Goal: Task Accomplishment & Management: Use online tool/utility

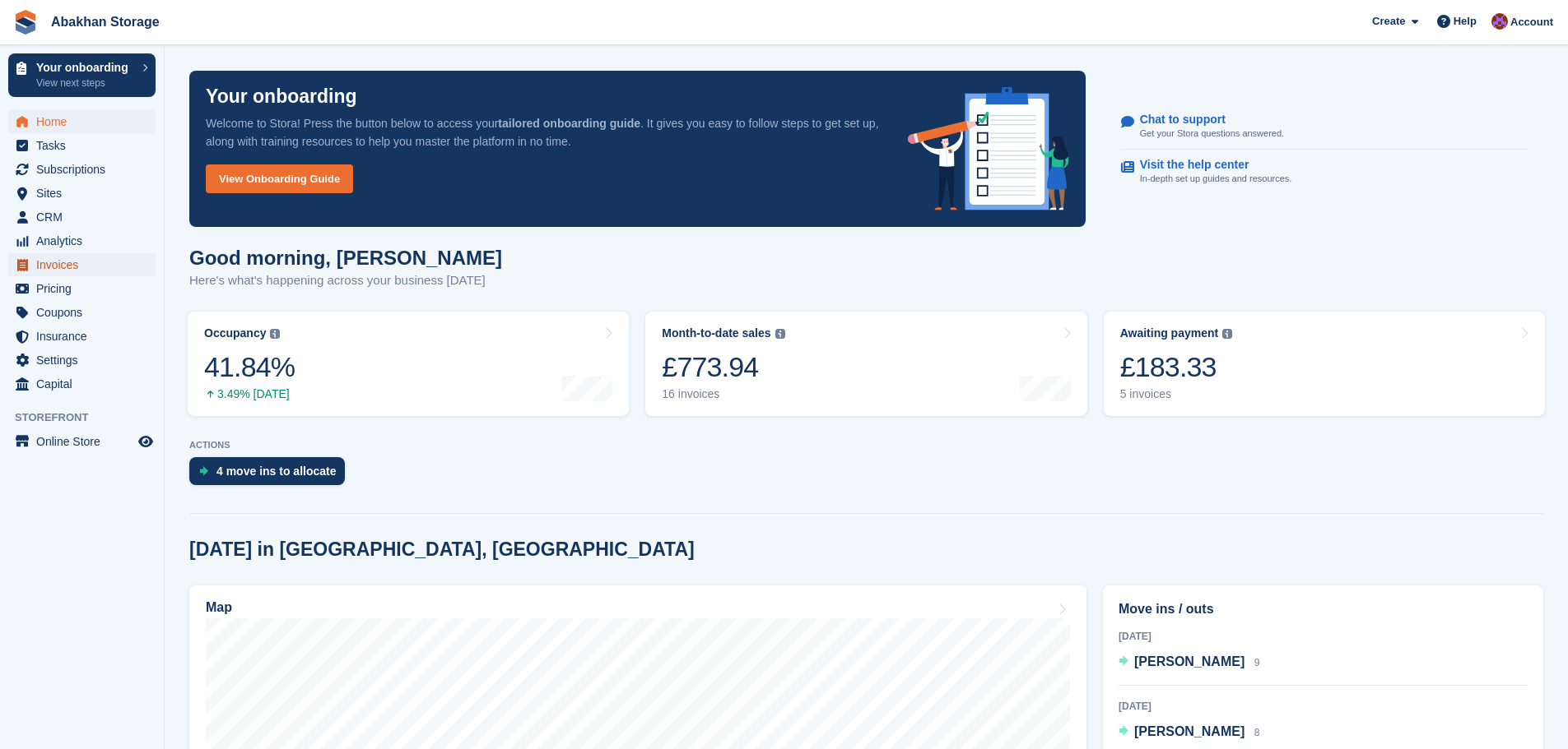
click at [73, 266] on span "Invoices" at bounding box center [86, 265] width 99 height 23
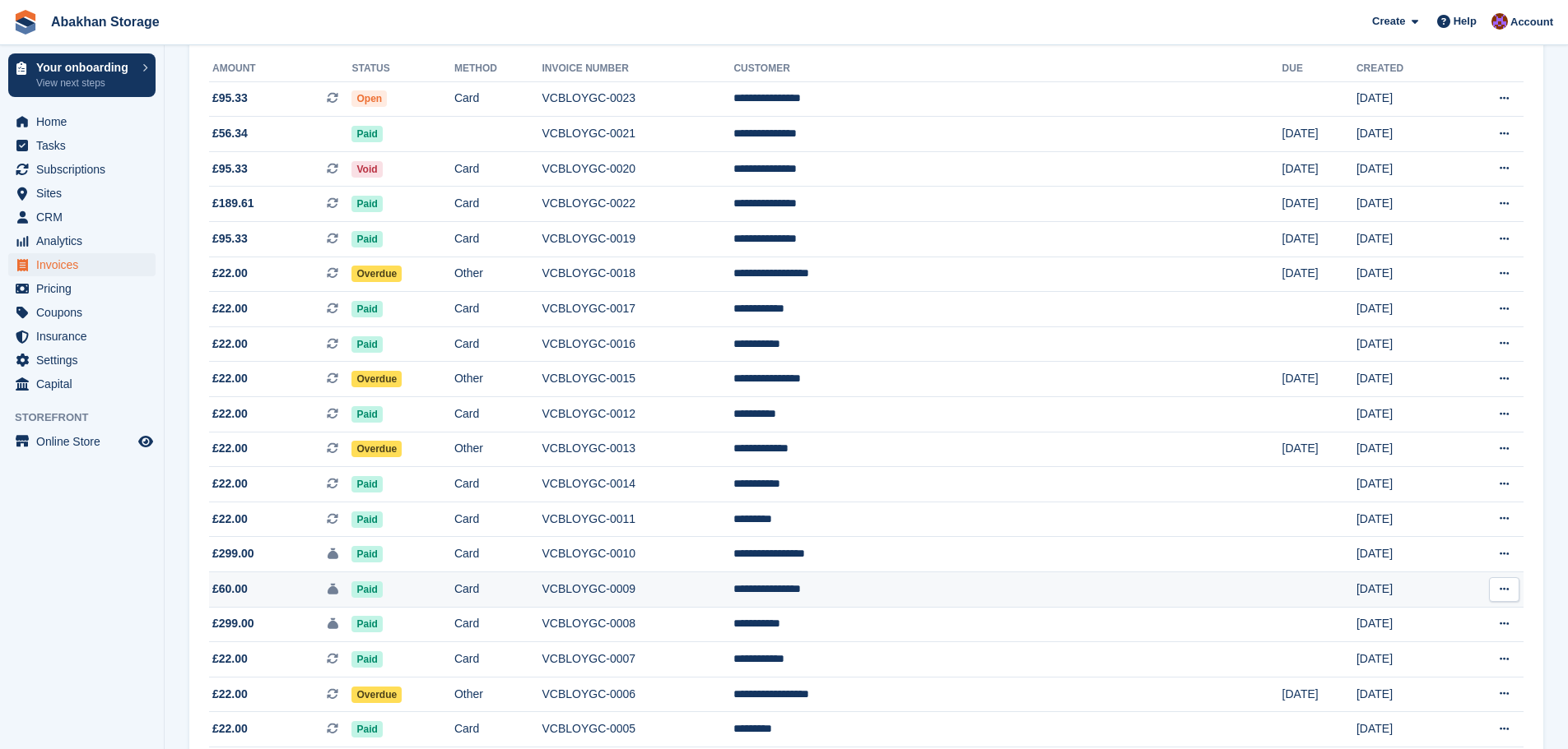
scroll to position [164, 0]
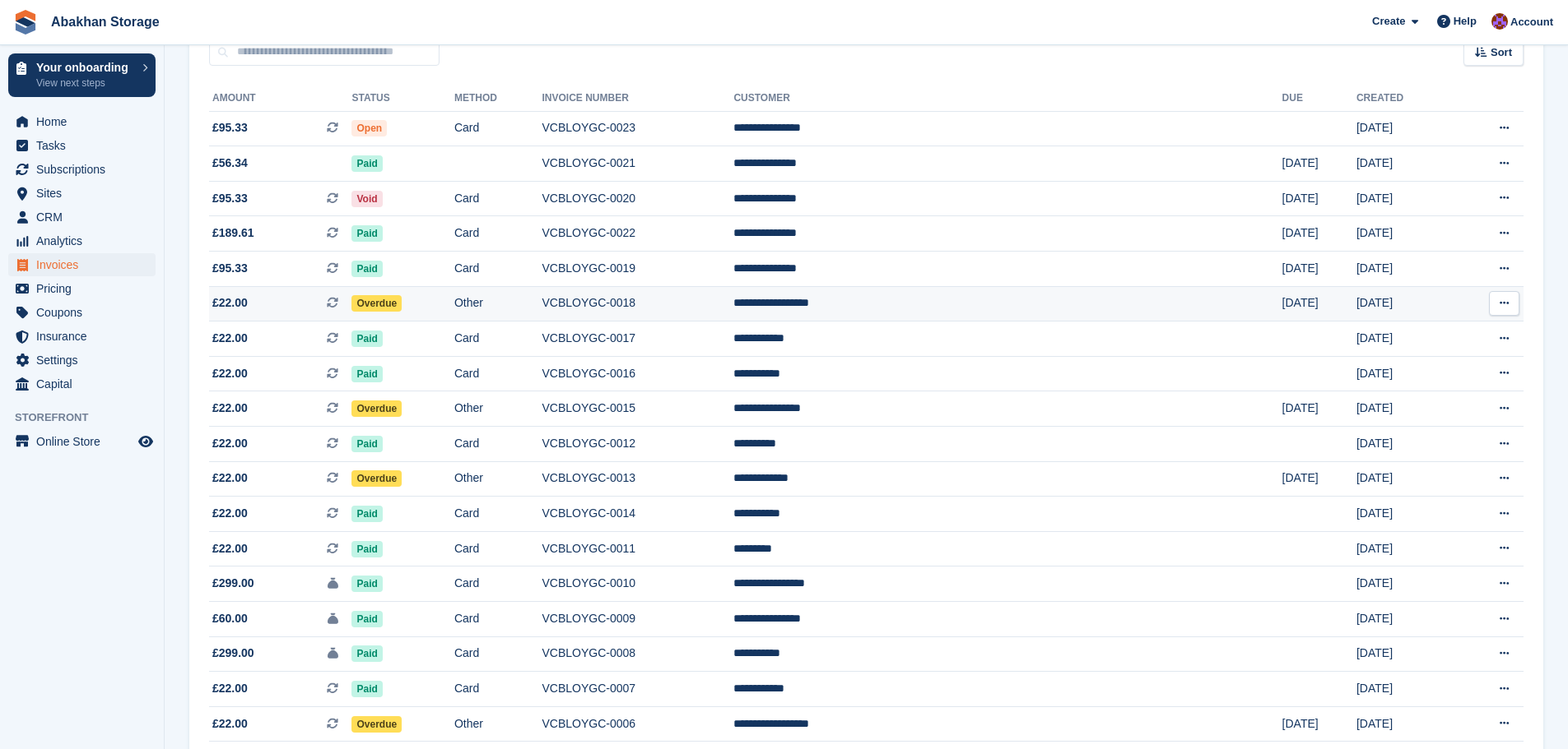
click at [734, 306] on td "VCBLOYGC-0018" at bounding box center [638, 304] width 192 height 35
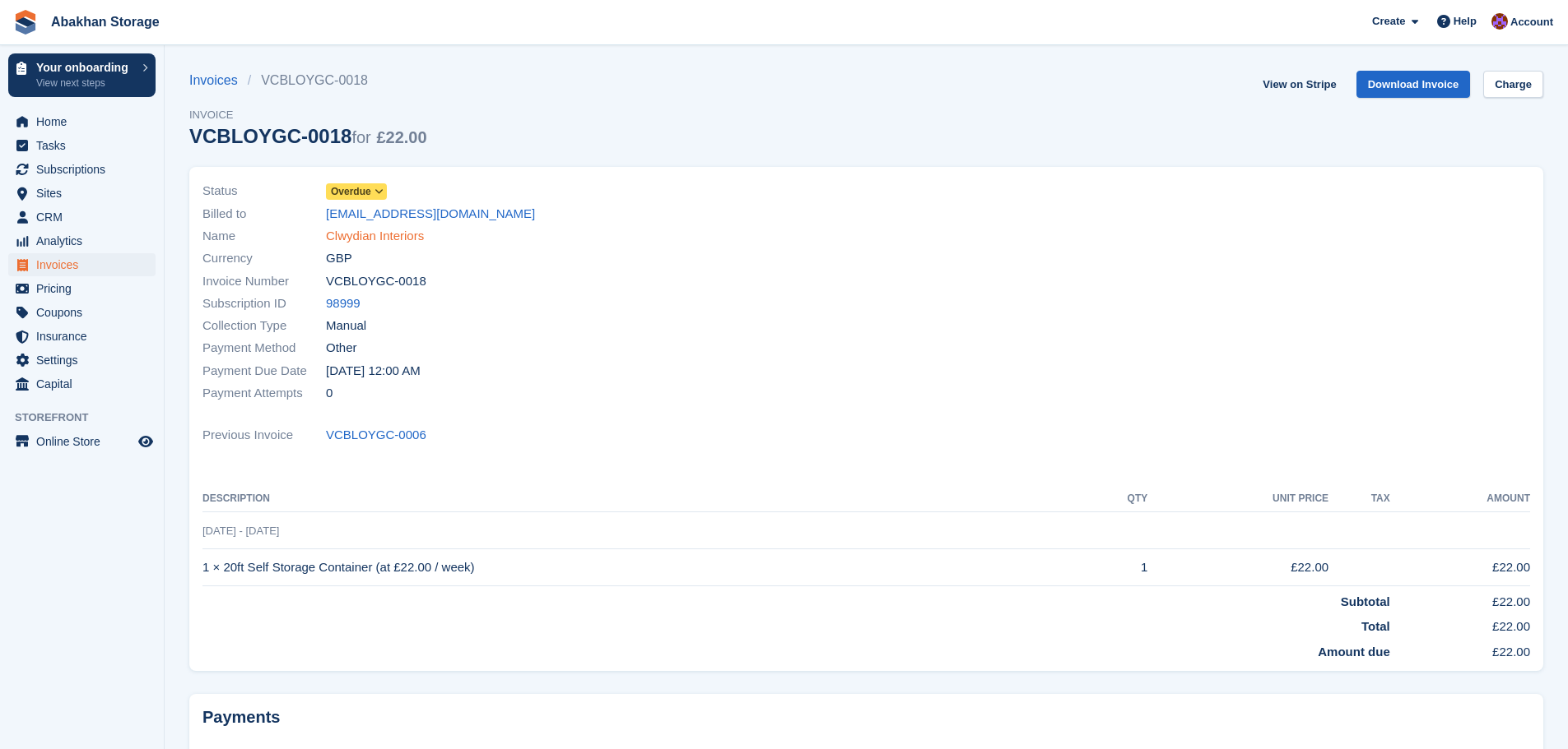
click at [394, 234] on link "Clwydian Interiors" at bounding box center [374, 236] width 98 height 18
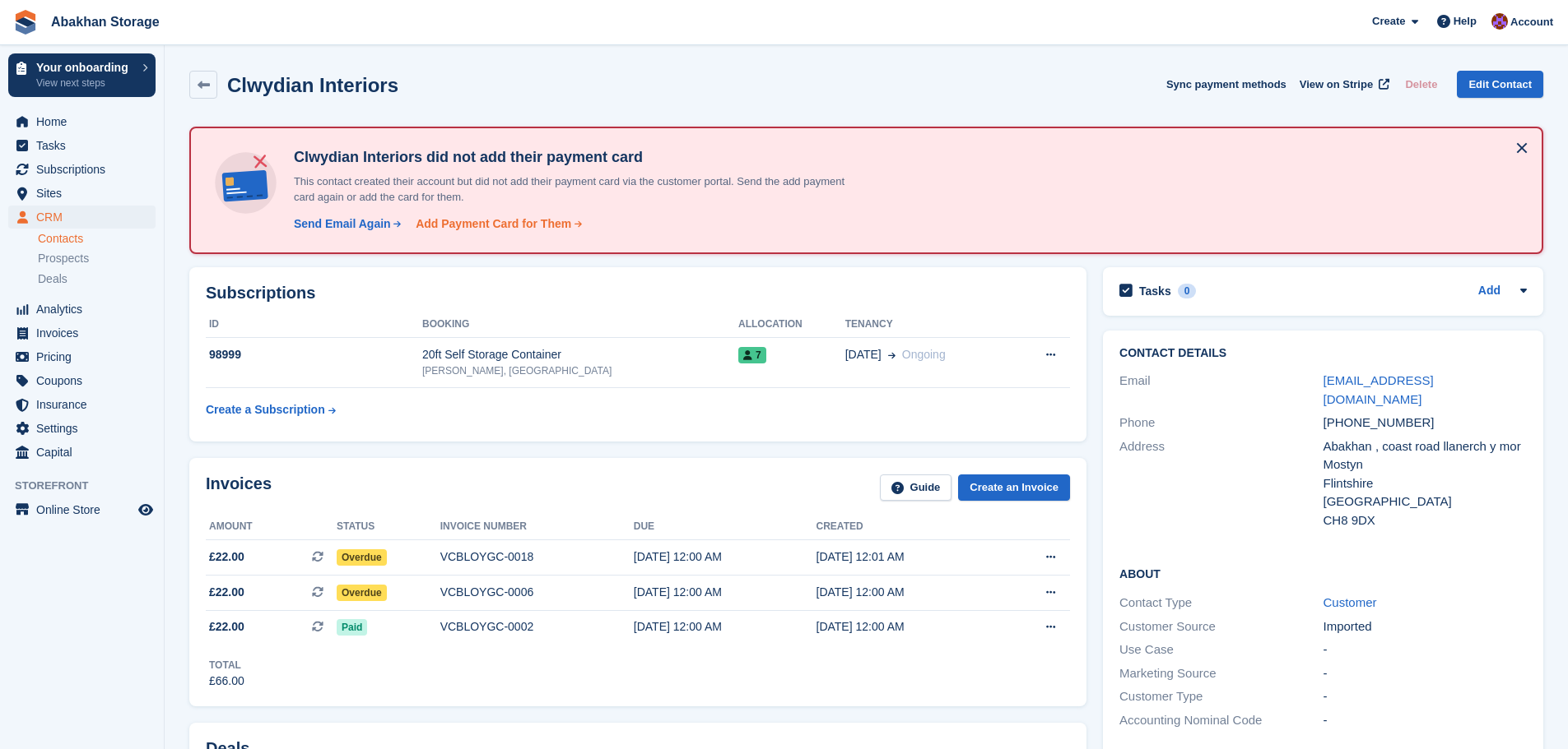
click at [504, 224] on div "Add Payment Card for Them" at bounding box center [494, 224] width 156 height 17
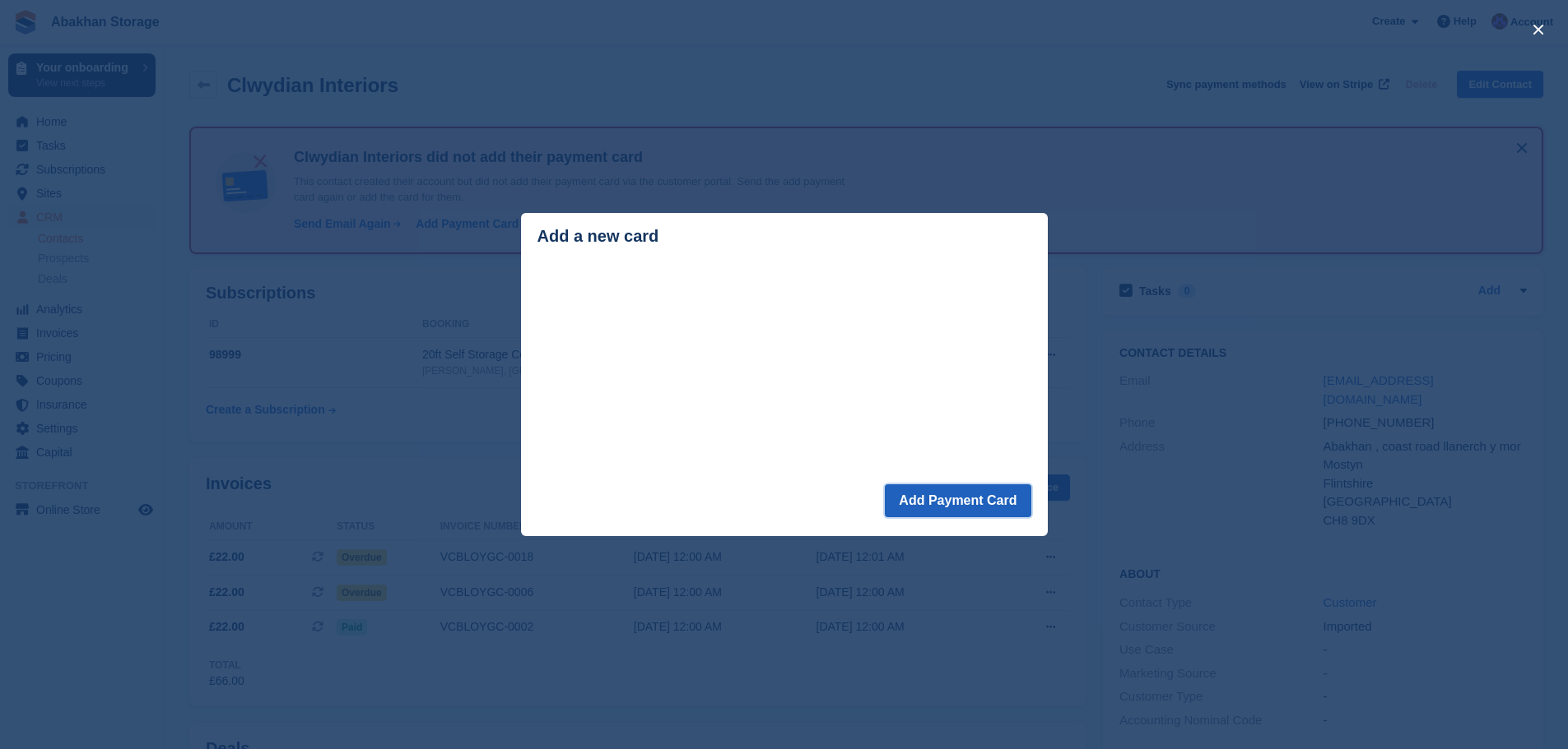
click at [925, 496] on button "Add Payment Card" at bounding box center [958, 501] width 146 height 33
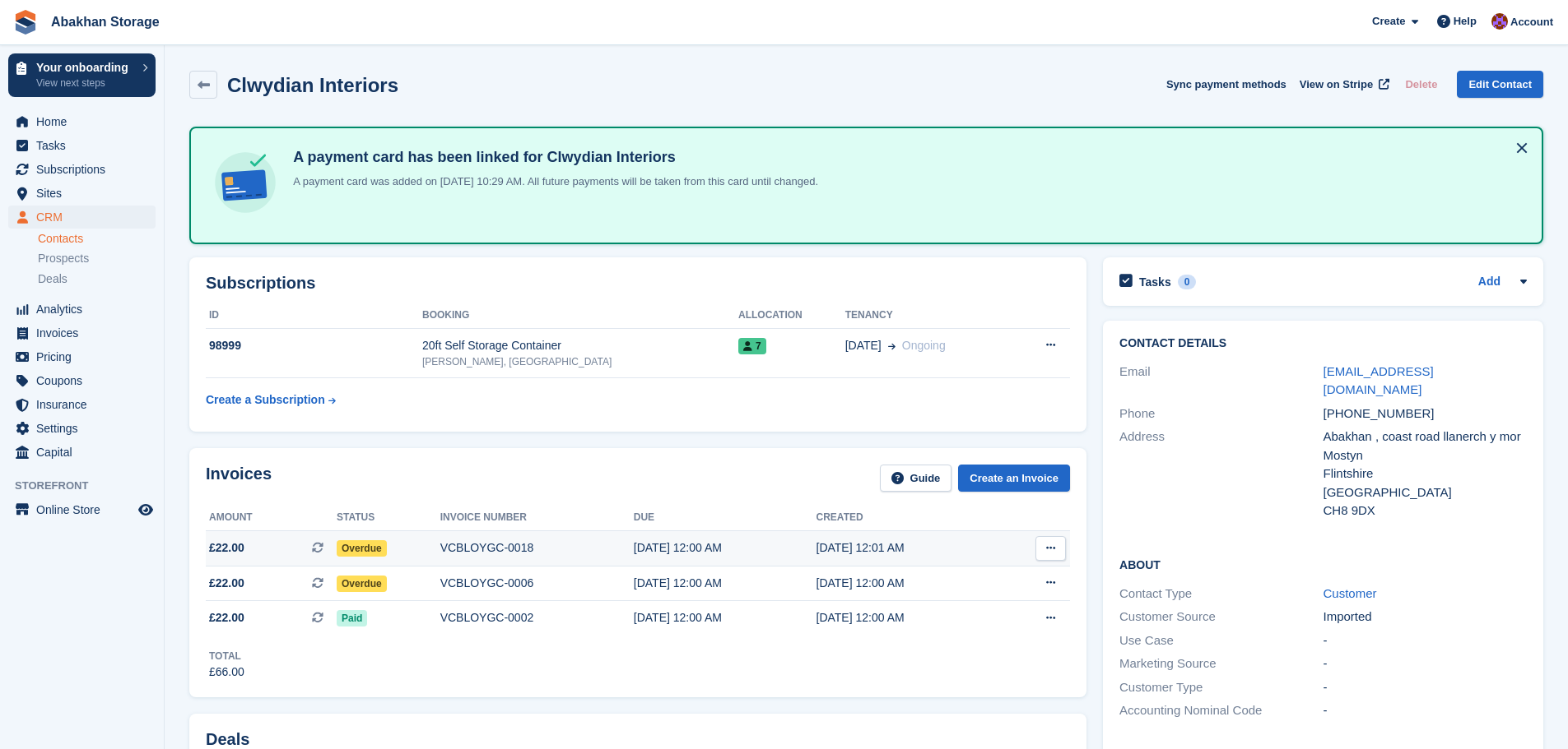
click at [1060, 550] on button at bounding box center [1050, 548] width 30 height 24
click at [1095, 517] on div "Contact Details Email clwydianinteriors@gmail.com Phone +447488252954 Address A…" at bounding box center [1323, 606] width 457 height 588
click at [83, 121] on span "Home" at bounding box center [86, 121] width 99 height 23
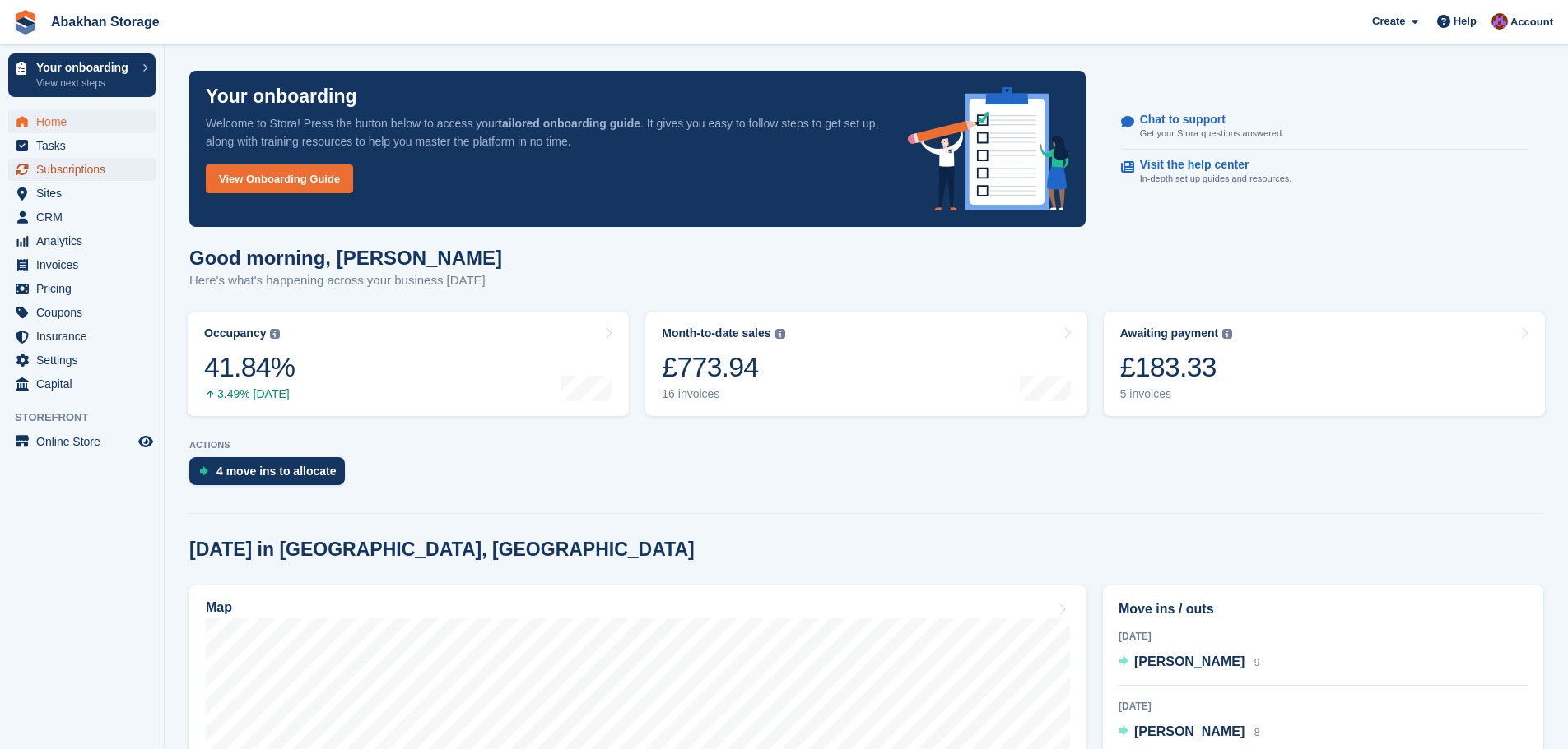
click at [109, 173] on span "Subscriptions" at bounding box center [86, 170] width 99 height 23
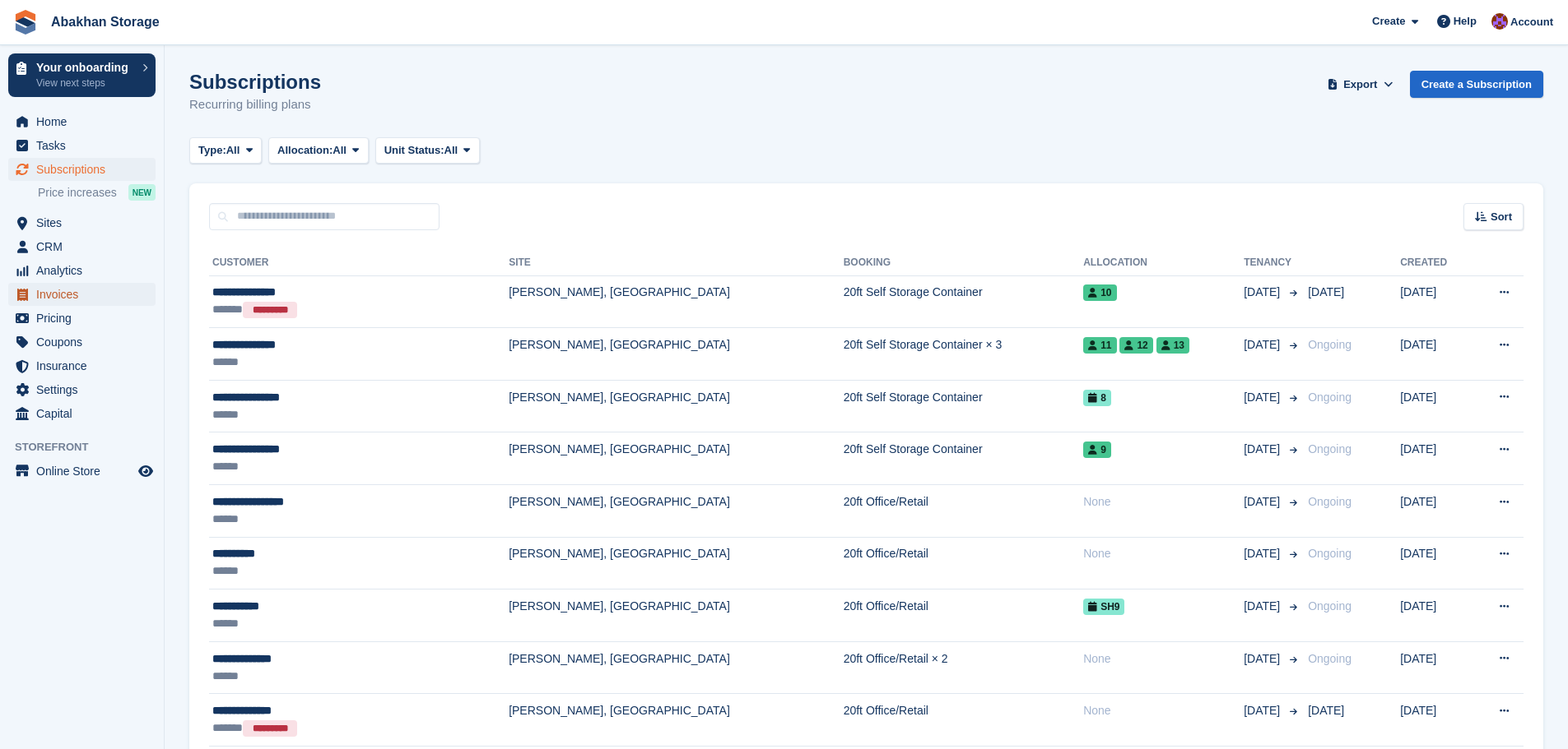
click at [70, 295] on span "Invoices" at bounding box center [86, 294] width 99 height 23
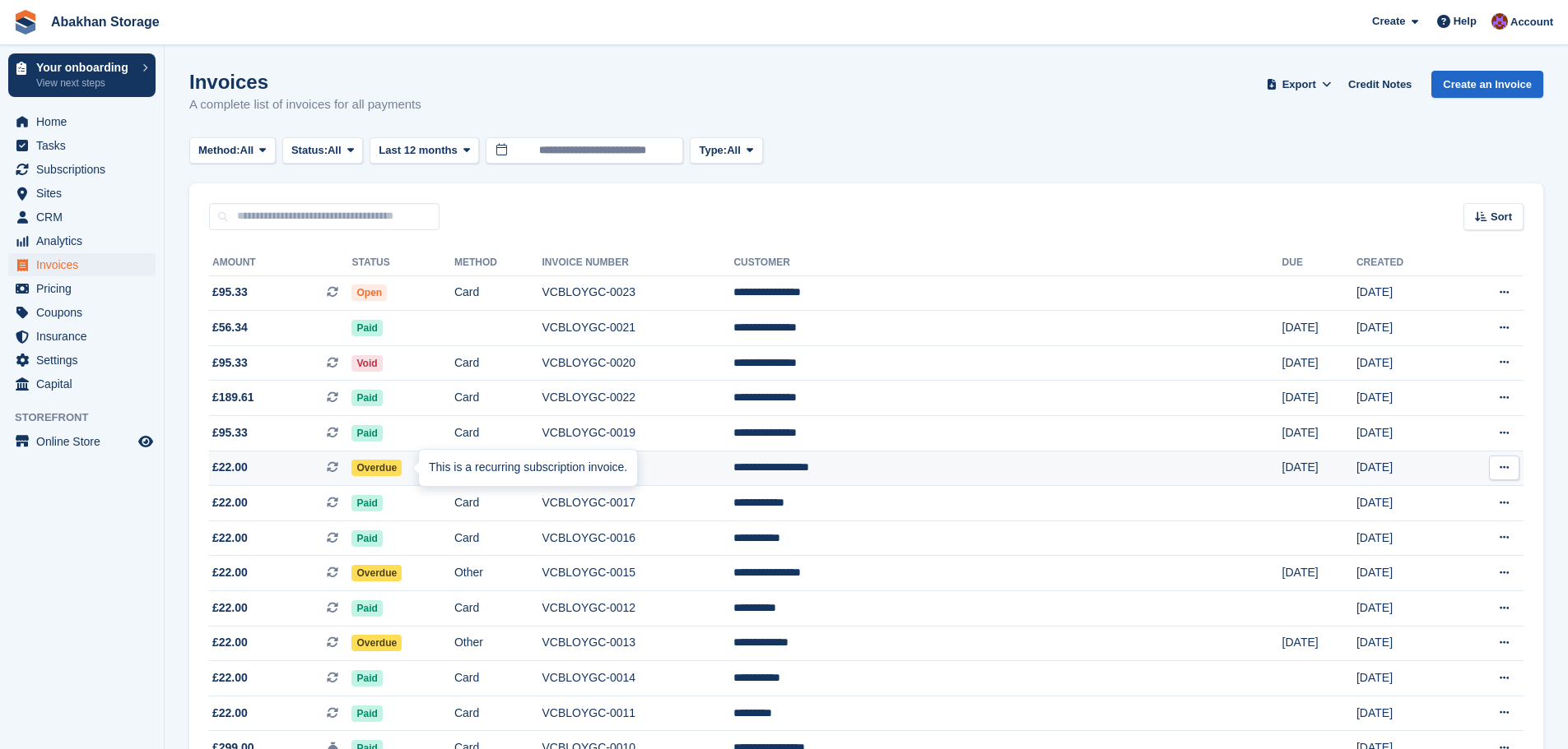
click at [338, 469] on icon at bounding box center [332, 467] width 12 height 12
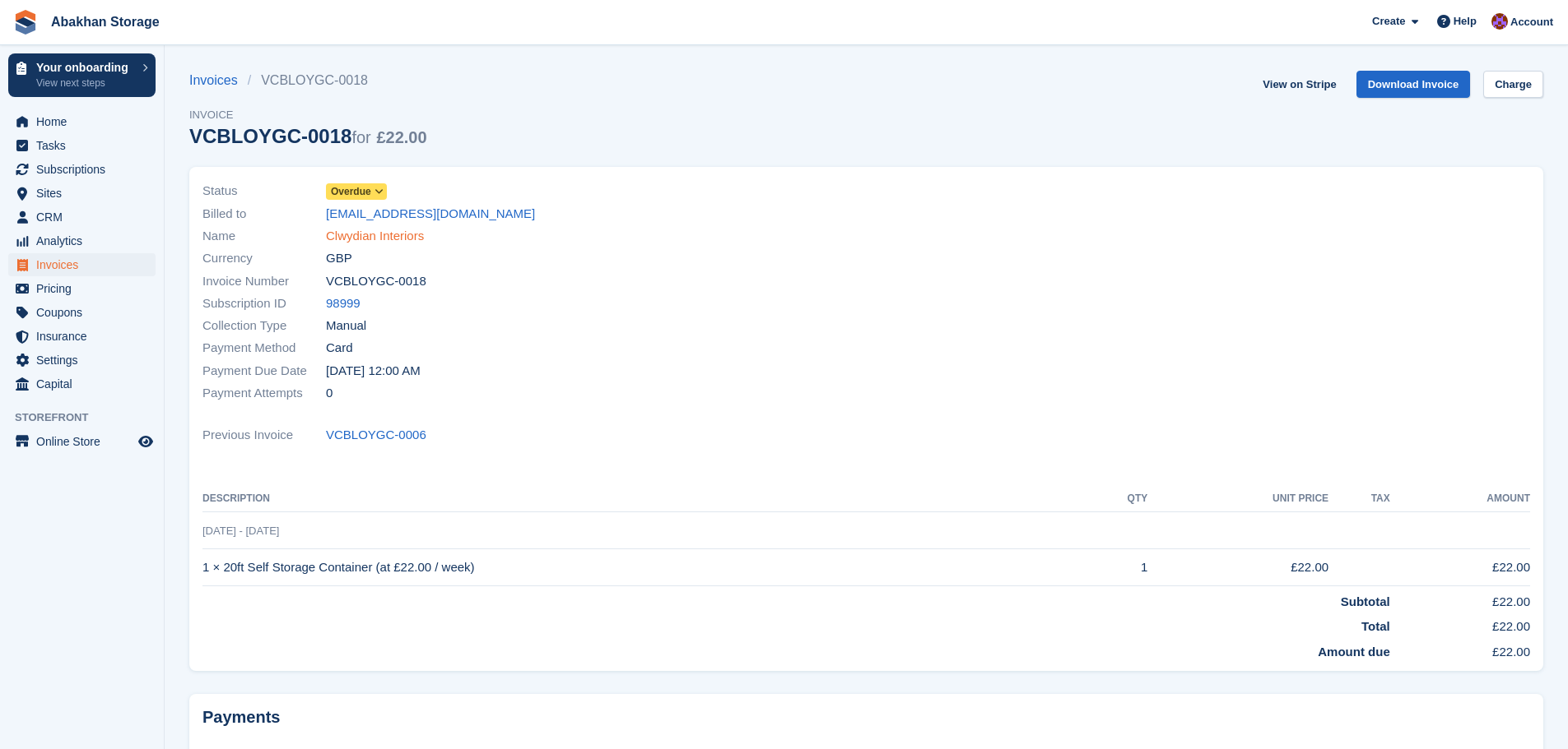
click at [383, 241] on link "Clwydian Interiors" at bounding box center [374, 236] width 98 height 18
drag, startPoint x: 423, startPoint y: 234, endPoint x: 327, endPoint y: 230, distance: 96.1
click at [327, 230] on div "Name Clwydian Interiors" at bounding box center [529, 236] width 654 height 22
copy link "Clwydian Interiors"
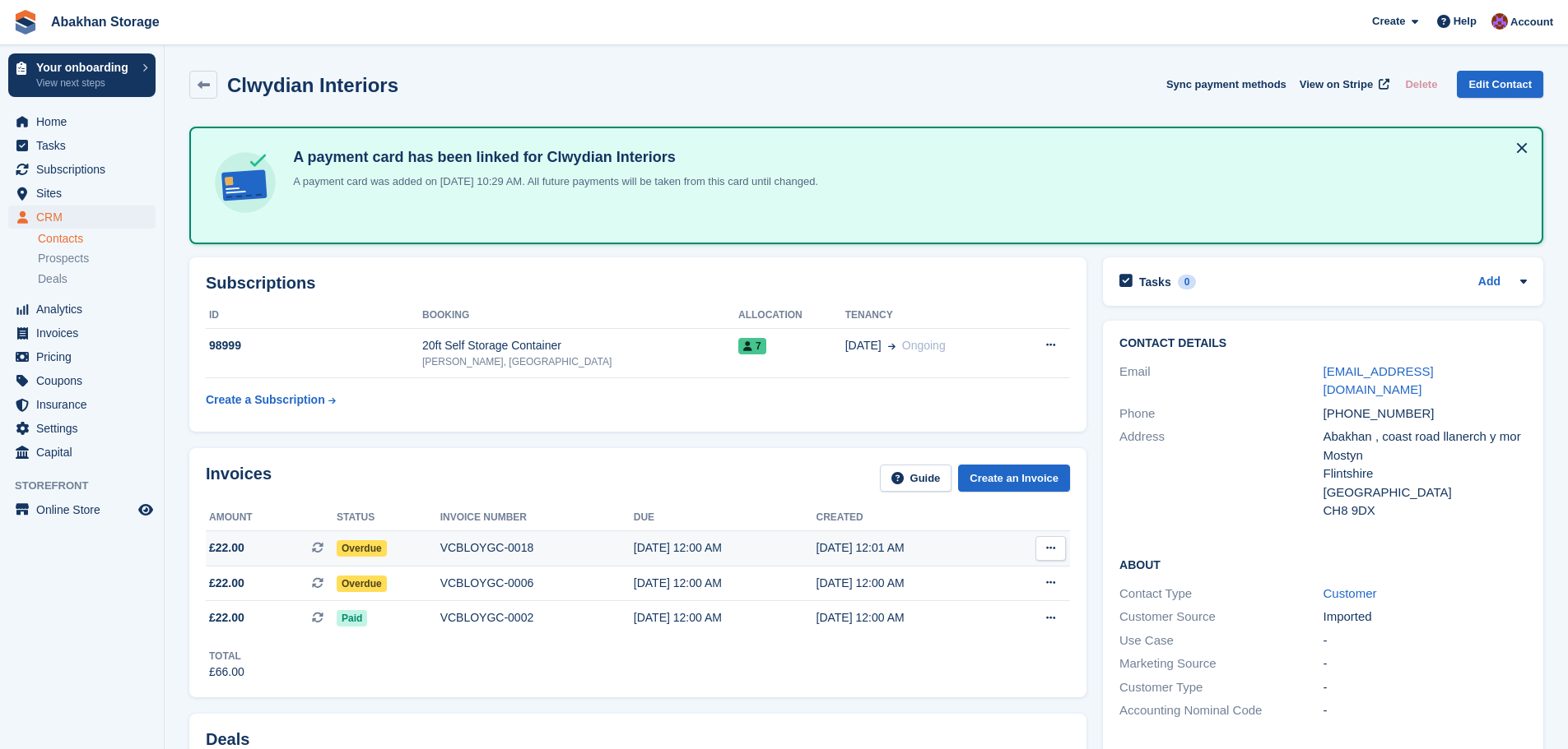
click at [318, 552] on icon at bounding box center [318, 548] width 12 height 12
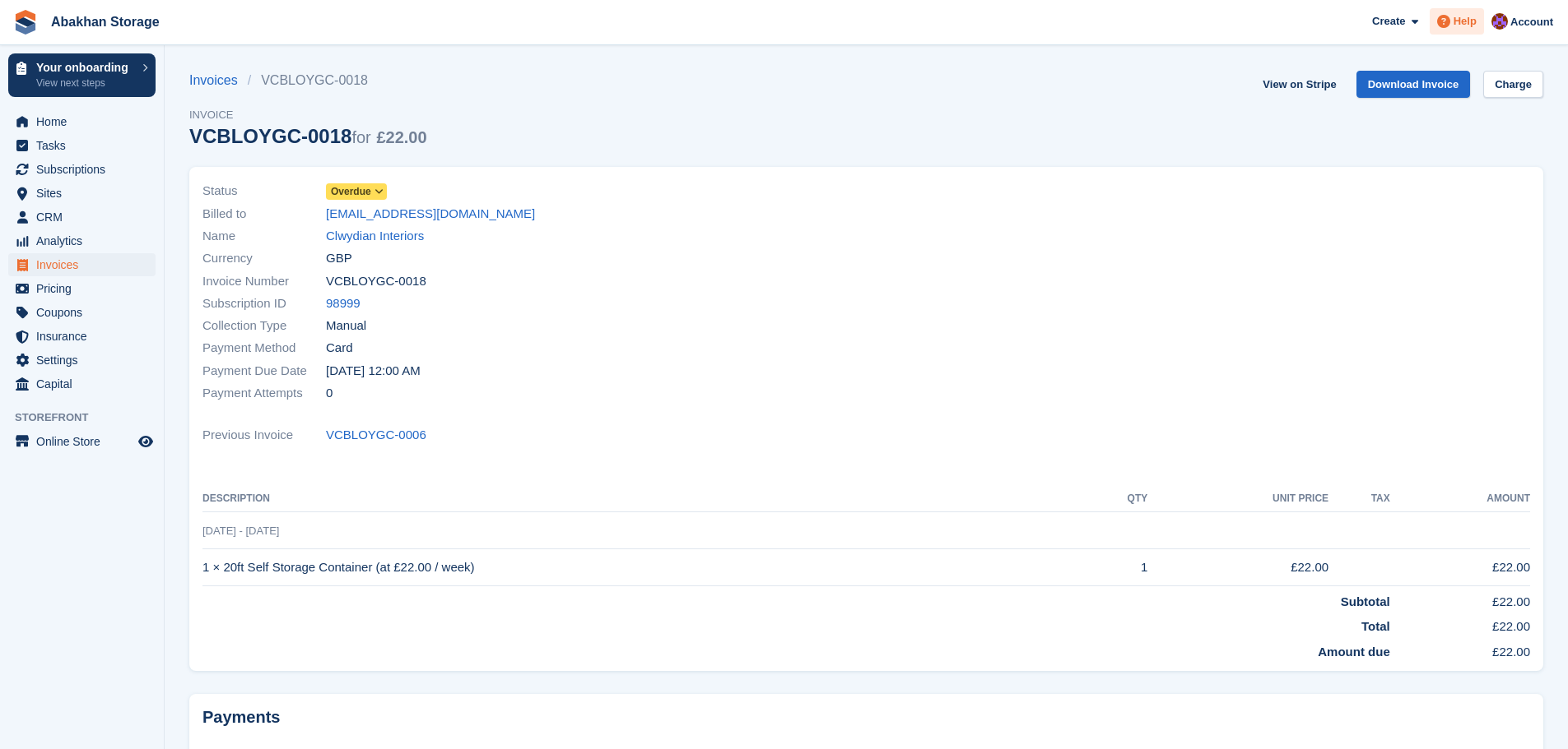
click at [1465, 24] on span "Help" at bounding box center [1465, 21] width 23 height 17
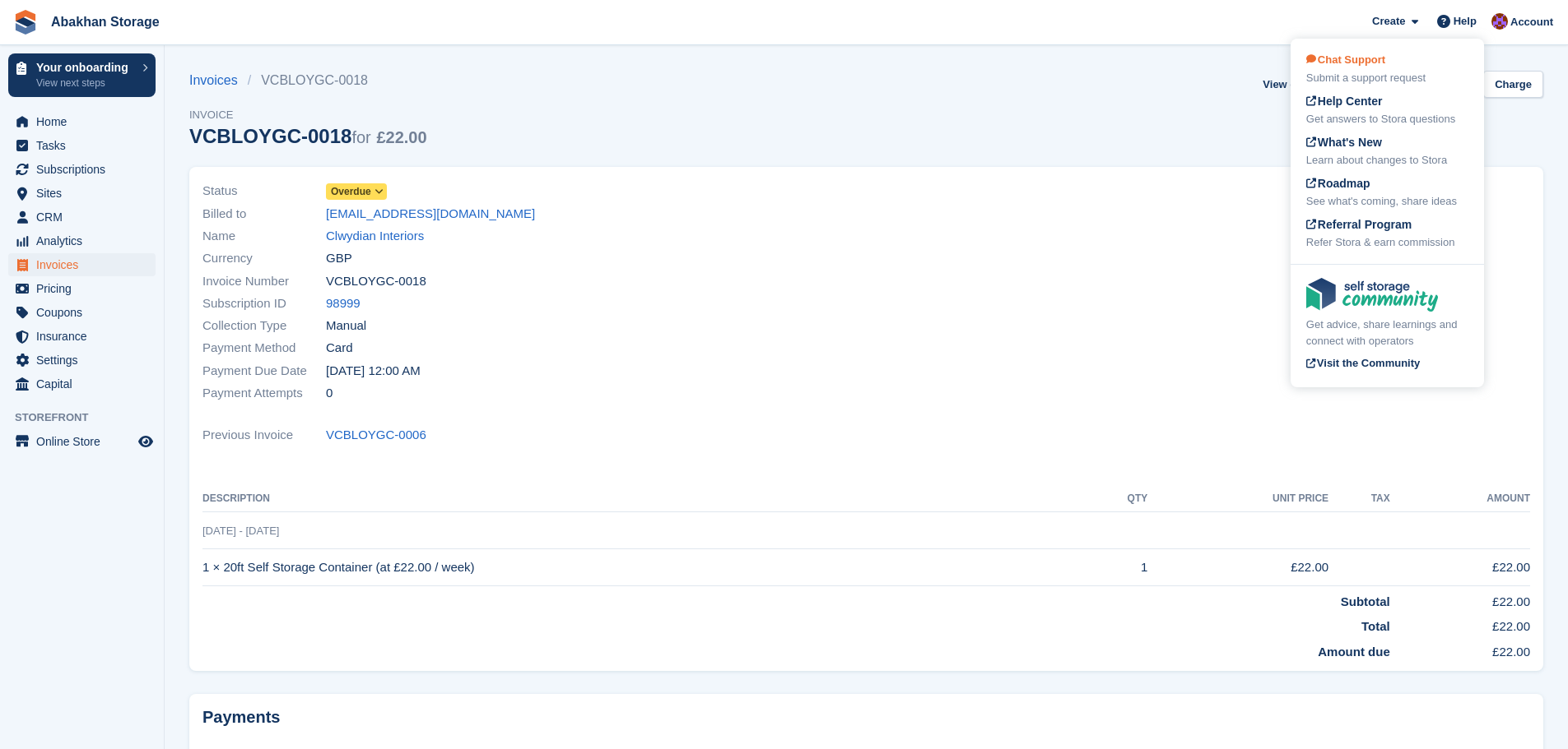
click at [1404, 67] on div "Chat Support Submit a support request" at bounding box center [1387, 69] width 162 height 35
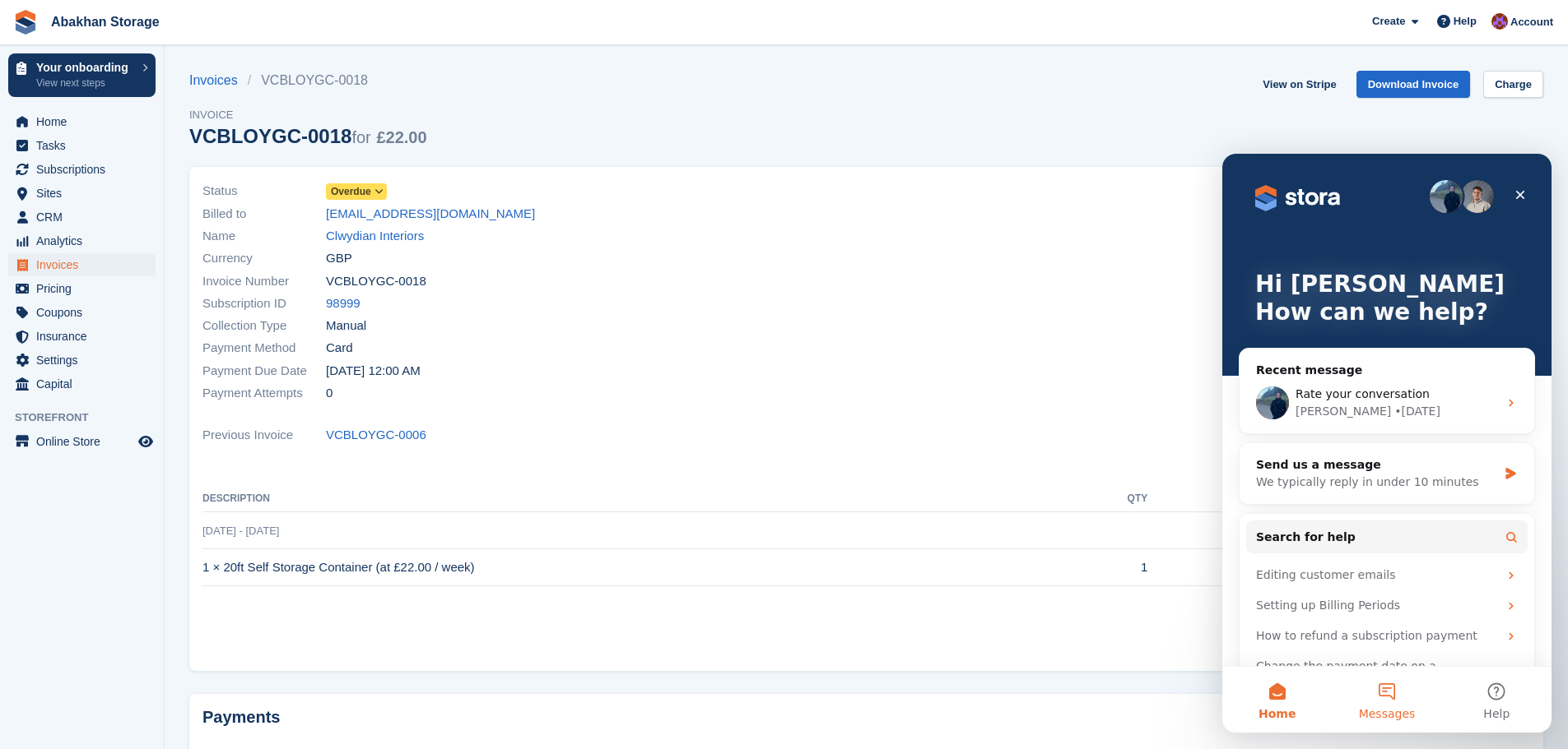
click at [1386, 691] on button "Messages" at bounding box center [1386, 700] width 110 height 66
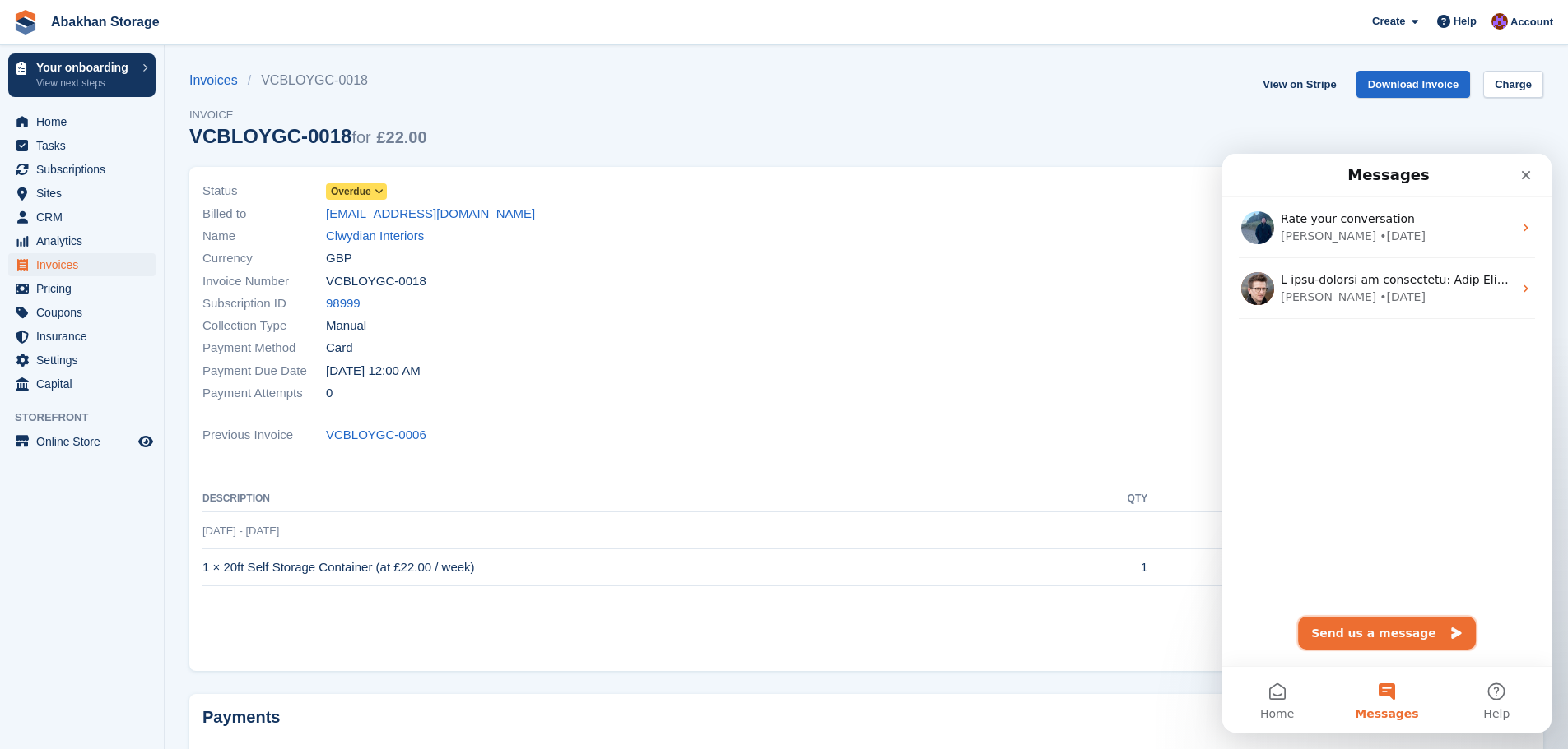
click at [1392, 628] on button "Send us a message" at bounding box center [1386, 633] width 178 height 33
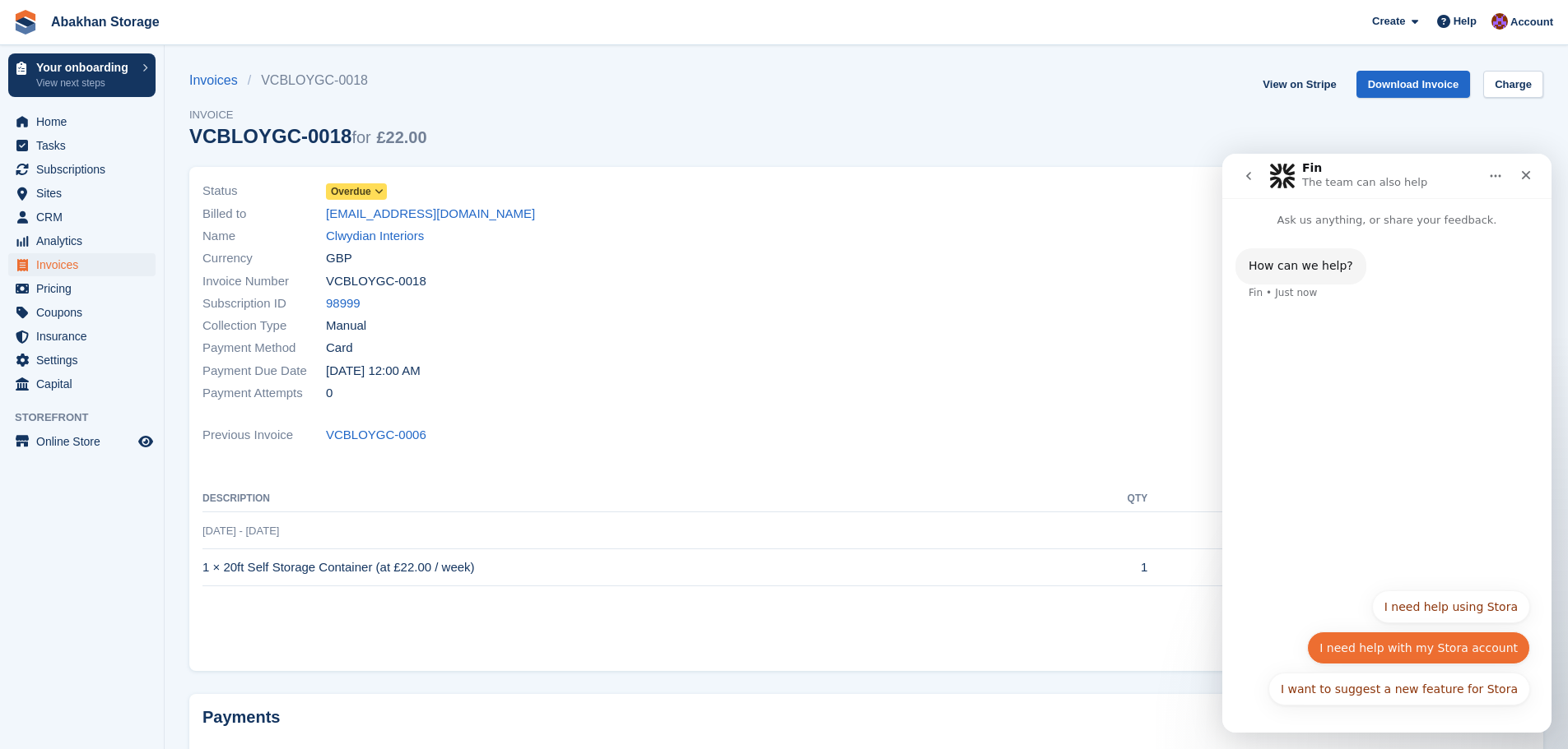
click at [1475, 654] on button "I need help with my Stora account" at bounding box center [1418, 648] width 223 height 33
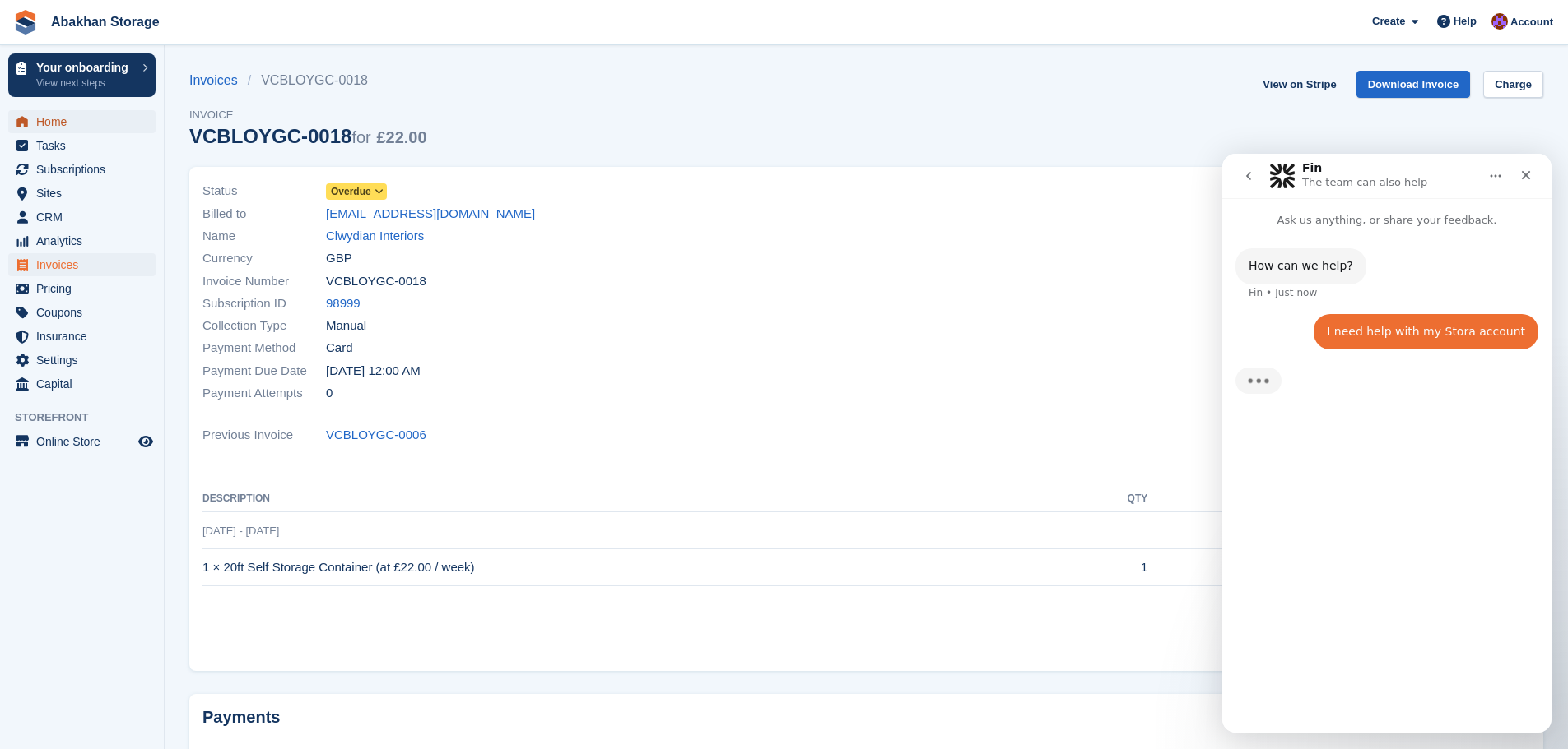
click at [55, 123] on span "Home" at bounding box center [86, 121] width 99 height 23
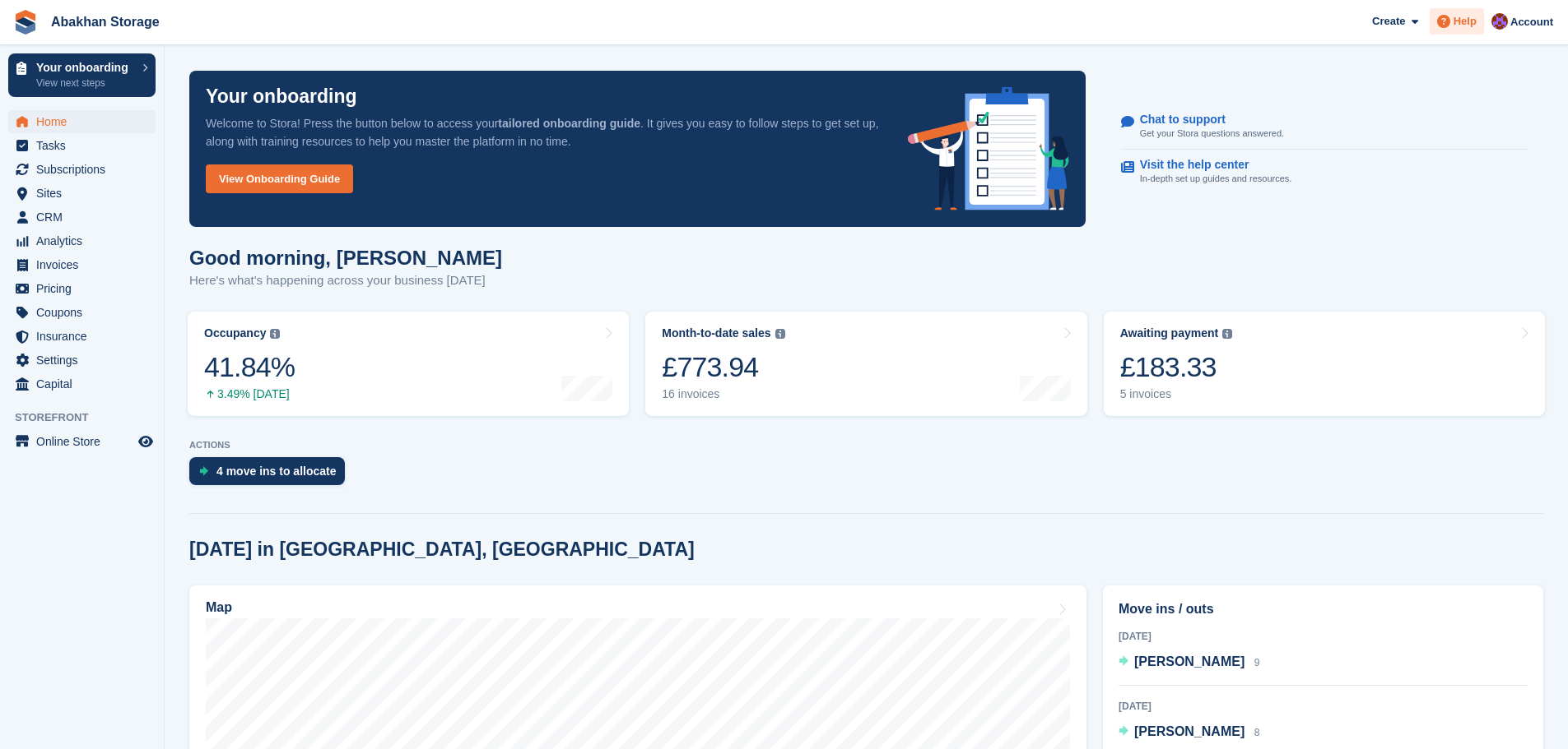
click at [1475, 8] on div "Help" at bounding box center [1457, 20] width 54 height 26
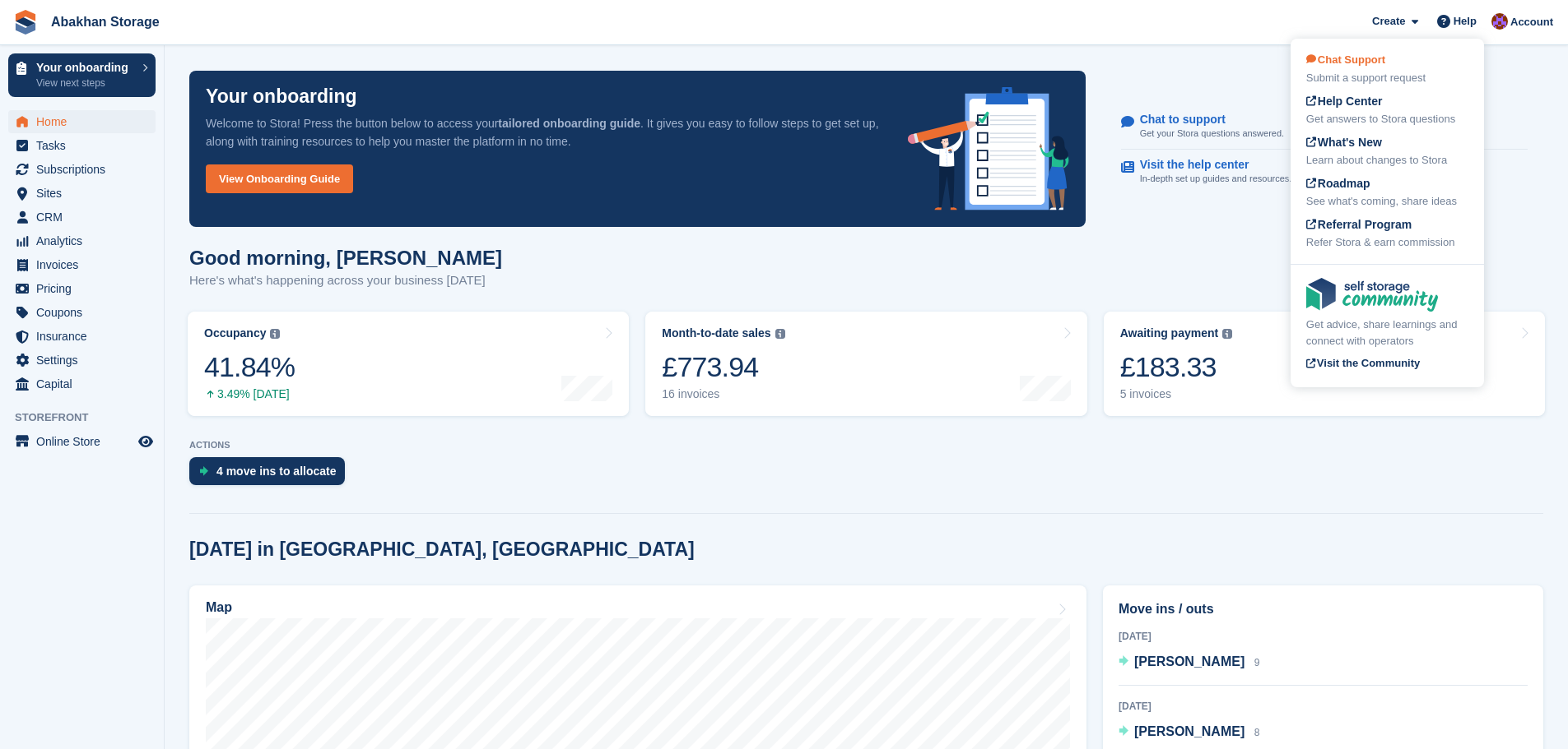
click at [1364, 67] on div "Chat Support Submit a support request" at bounding box center [1387, 69] width 162 height 35
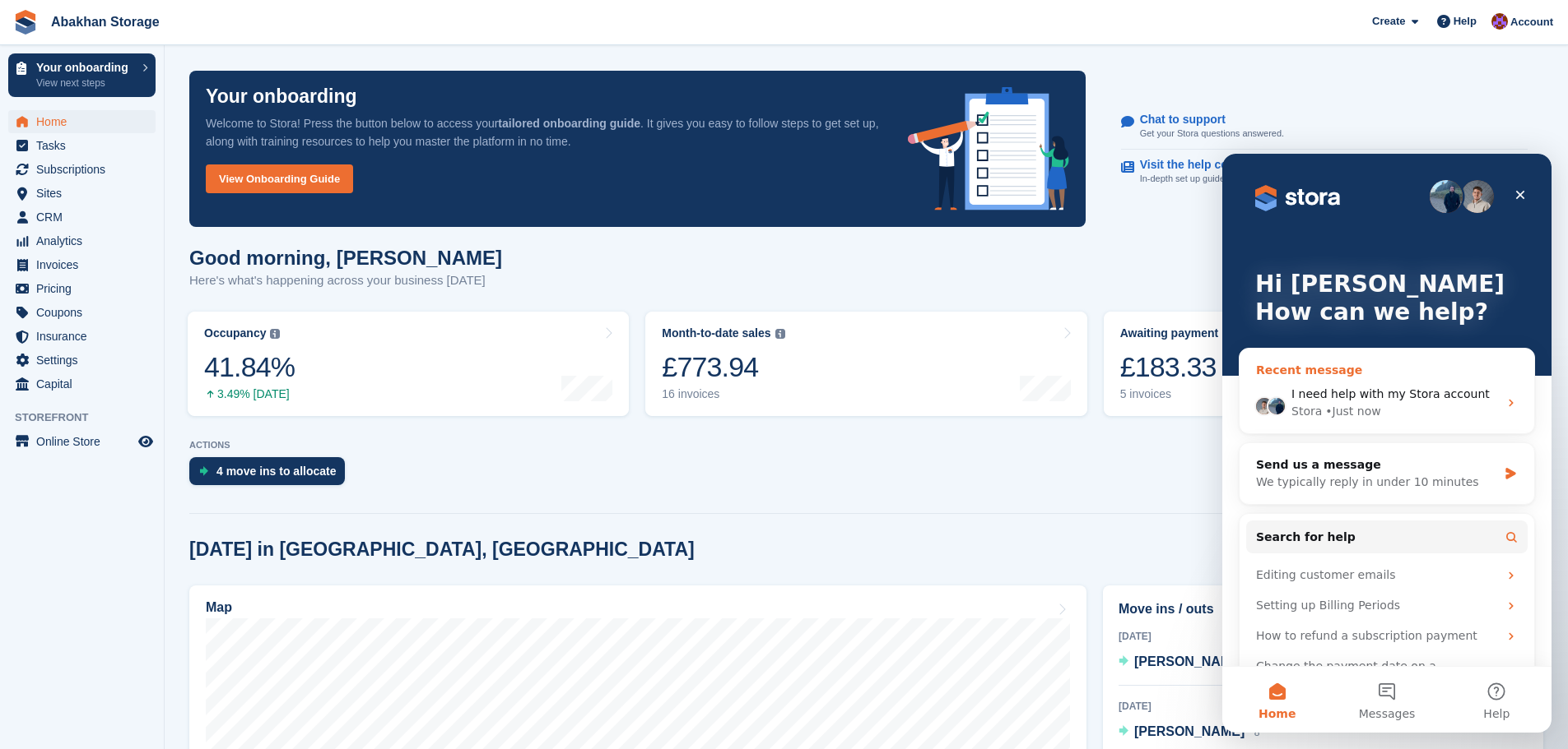
click at [1399, 410] on div "Stora • Just now" at bounding box center [1395, 412] width 207 height 17
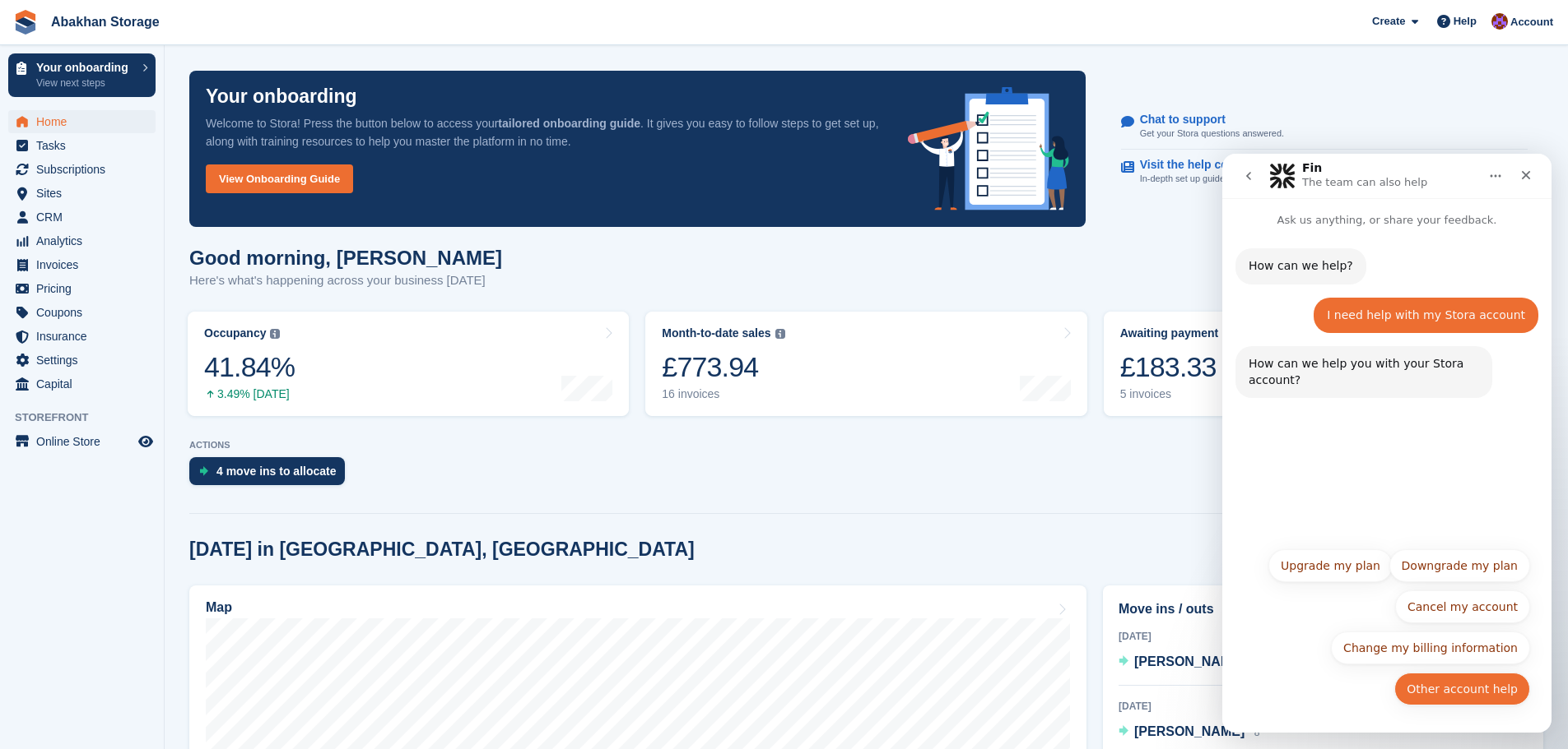
click at [1446, 694] on button "Other account help" at bounding box center [1462, 690] width 136 height 33
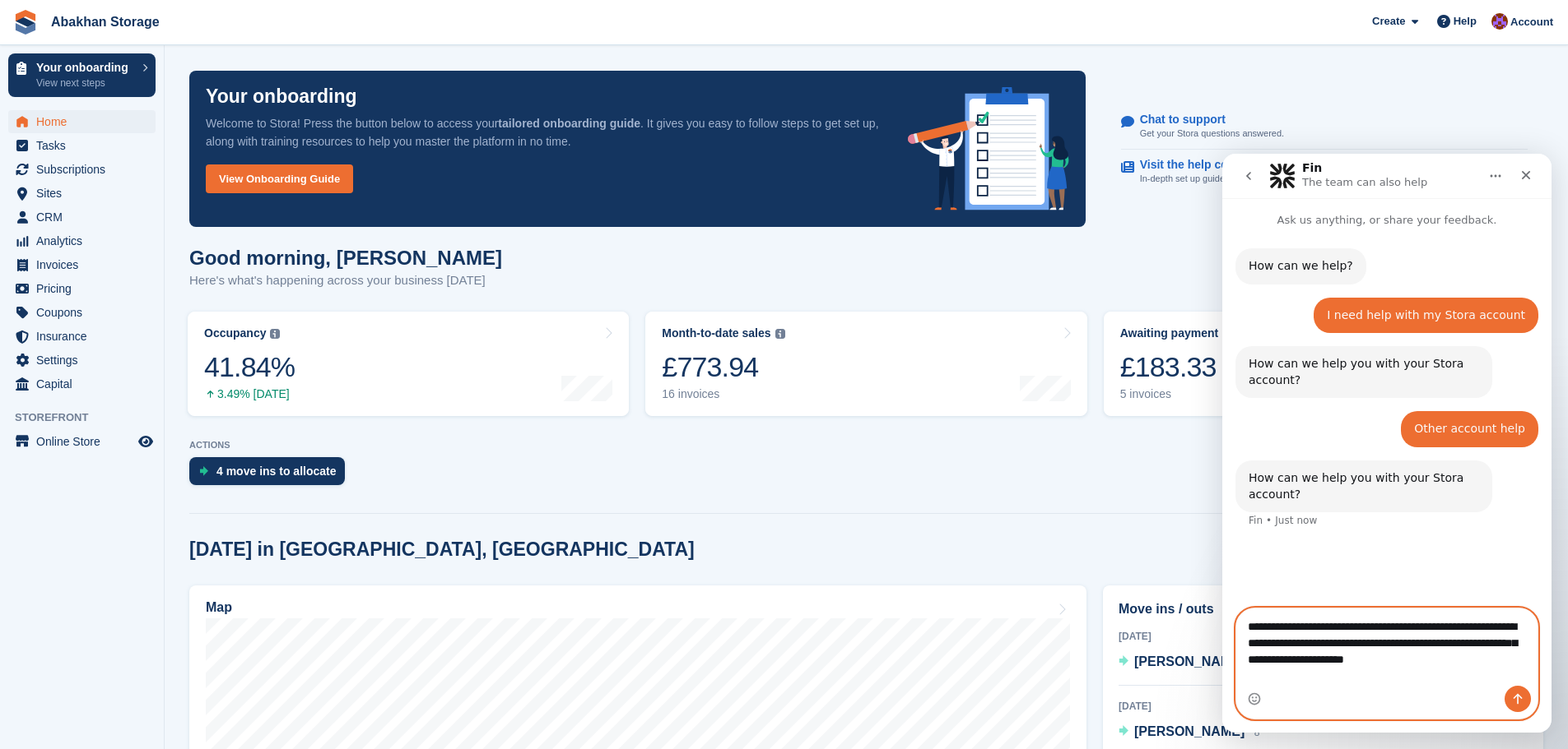
type textarea "**********"
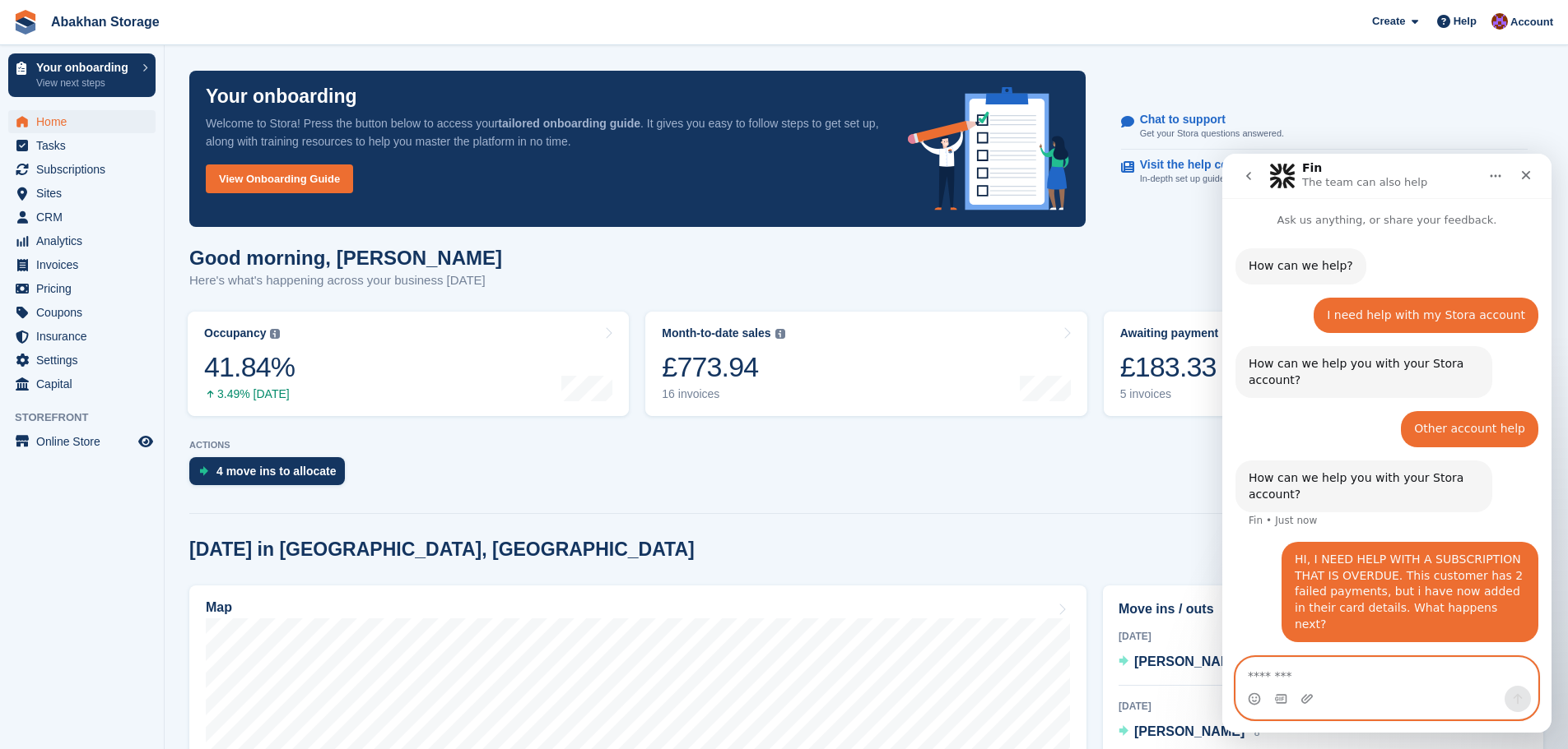
paste textarea "**********"
type textarea "**********"
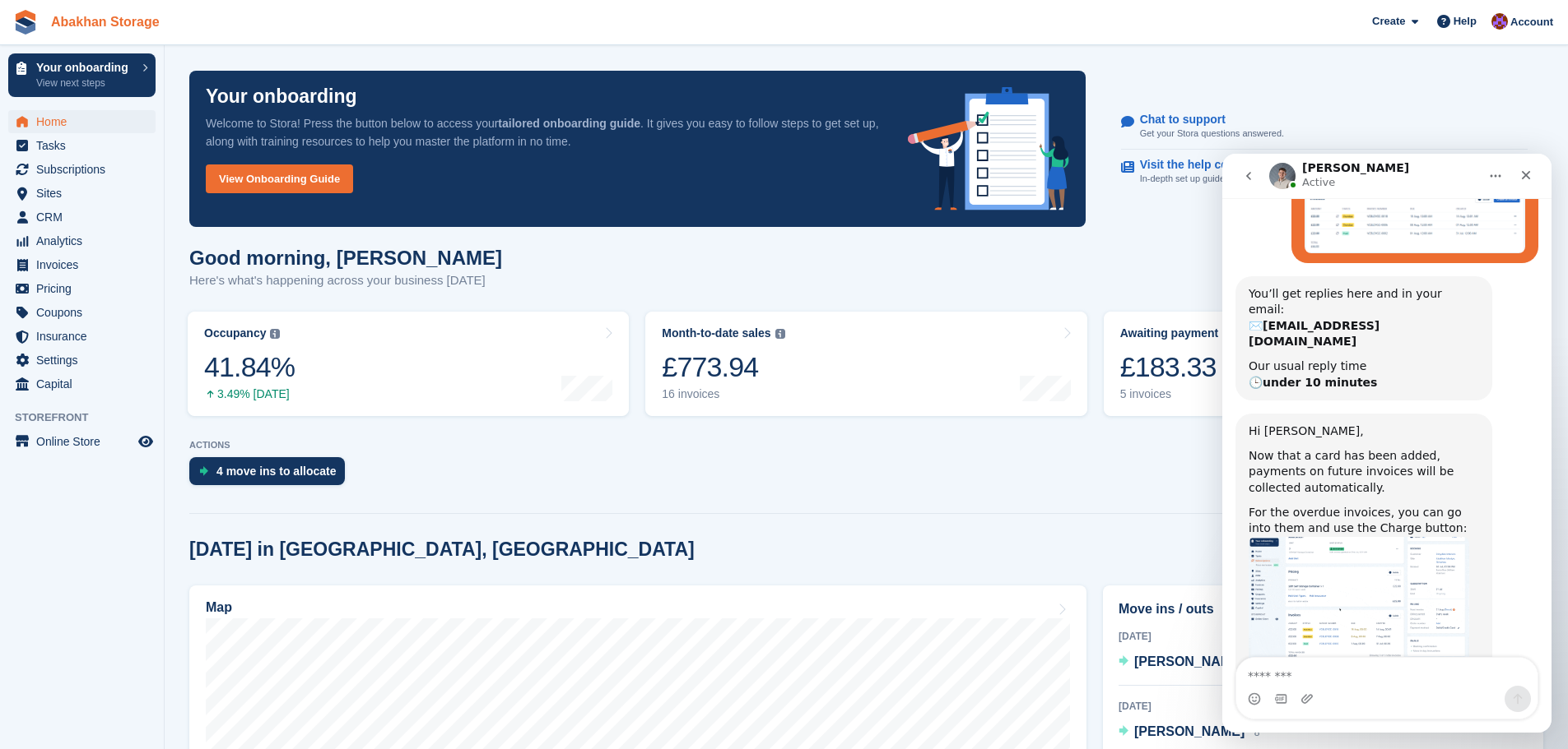
scroll to position [667, 0]
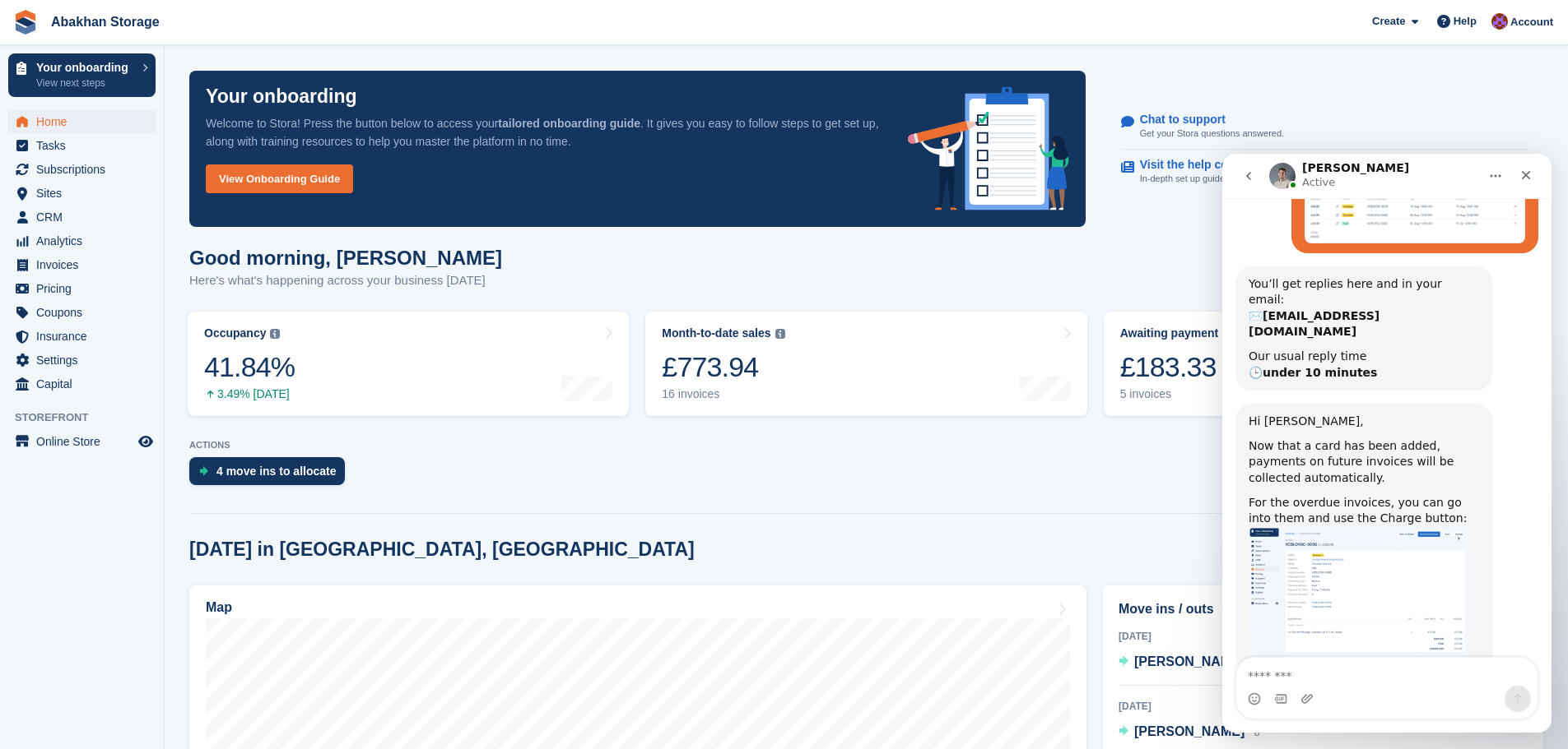
click at [1403, 528] on img "Bradley says…" at bounding box center [1359, 595] width 221 height 135
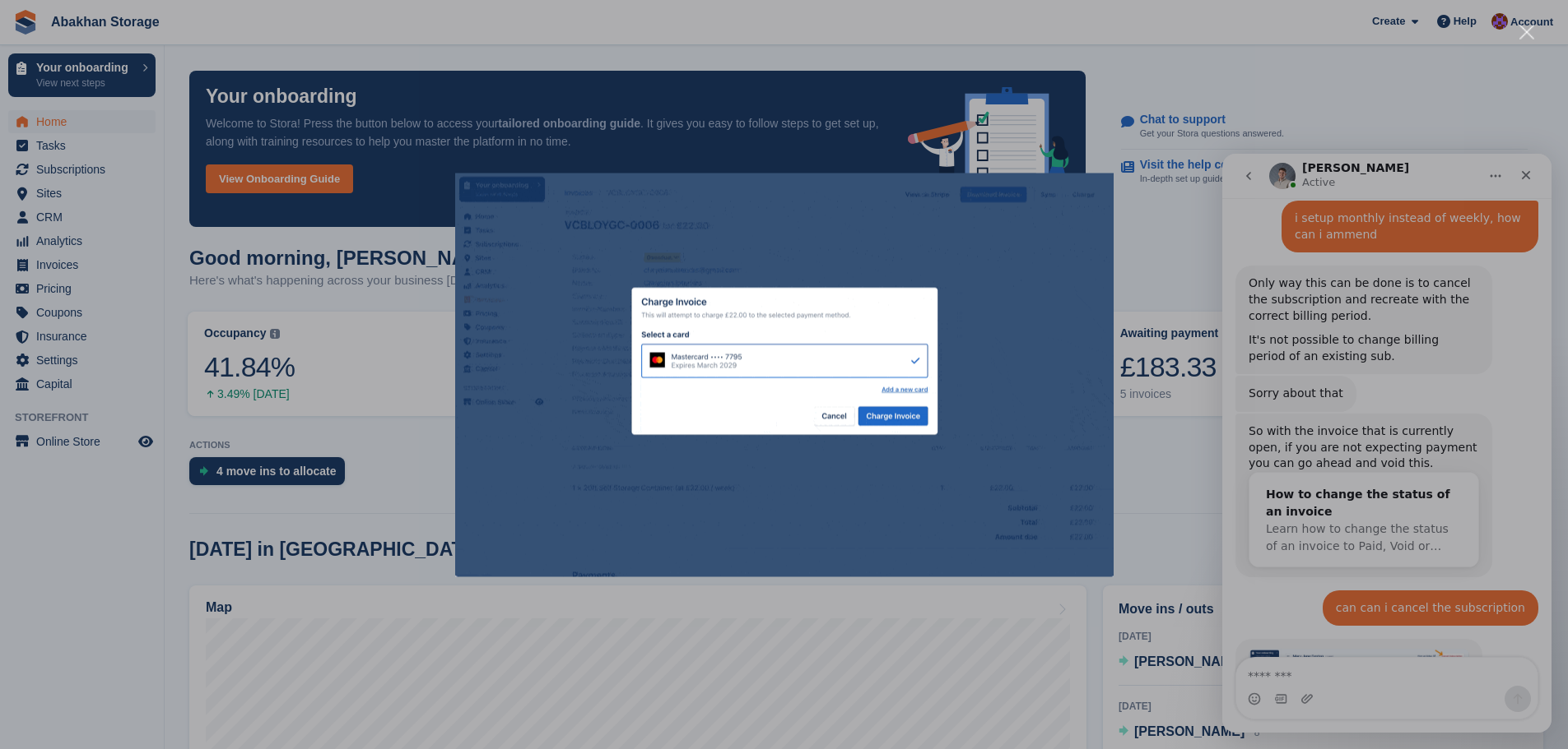
scroll to position [1582, 0]
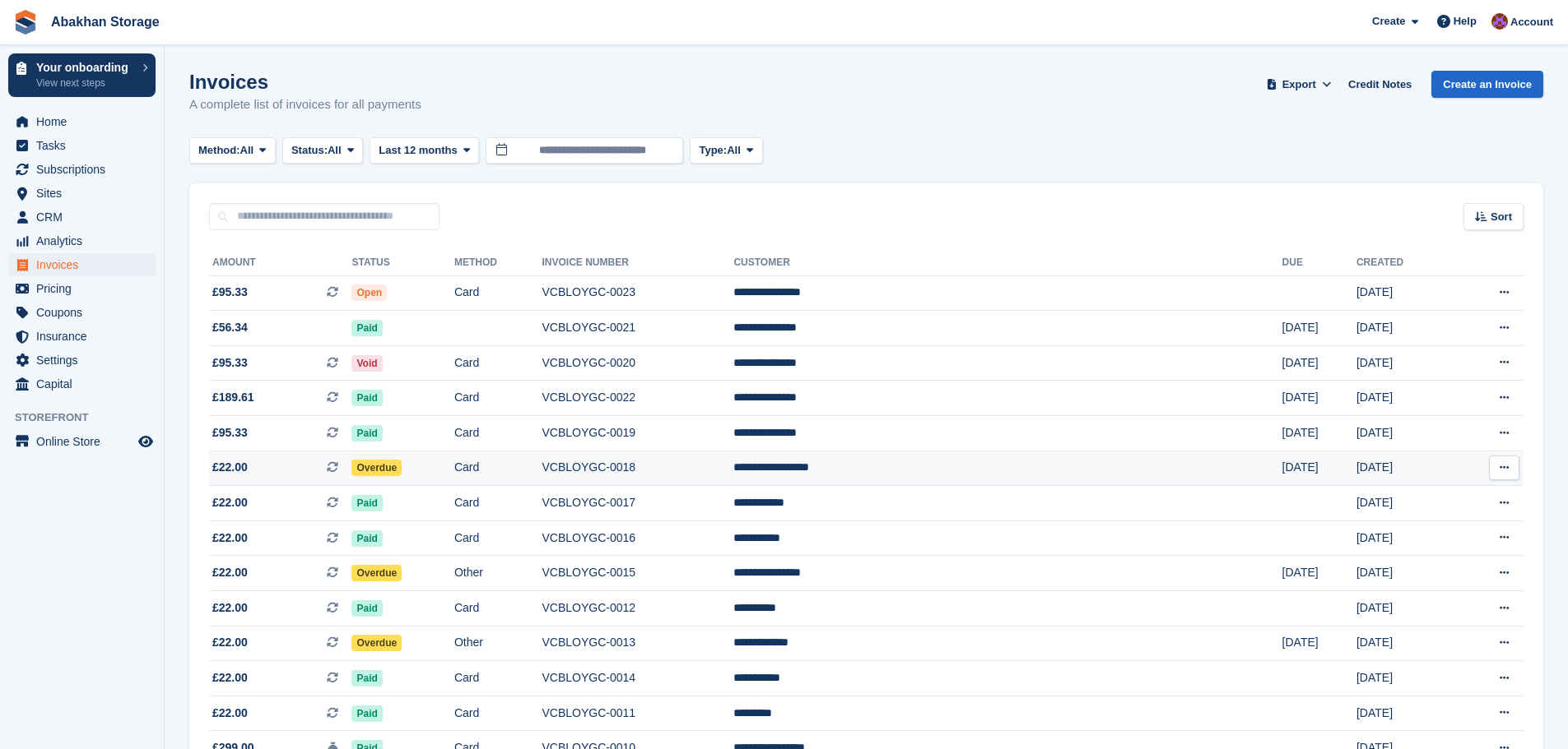
click at [964, 460] on td "**********" at bounding box center [1008, 468] width 548 height 35
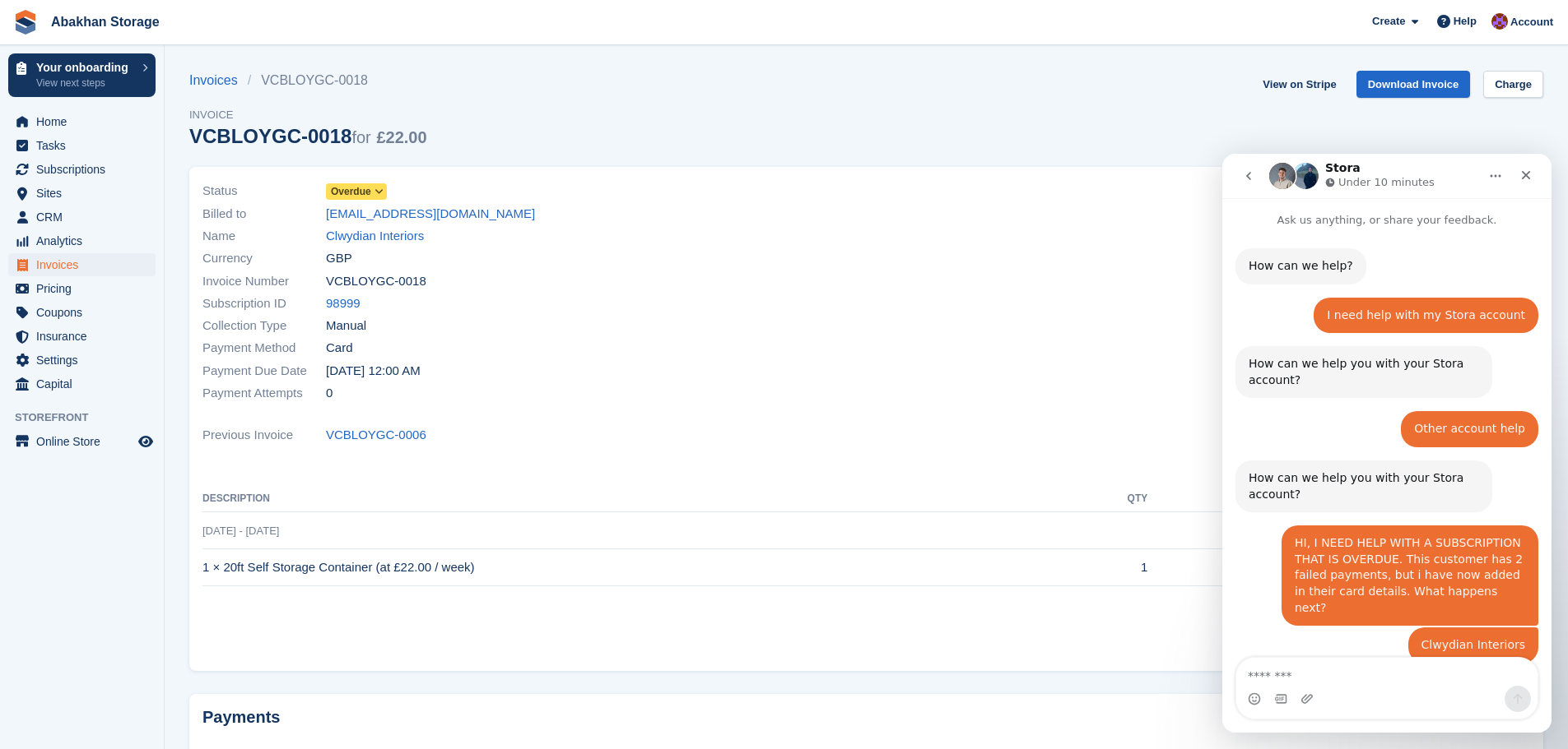
scroll to position [135, 0]
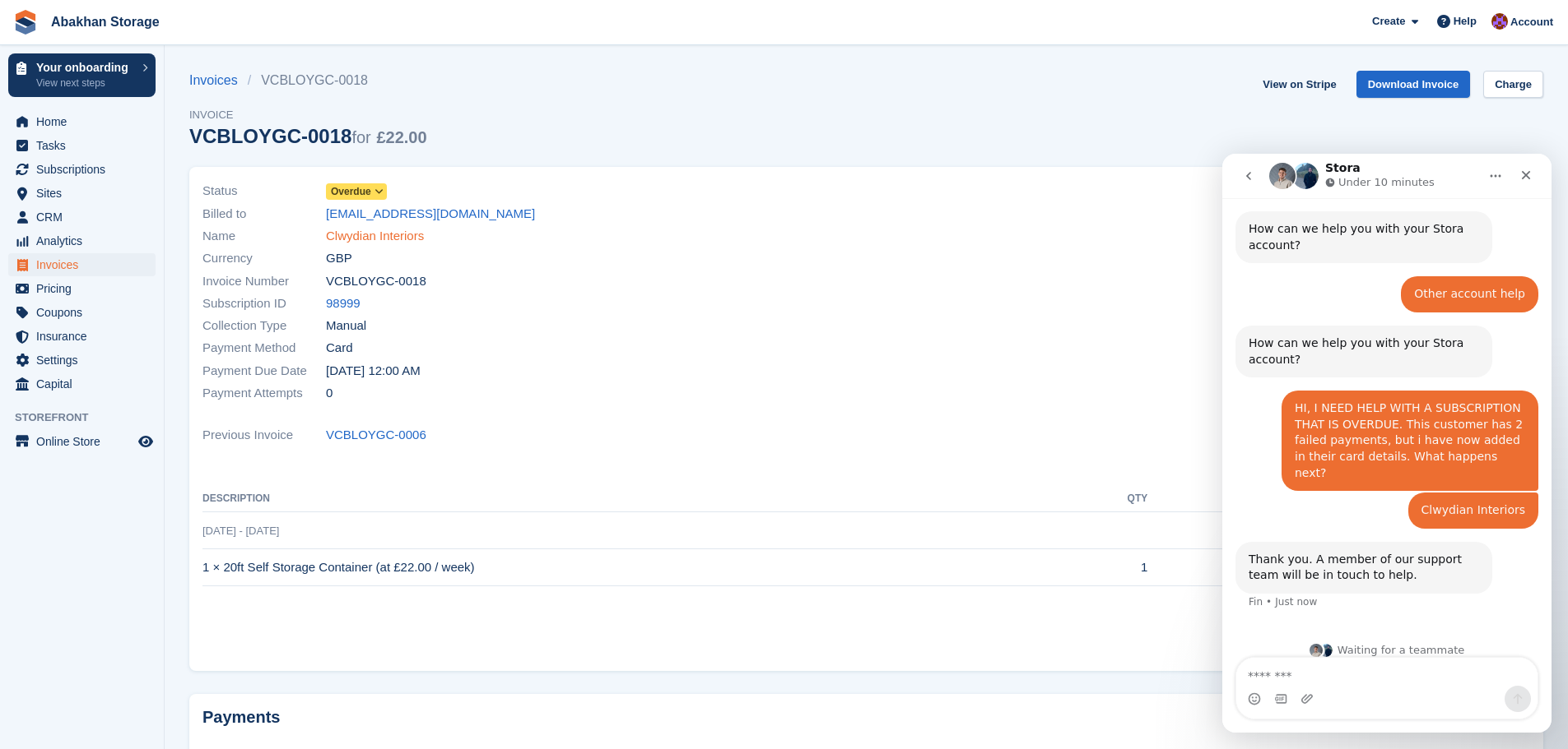
click at [415, 234] on link "Clwydian Interiors" at bounding box center [374, 236] width 98 height 18
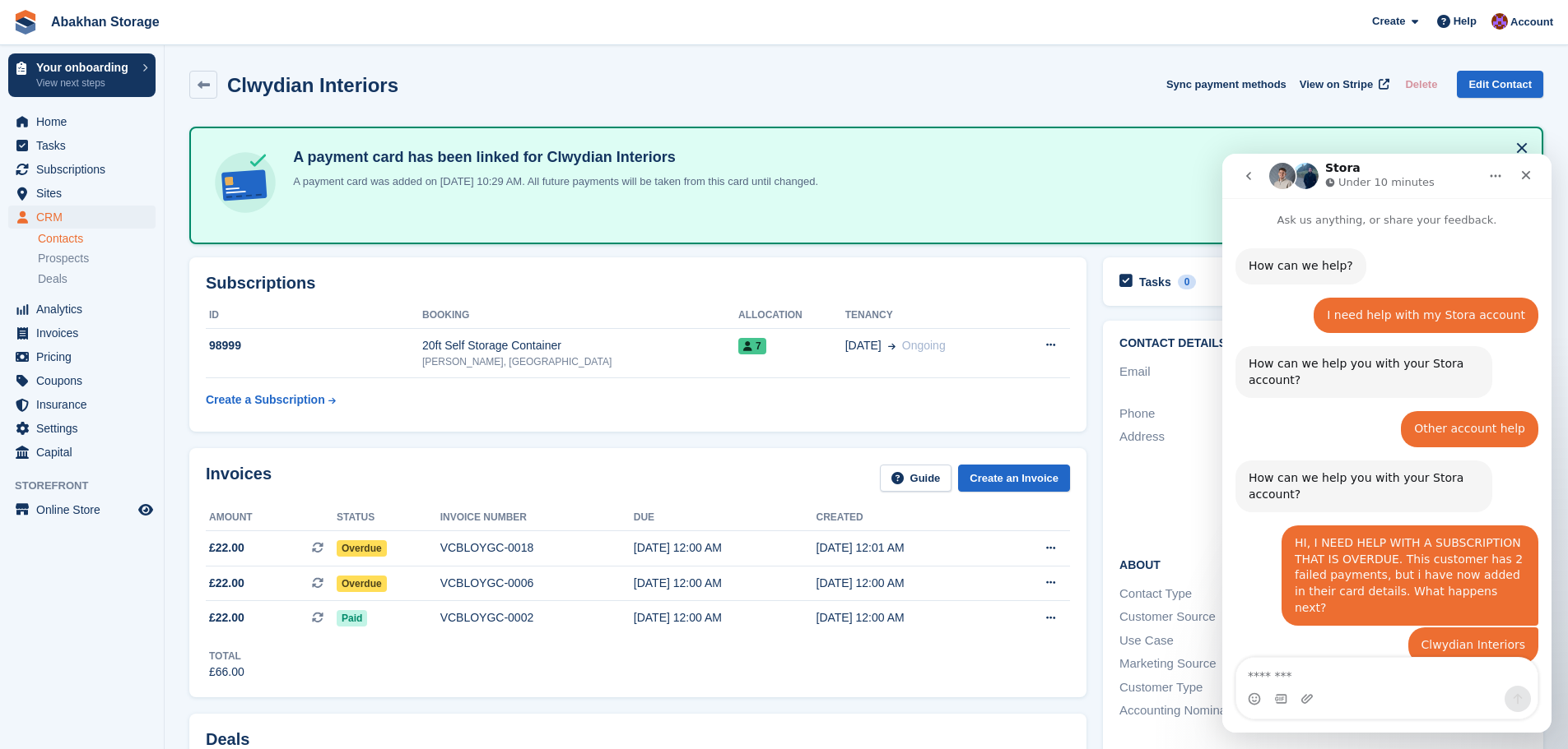
scroll to position [135, 0]
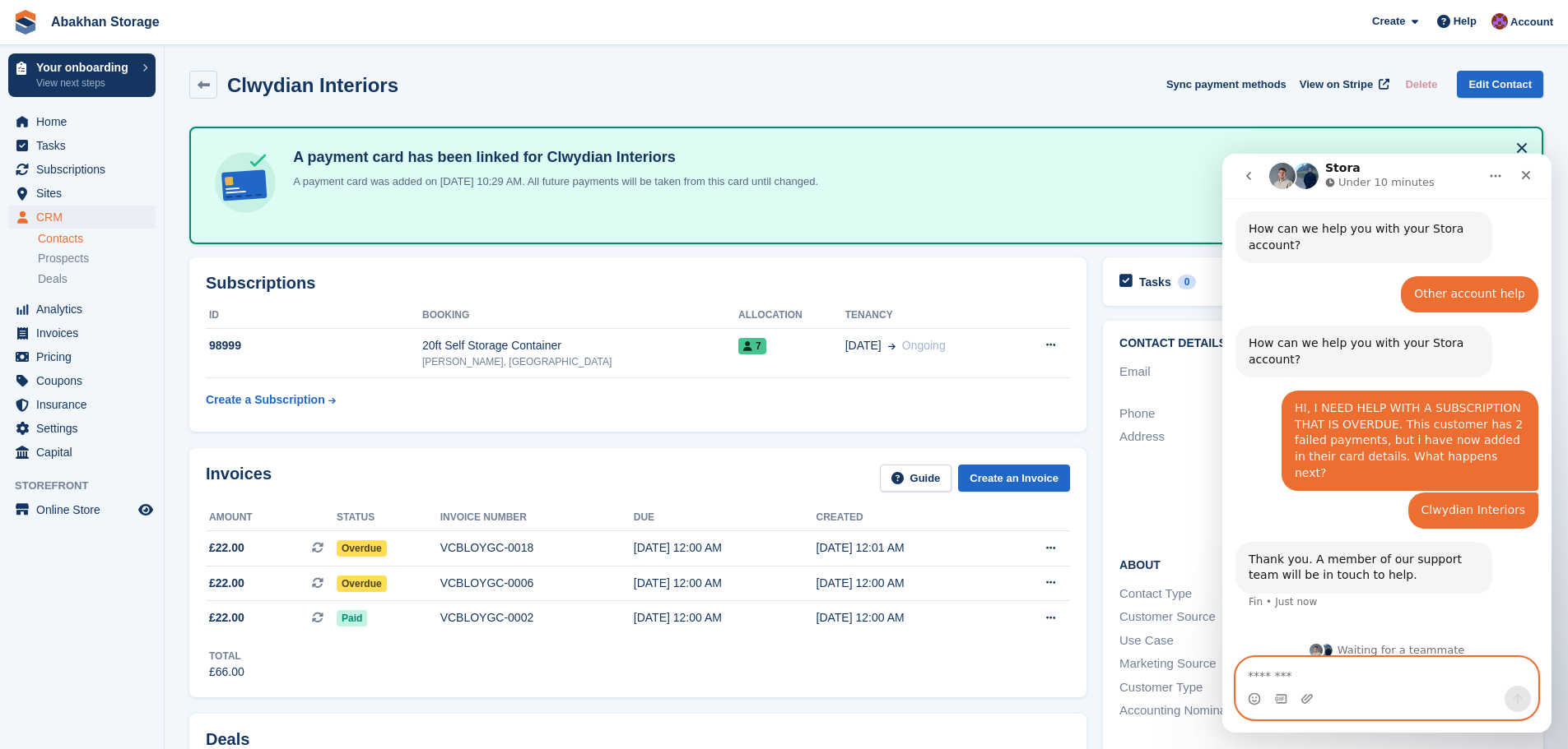
click at [1406, 677] on textarea "Message…" at bounding box center [1387, 671] width 301 height 28
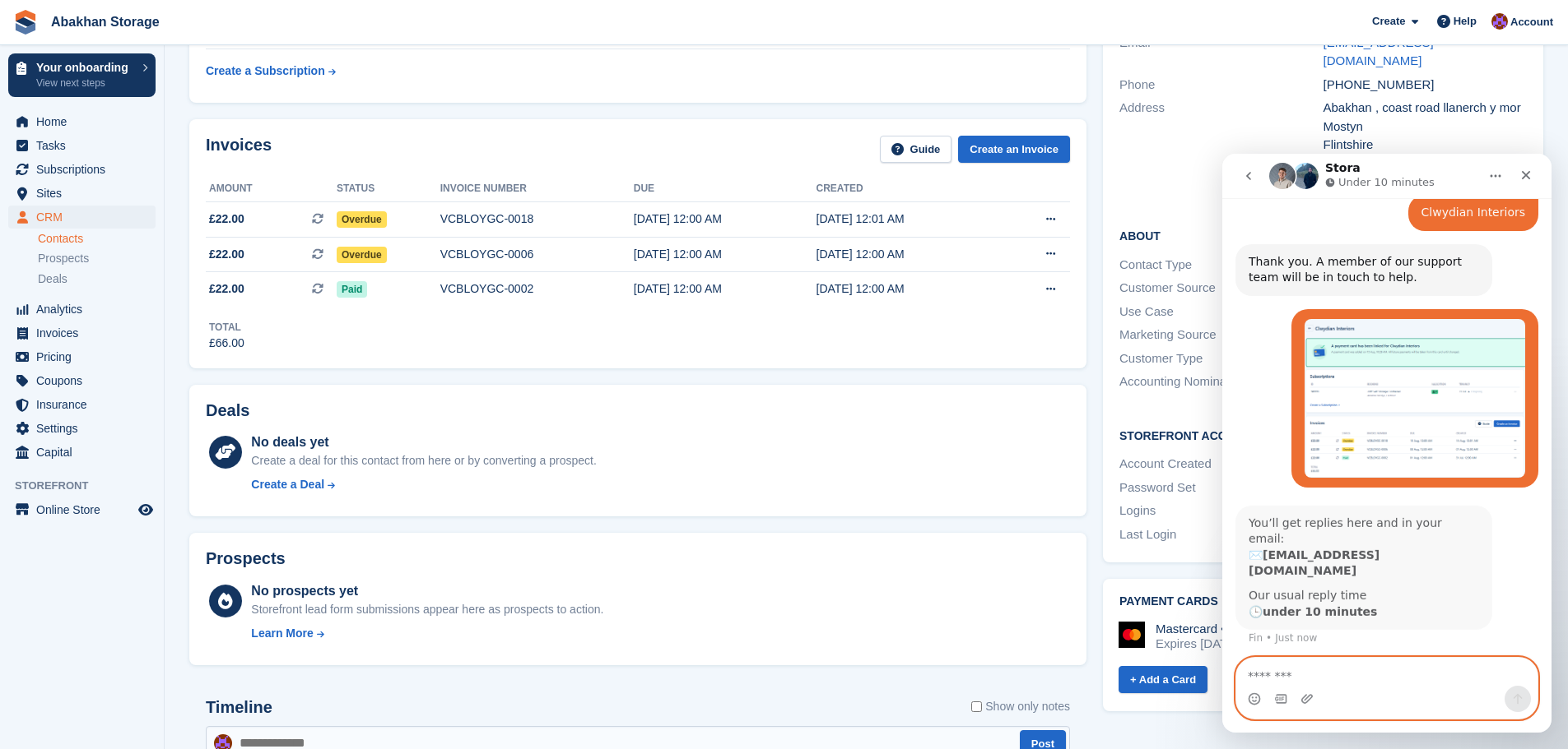
scroll to position [432, 0]
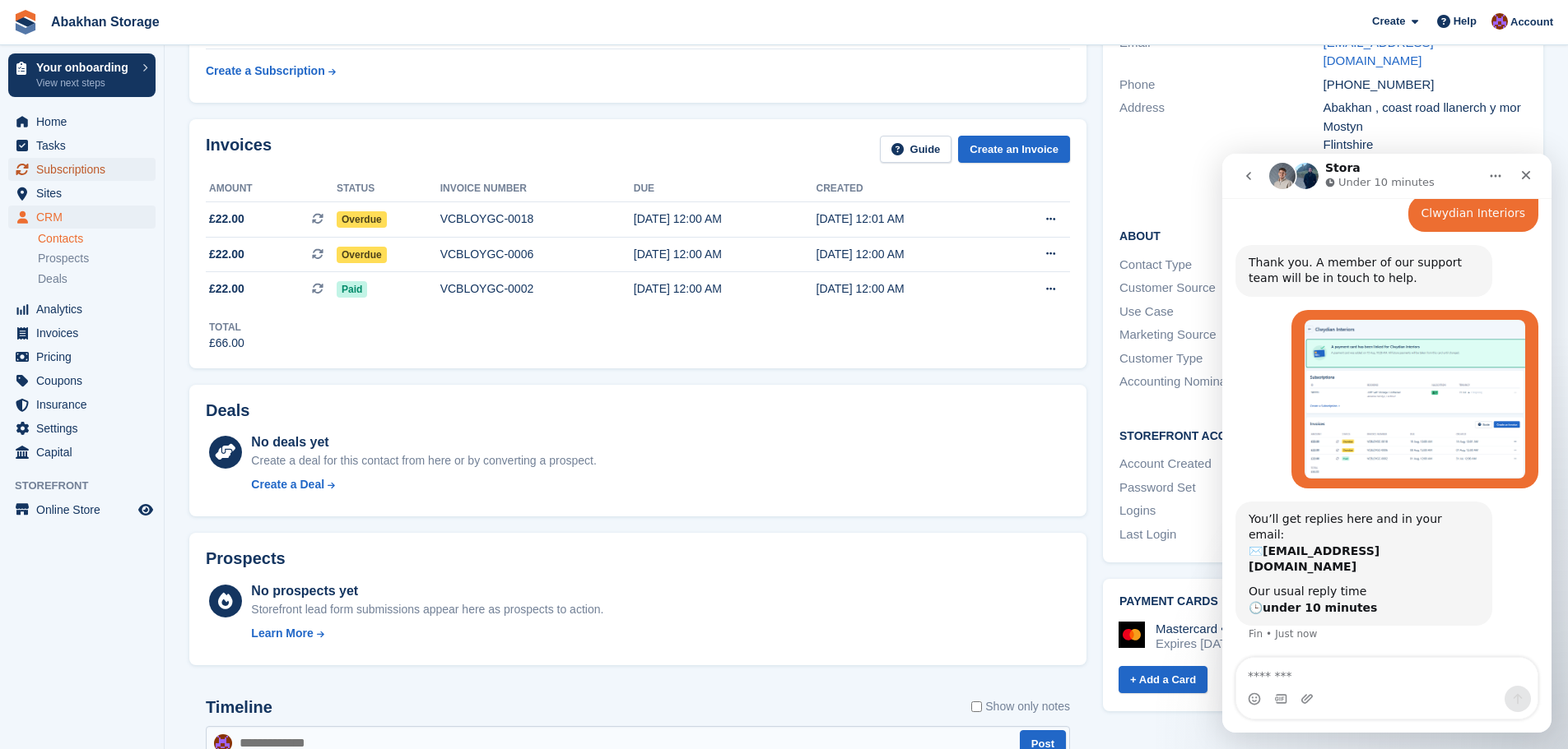
click at [52, 161] on span "Subscriptions" at bounding box center [86, 170] width 99 height 23
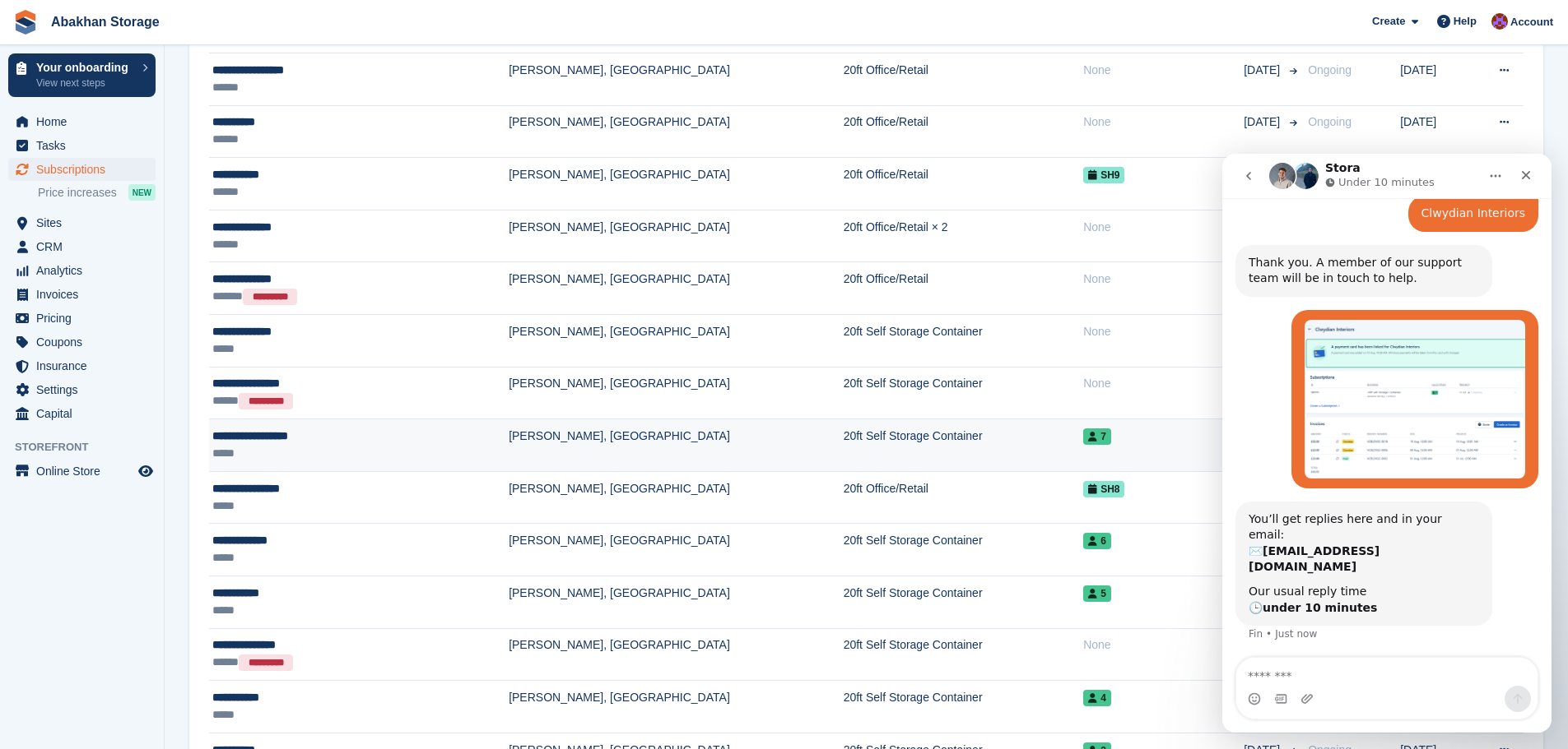
scroll to position [655, 0]
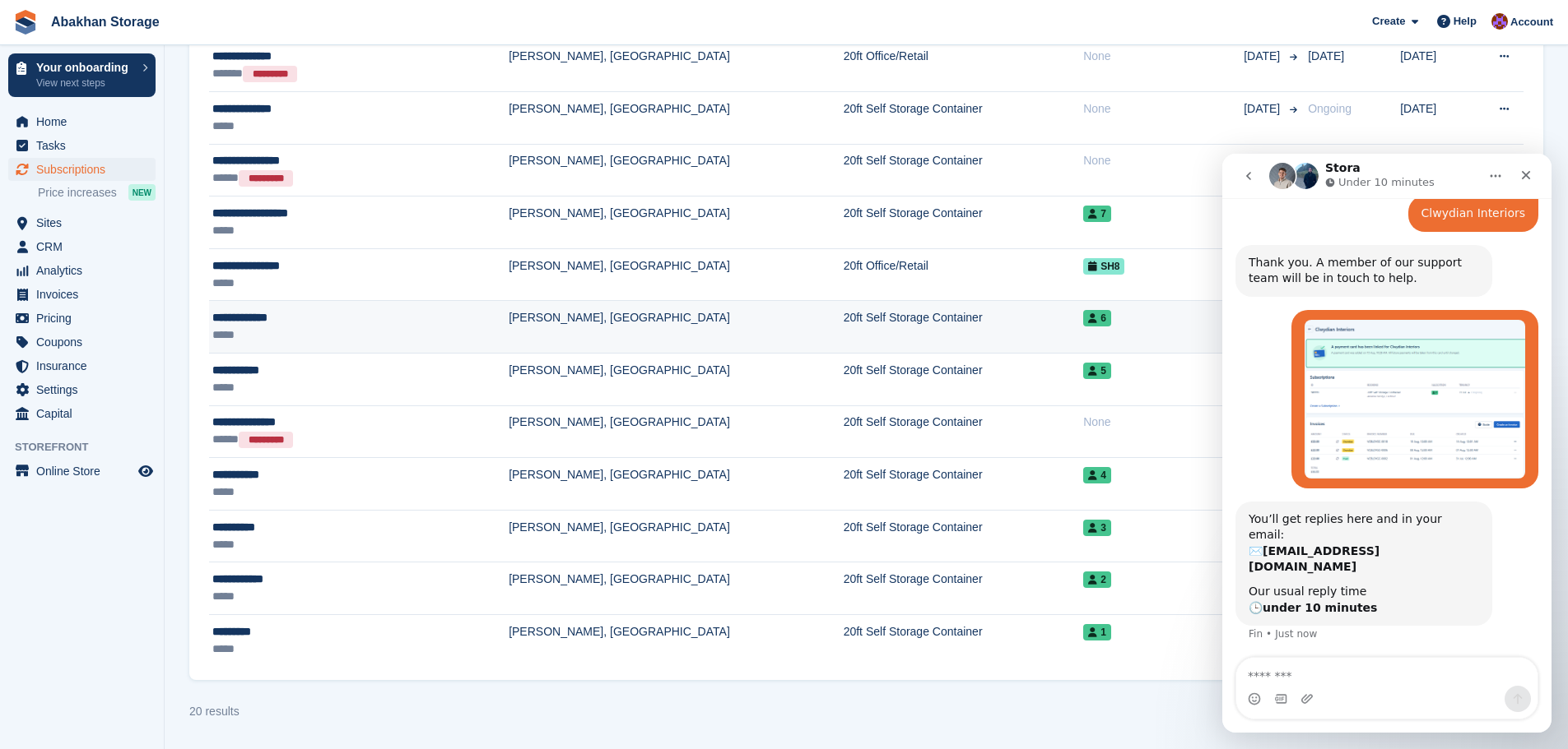
click at [508, 315] on td "[PERSON_NAME], [GEOGRAPHIC_DATA]" at bounding box center [676, 327] width 335 height 52
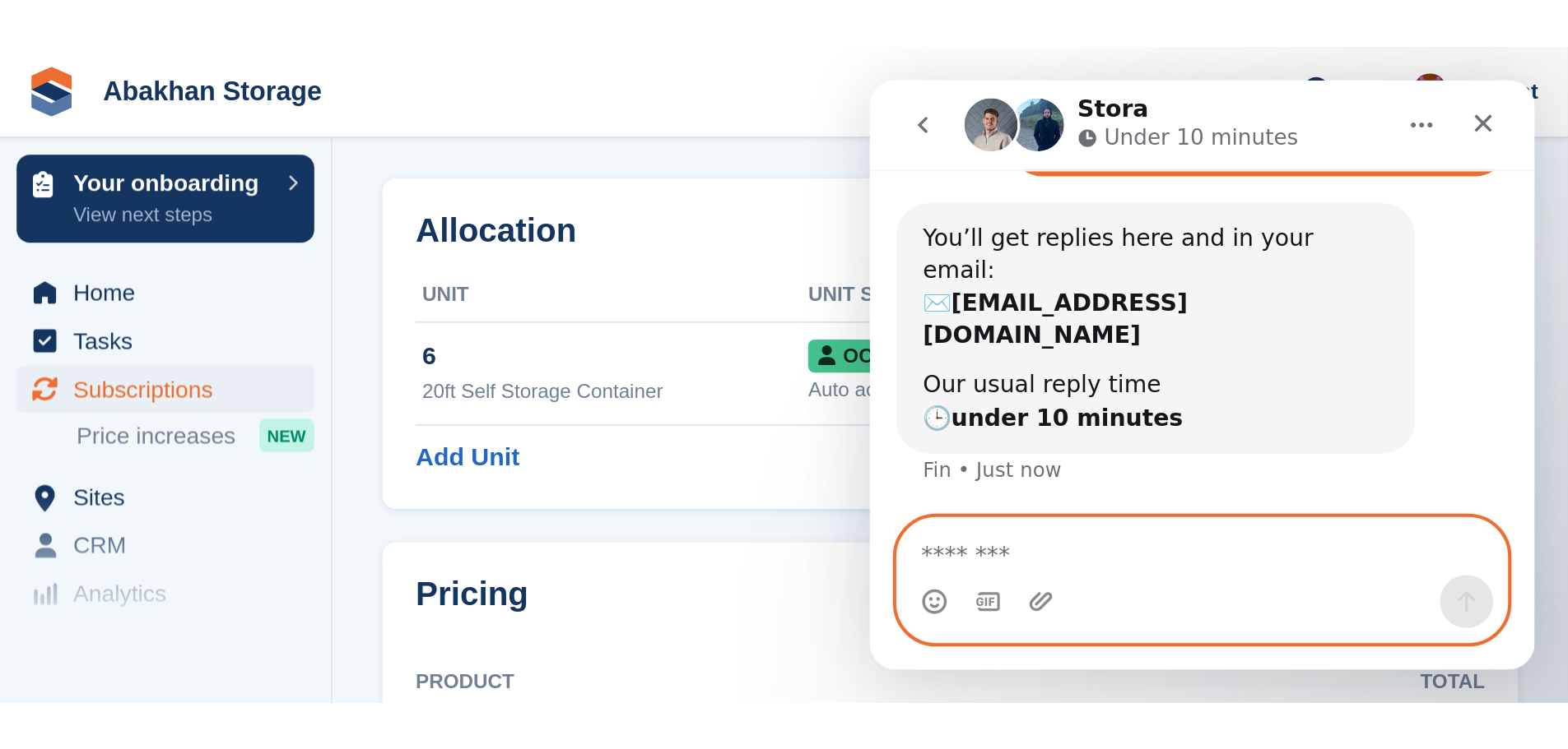
scroll to position [432, 0]
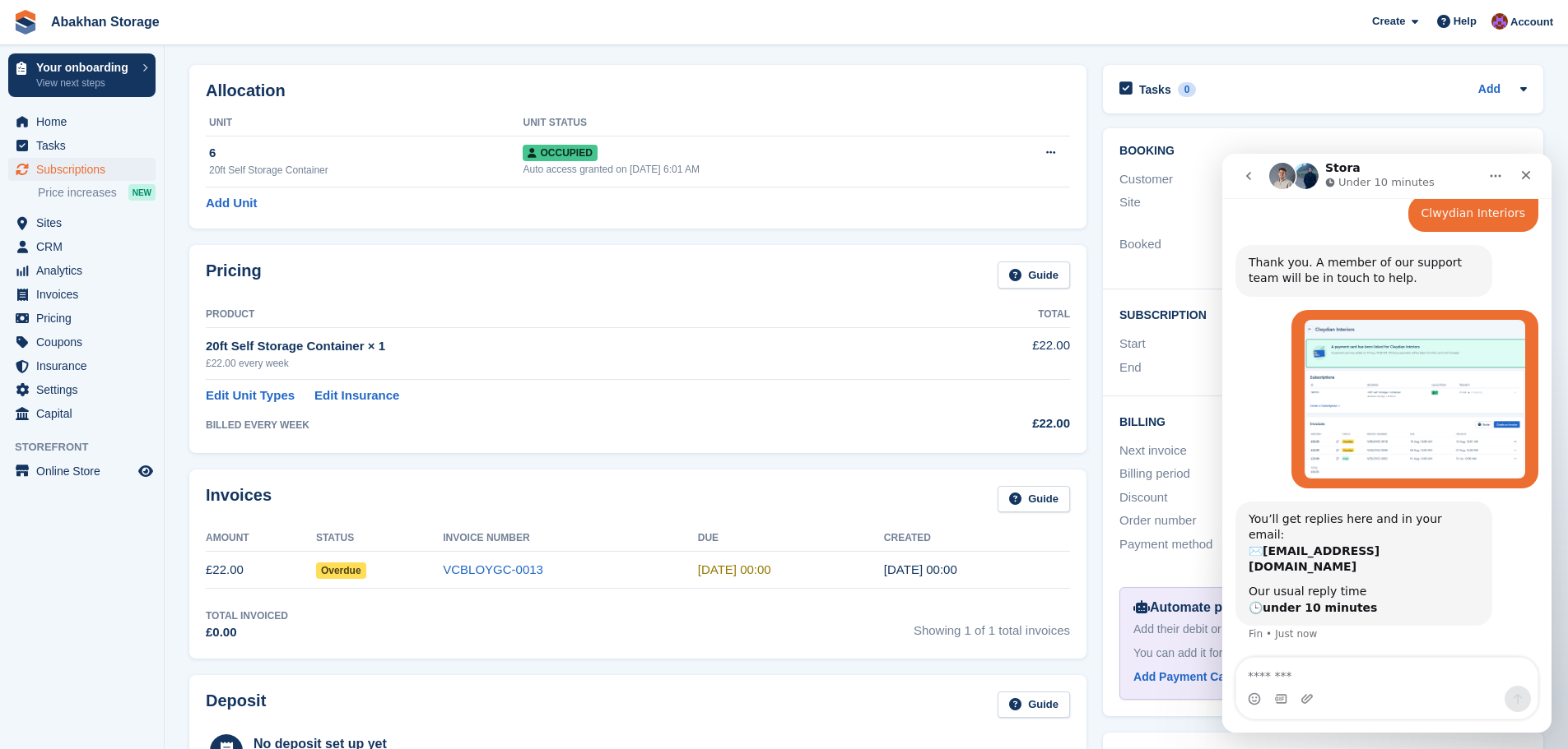
click at [1490, 173] on icon "Home" at bounding box center [1496, 176] width 14 height 14
click at [1367, 106] on div "Tasks 0 Add No tasks related to Subscription #98843" at bounding box center [1323, 89] width 440 height 49
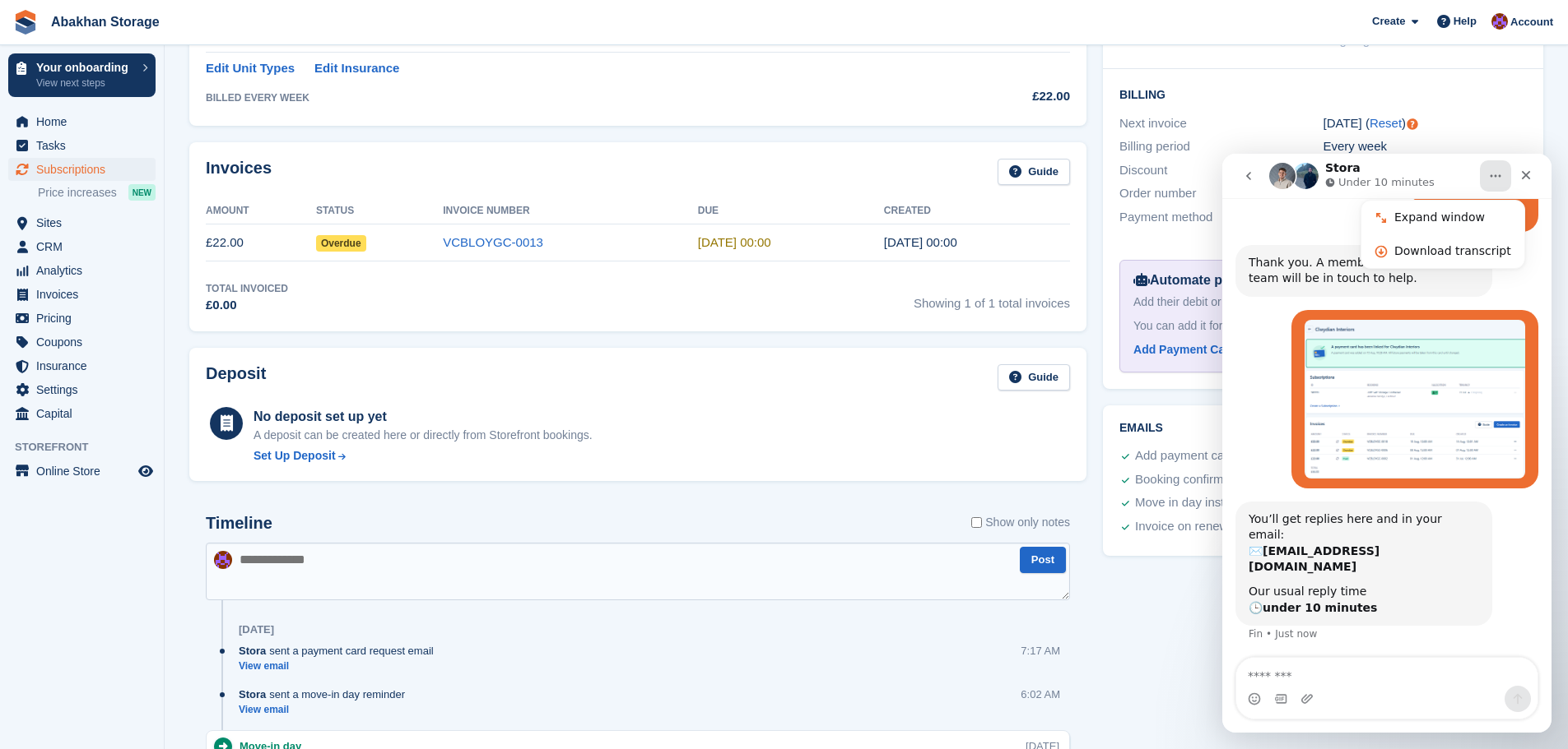
scroll to position [386, 0]
click at [1527, 169] on icon "Close" at bounding box center [1526, 176] width 14 height 14
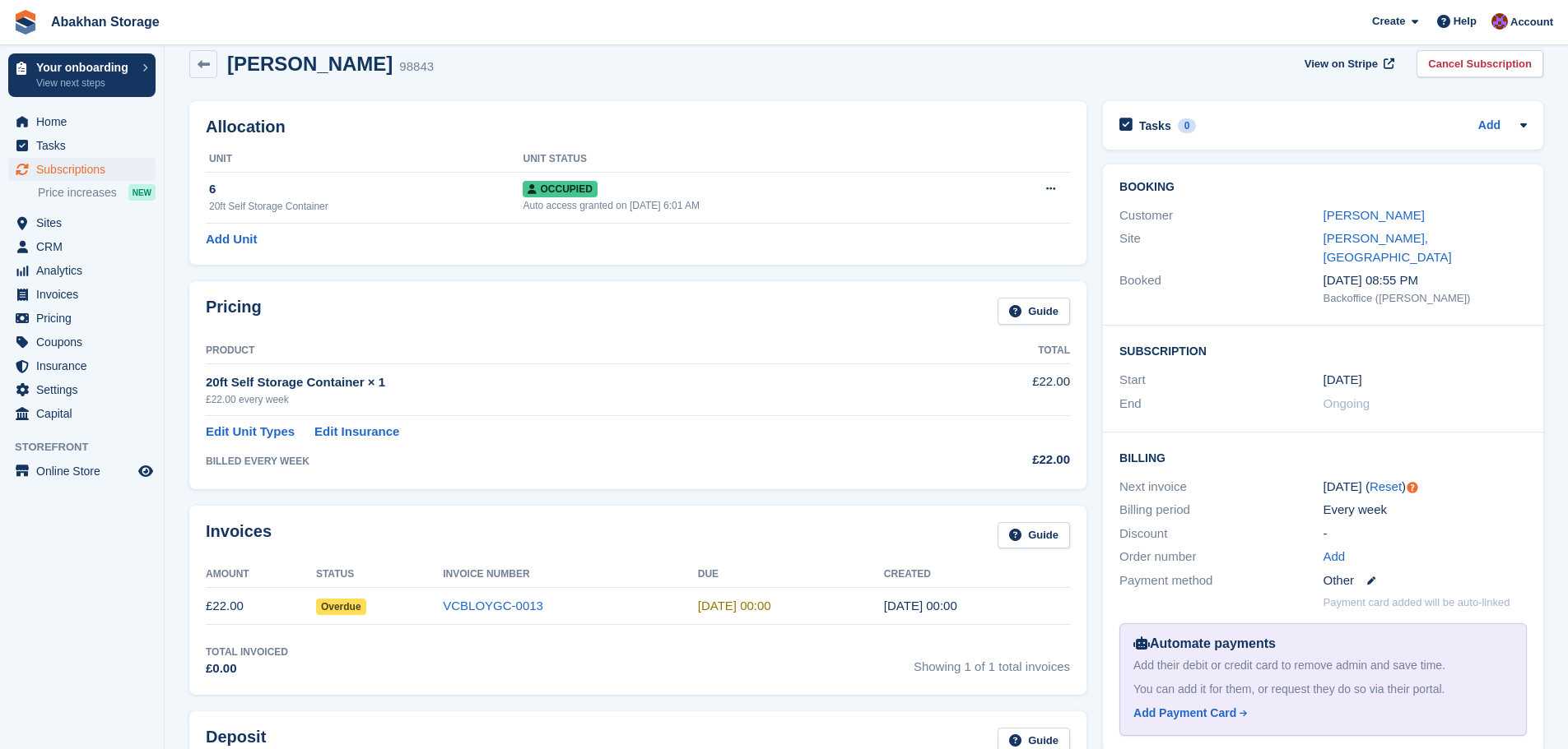
scroll to position [0, 0]
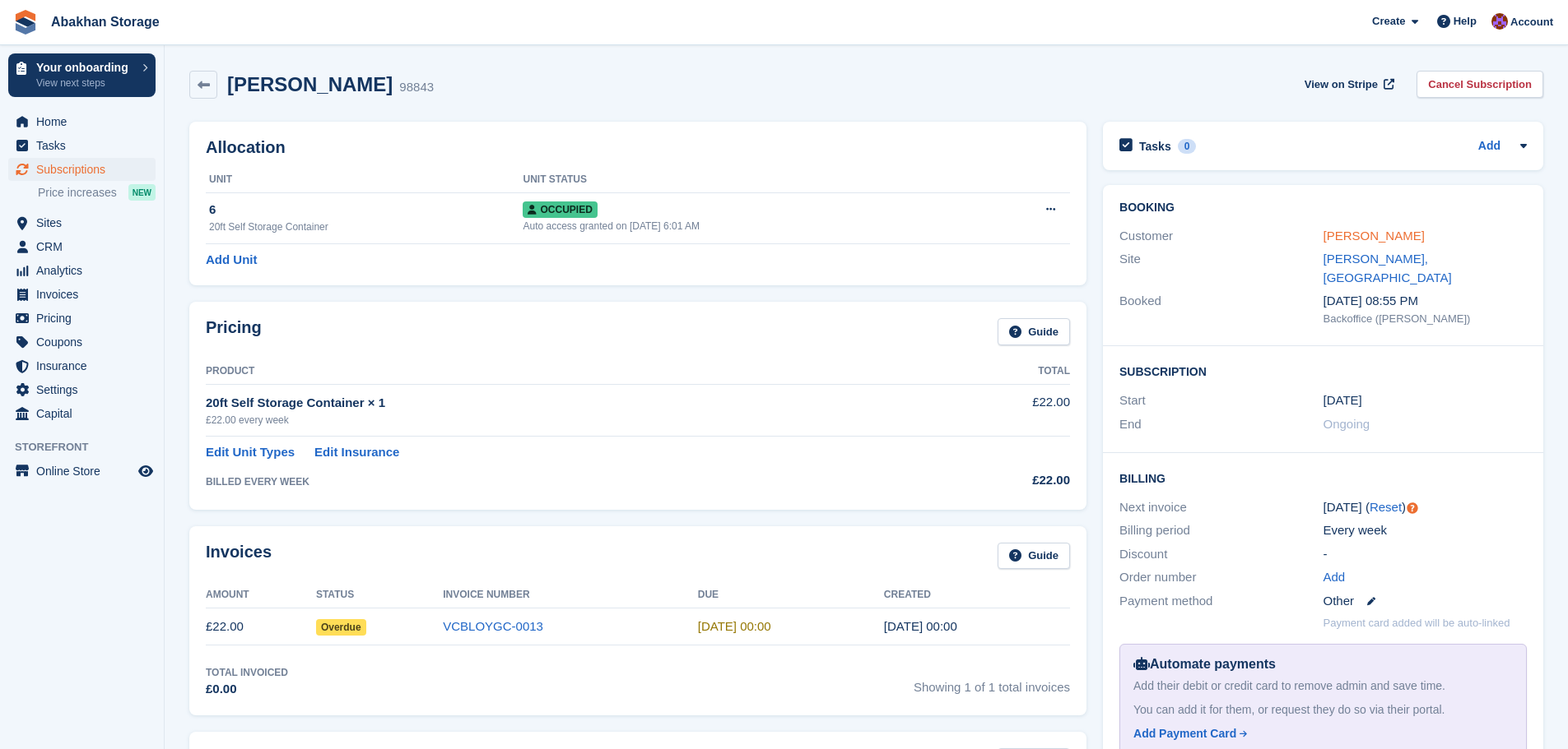
click at [1385, 228] on link "Steve Baguley" at bounding box center [1375, 235] width 101 height 14
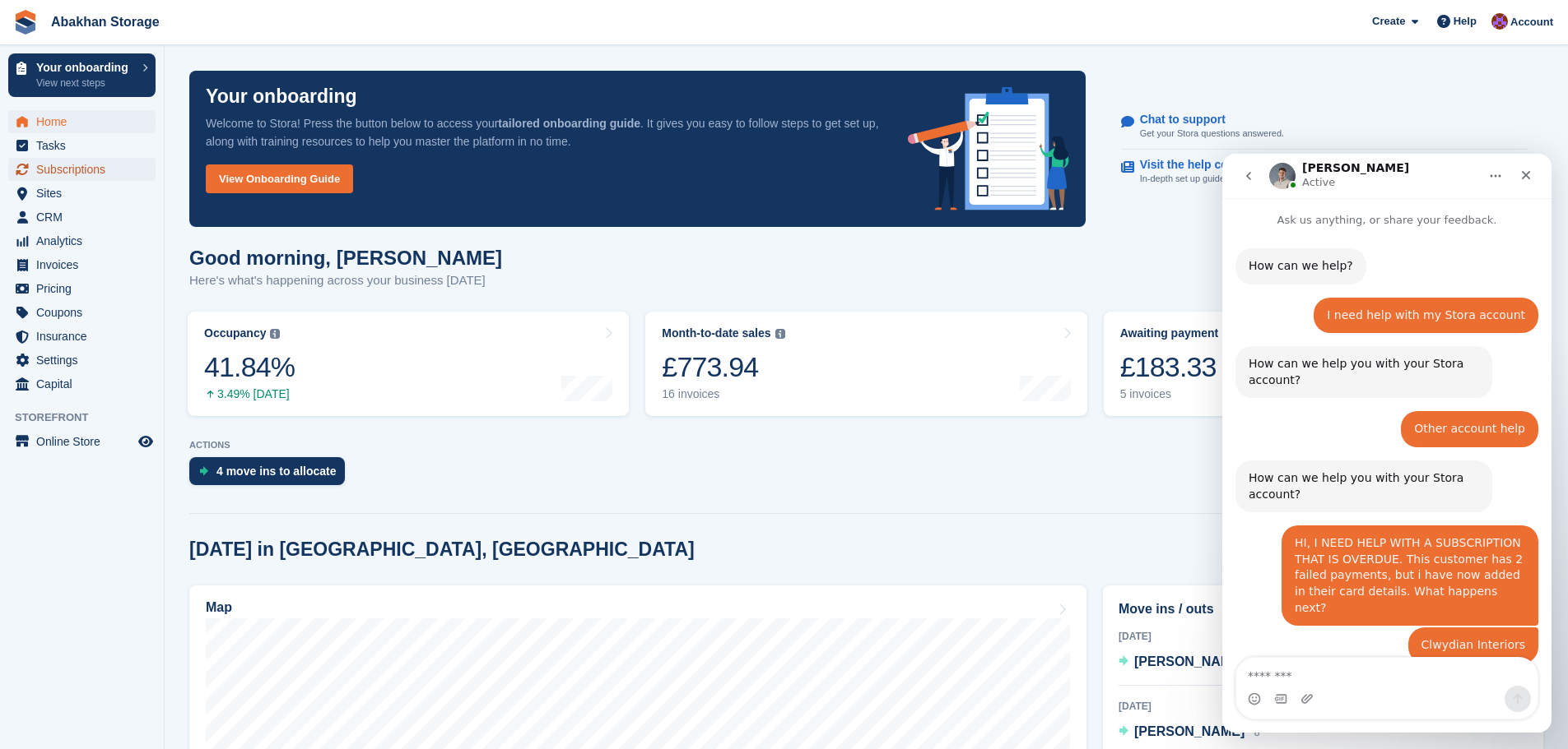
scroll to position [298, 0]
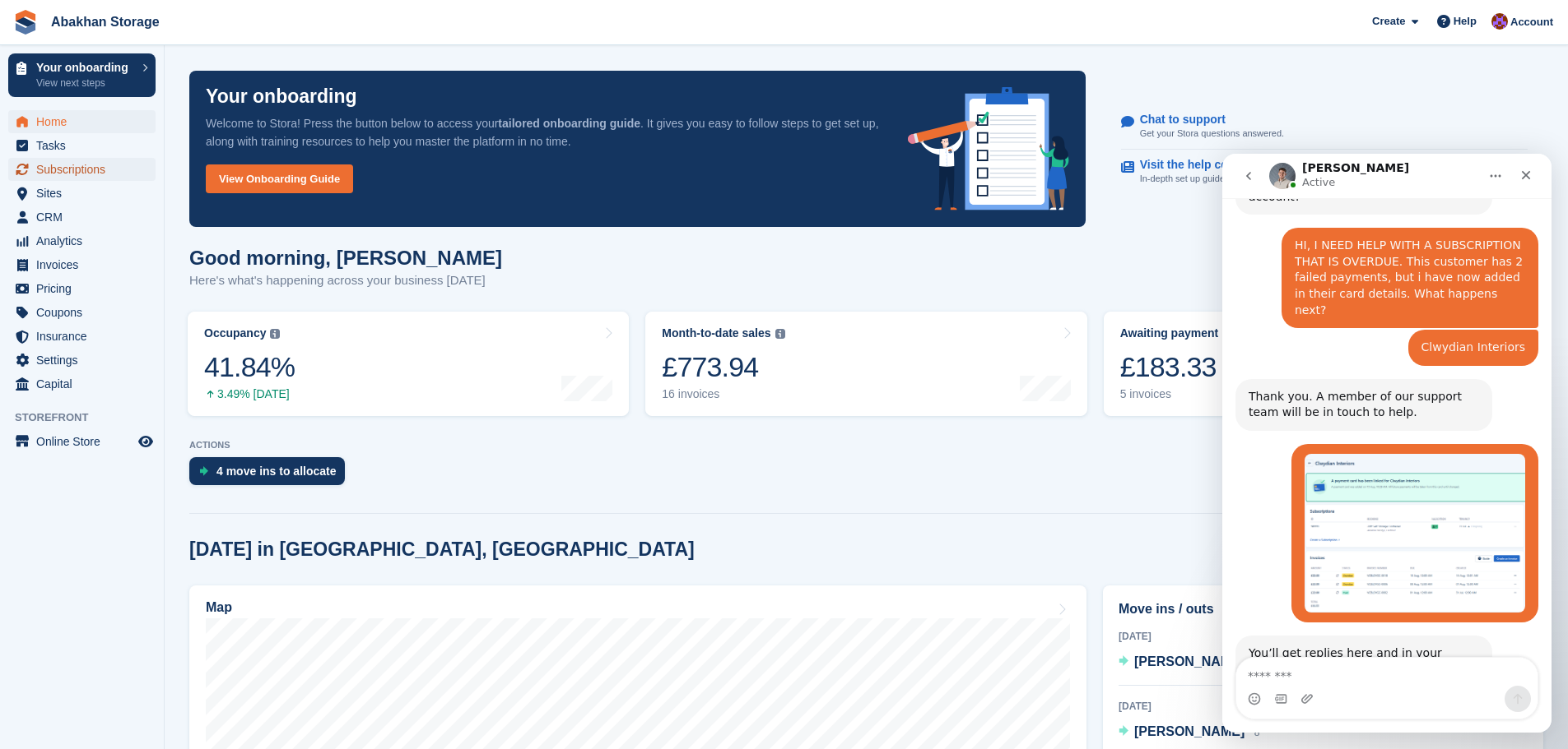
click at [93, 174] on span "Subscriptions" at bounding box center [86, 170] width 99 height 23
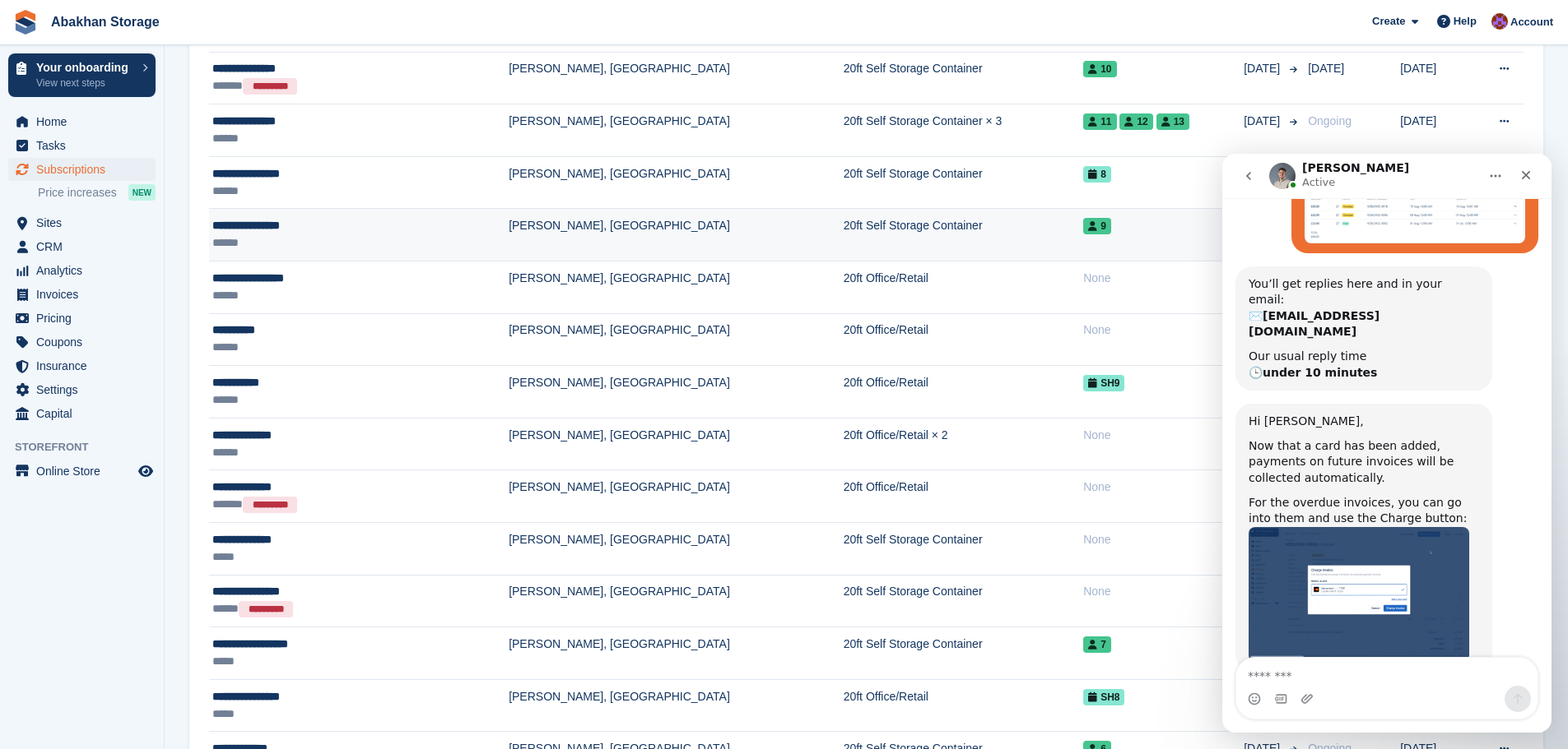
scroll to position [411, 0]
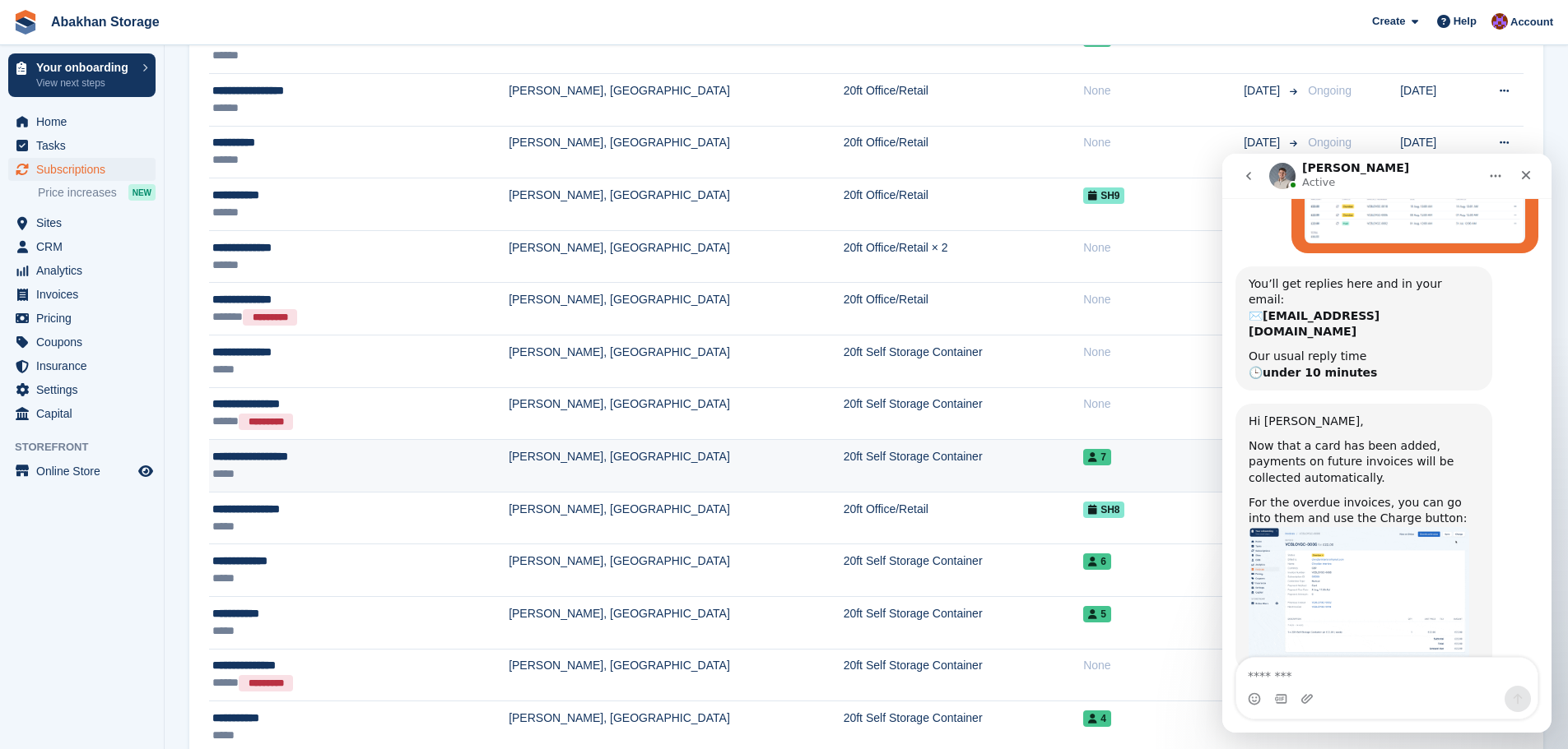
click at [544, 456] on td "[PERSON_NAME], [GEOGRAPHIC_DATA]" at bounding box center [676, 466] width 335 height 52
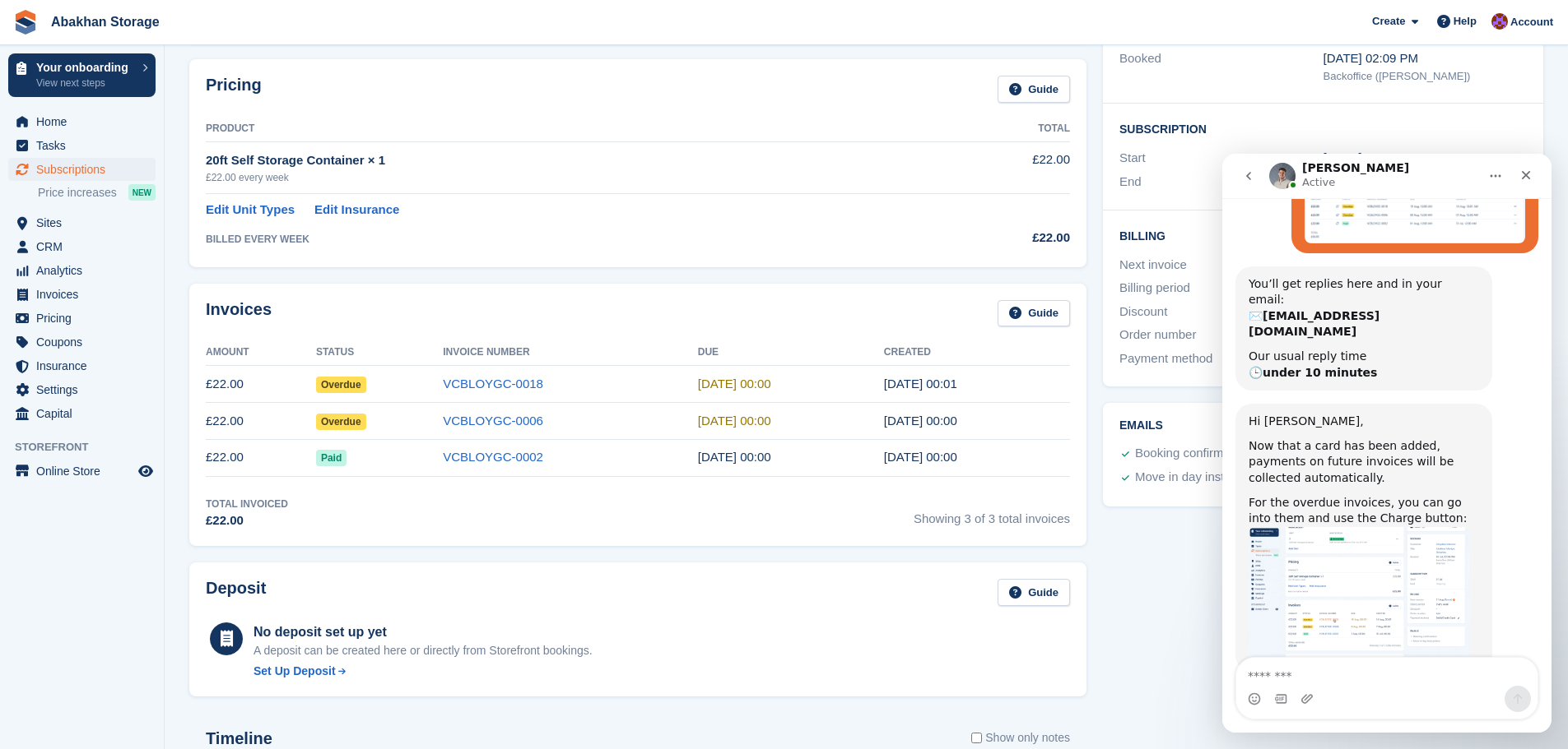
scroll to position [247, 0]
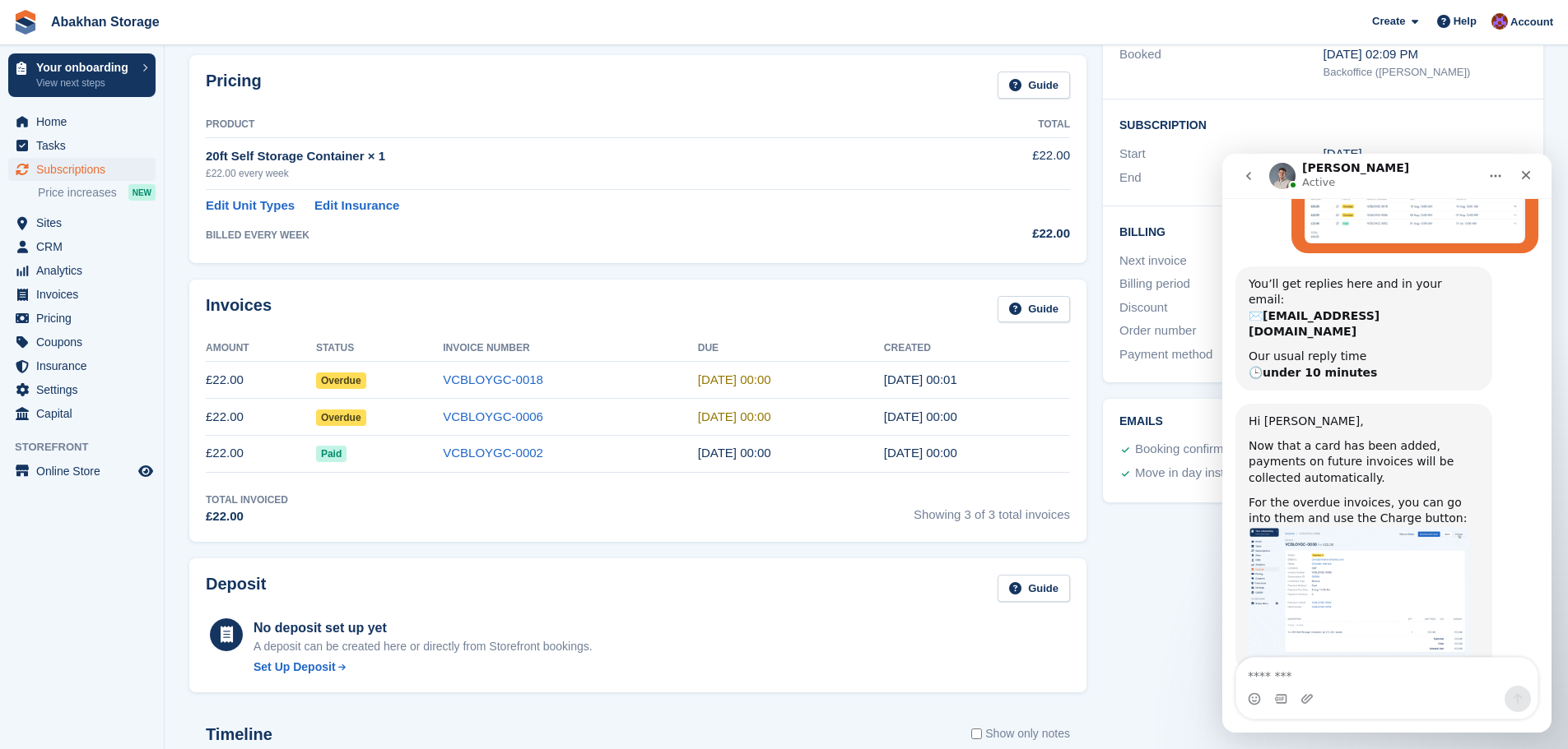
click at [1505, 174] on button "Home" at bounding box center [1496, 176] width 31 height 31
click at [1524, 175] on icon "Close" at bounding box center [1526, 175] width 9 height 9
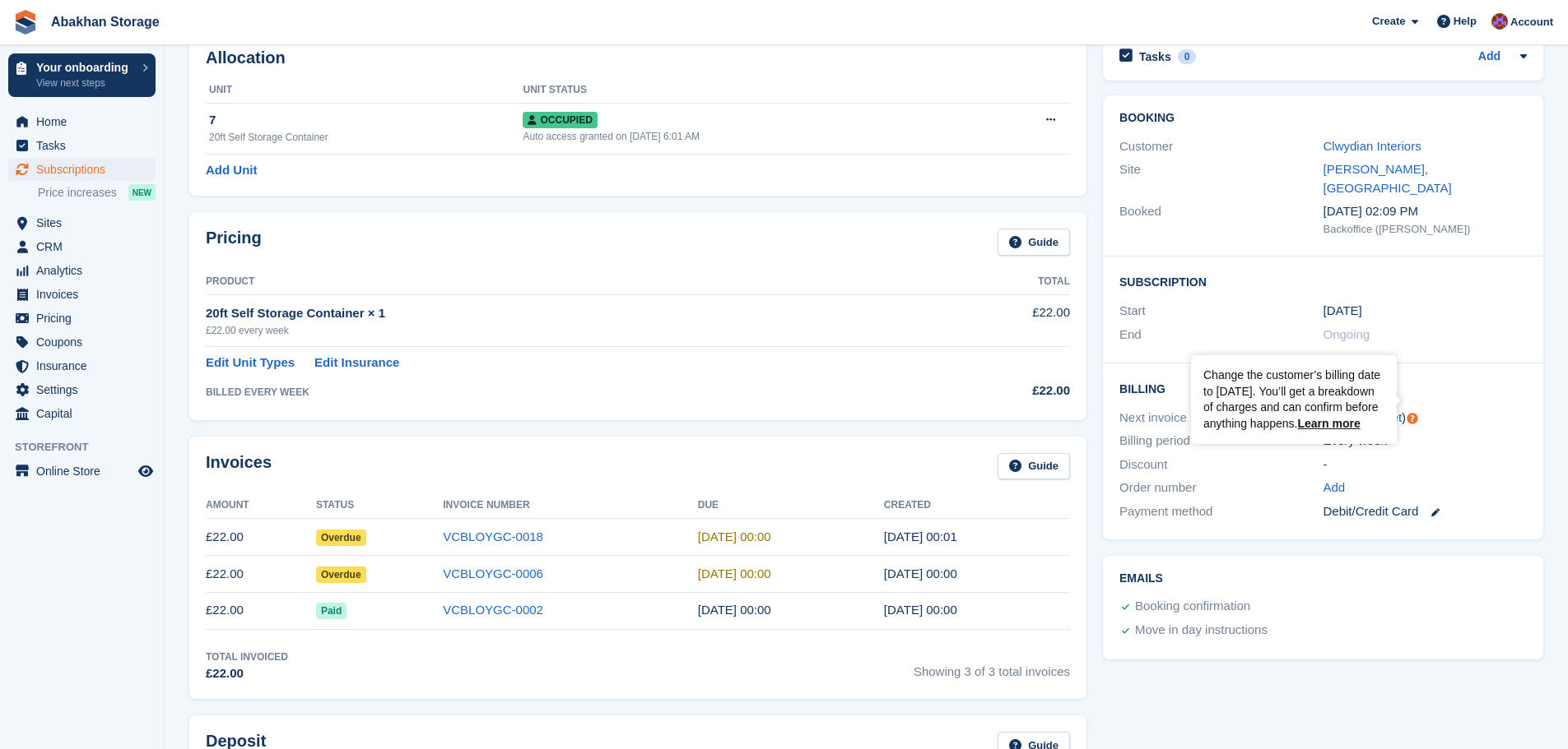
scroll to position [0, 0]
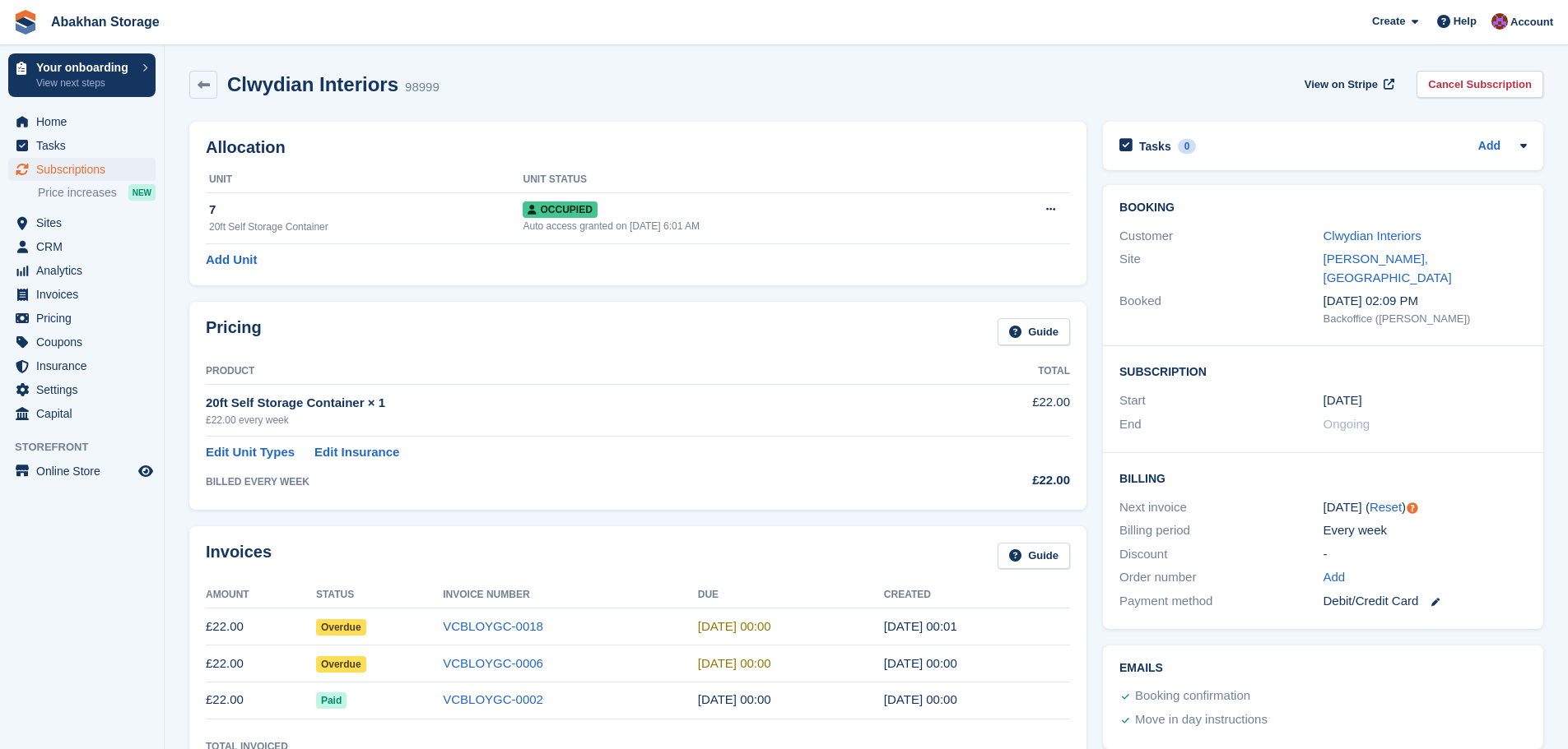
click at [1422, 228] on div "Clwydian Interiors" at bounding box center [1425, 236] width 203 height 18
click at [1419, 233] on link "Clwydian Interiors" at bounding box center [1373, 235] width 98 height 14
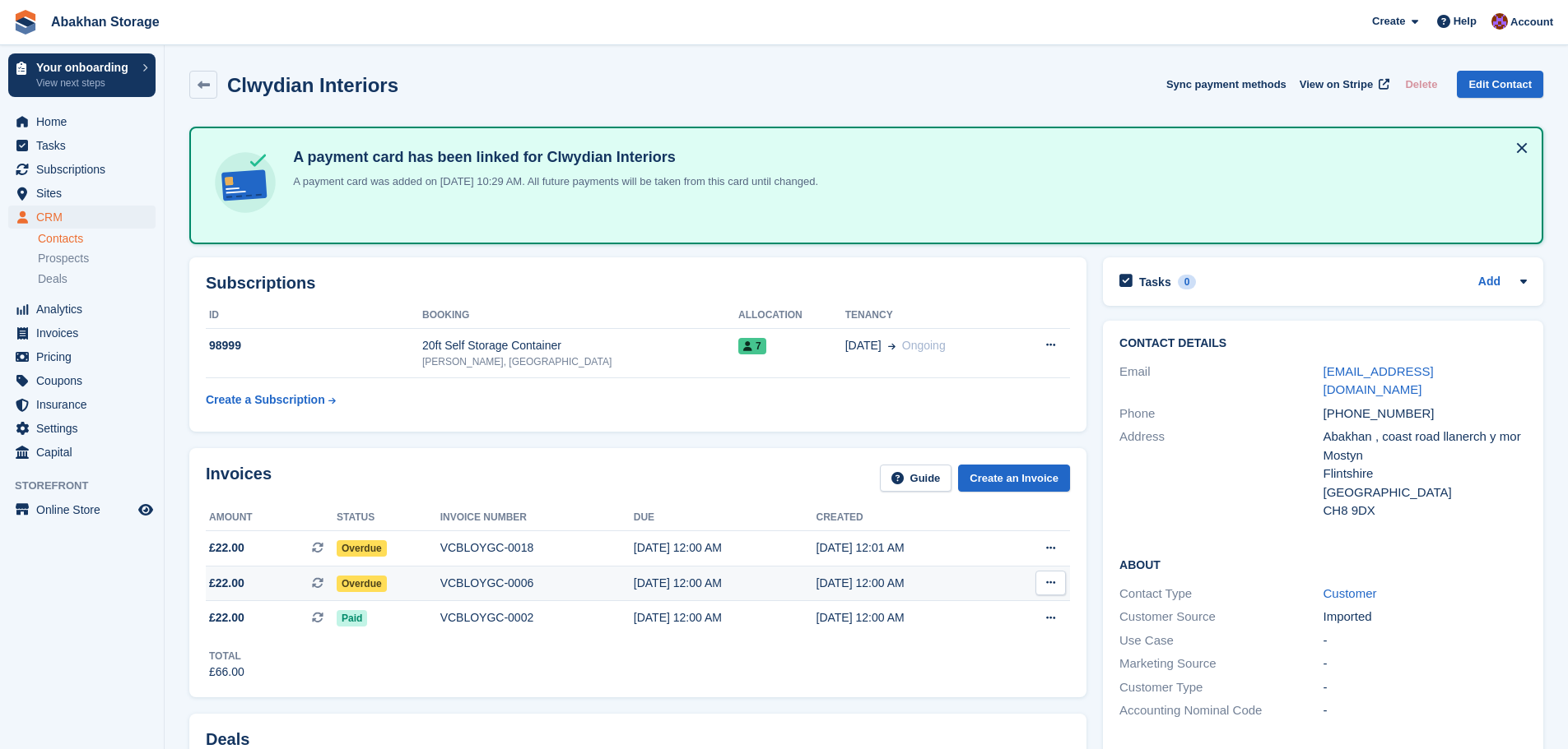
click at [496, 583] on div "VCBLOYGC-0006" at bounding box center [537, 584] width 193 height 17
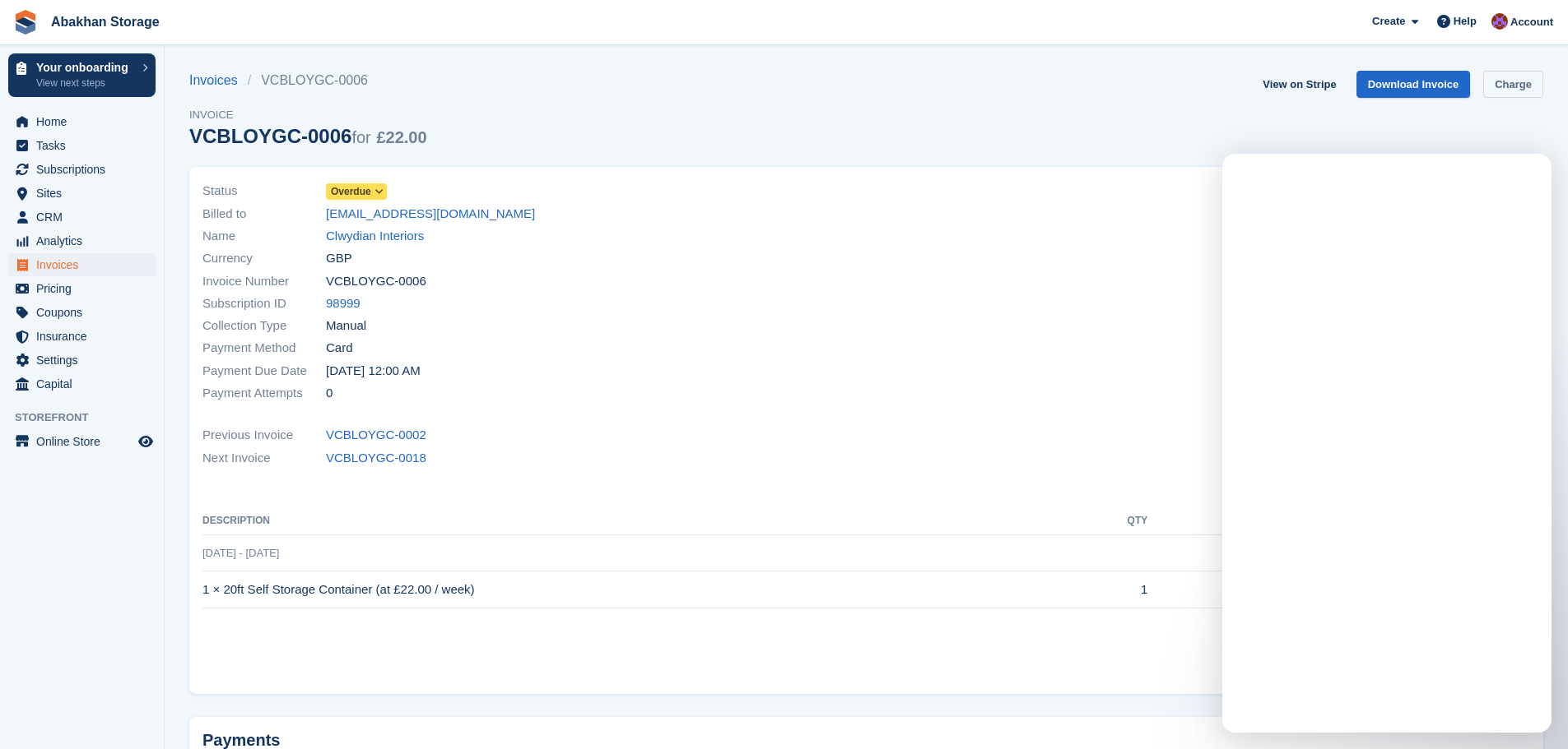
click at [1522, 93] on link "Charge" at bounding box center [1514, 85] width 60 height 27
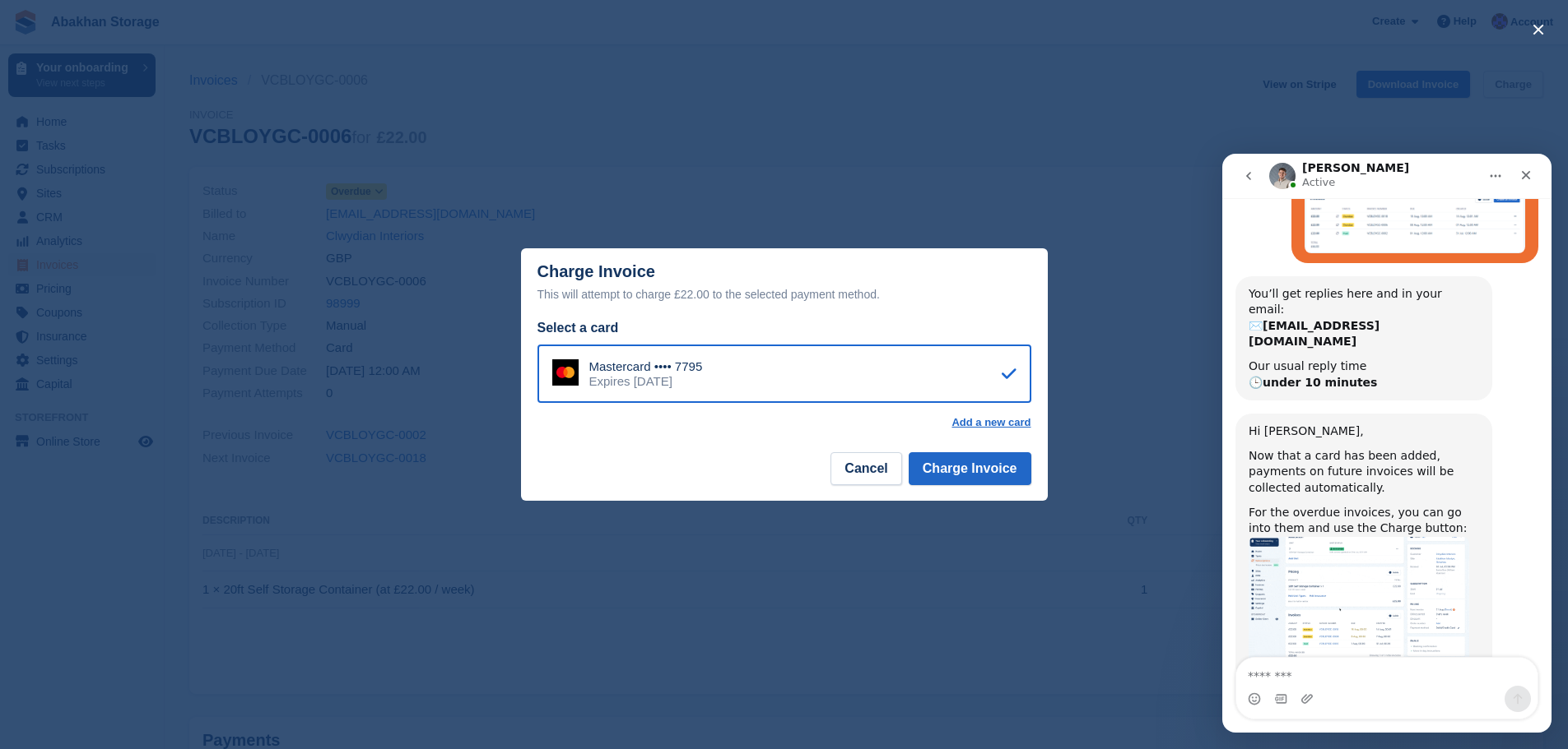
scroll to position [667, 0]
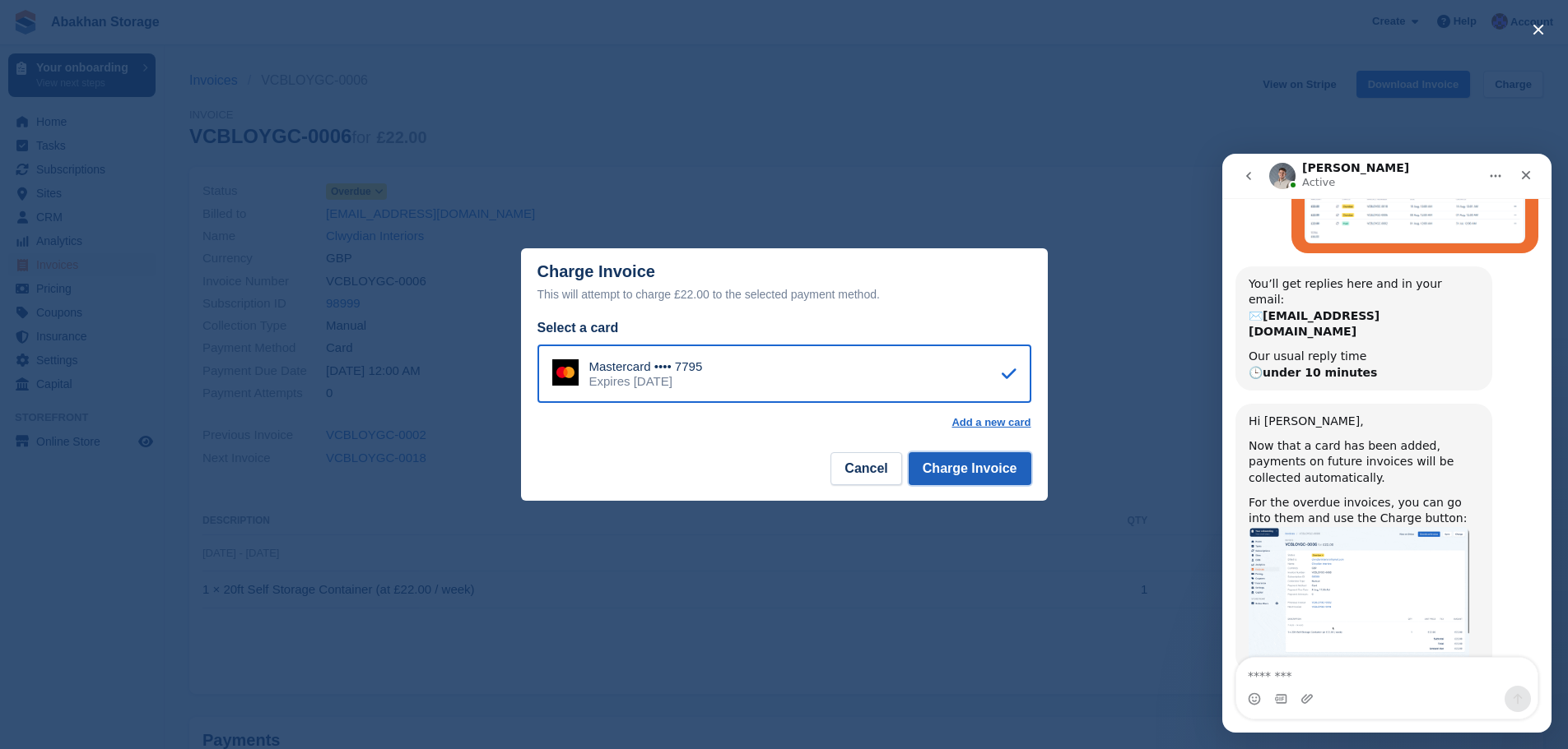
click at [958, 473] on button "Charge Invoice" at bounding box center [970, 469] width 122 height 33
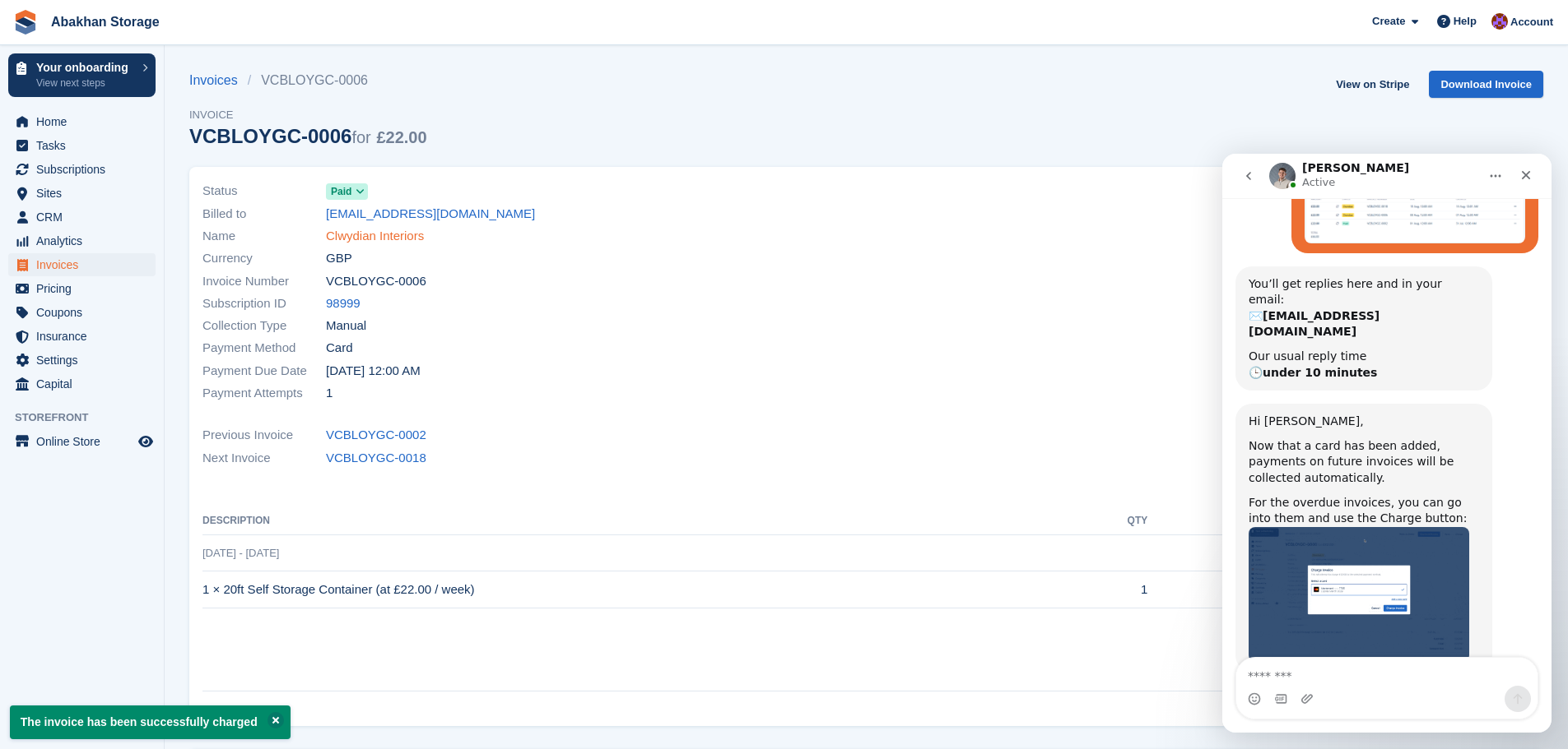
click at [343, 237] on link "Clwydian Interiors" at bounding box center [374, 236] width 98 height 18
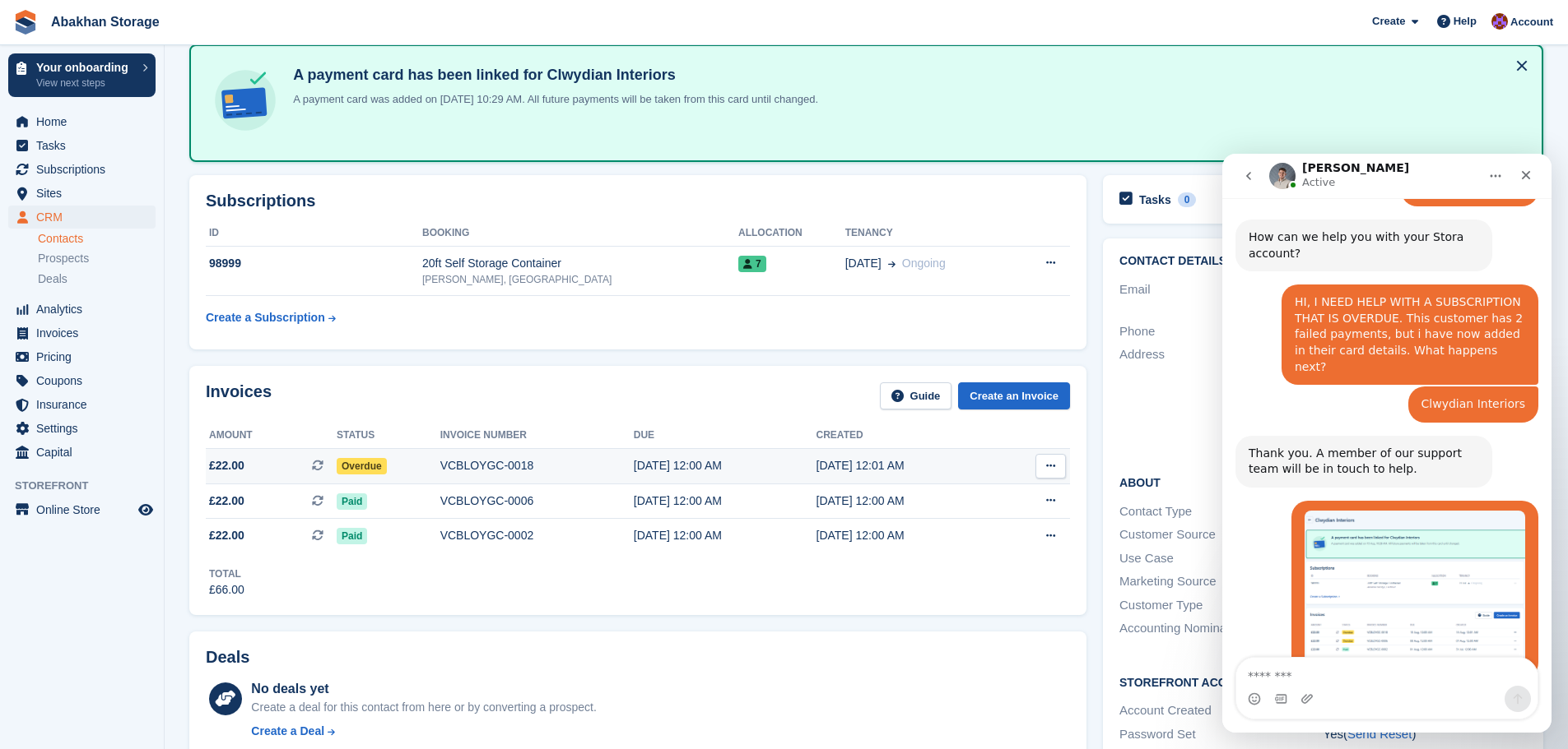
scroll to position [658, 0]
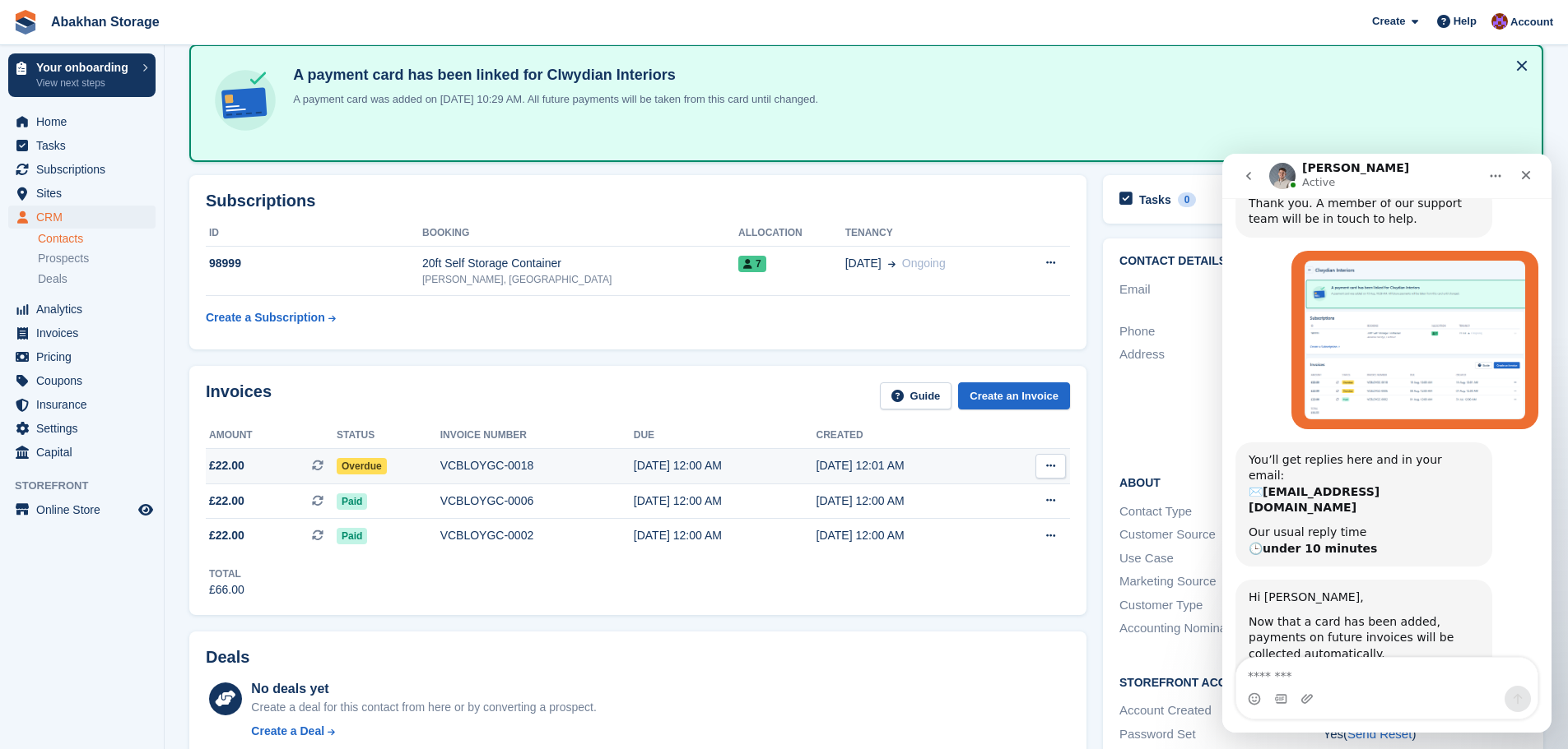
click at [472, 465] on div "VCBLOYGC-0018" at bounding box center [537, 466] width 193 height 17
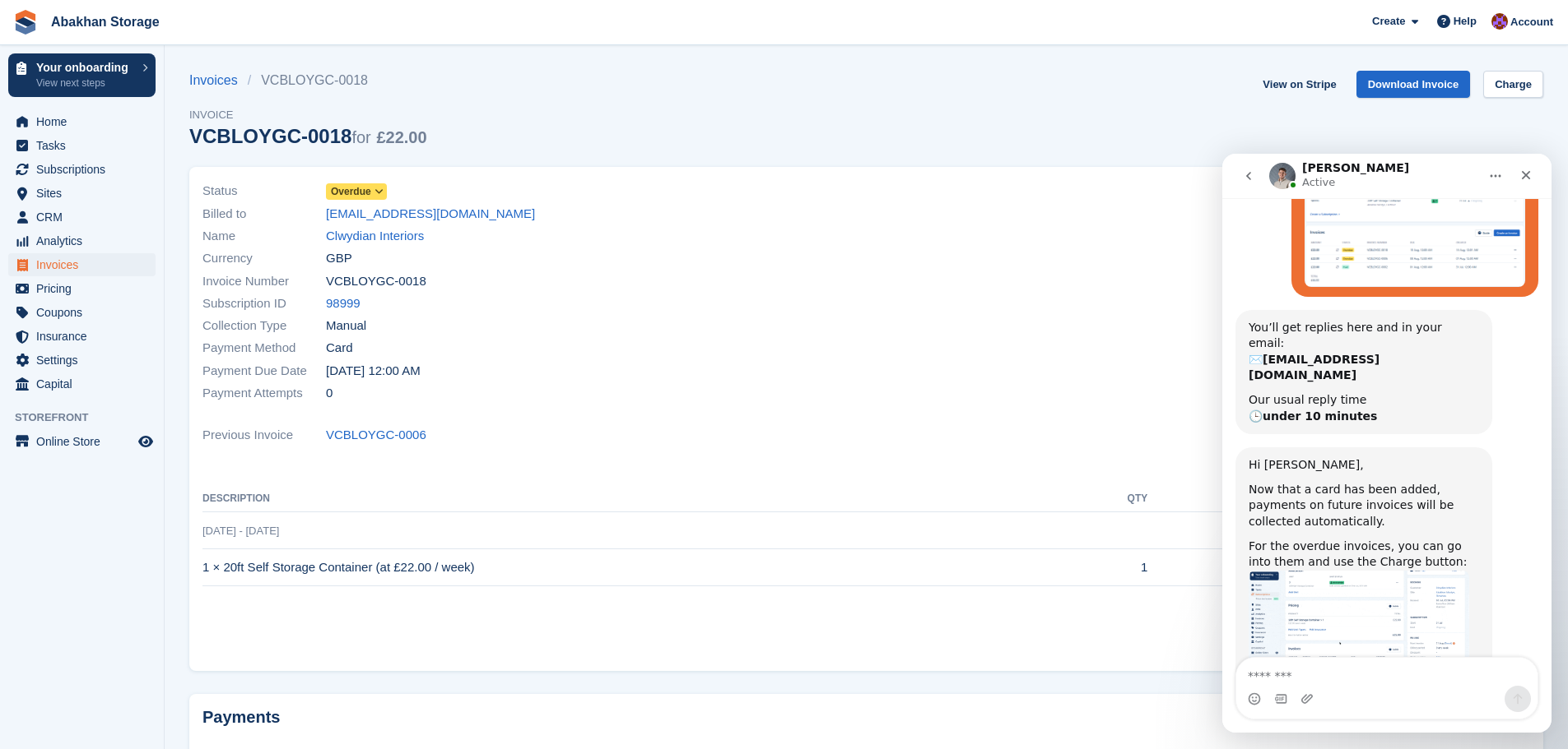
scroll to position [667, 0]
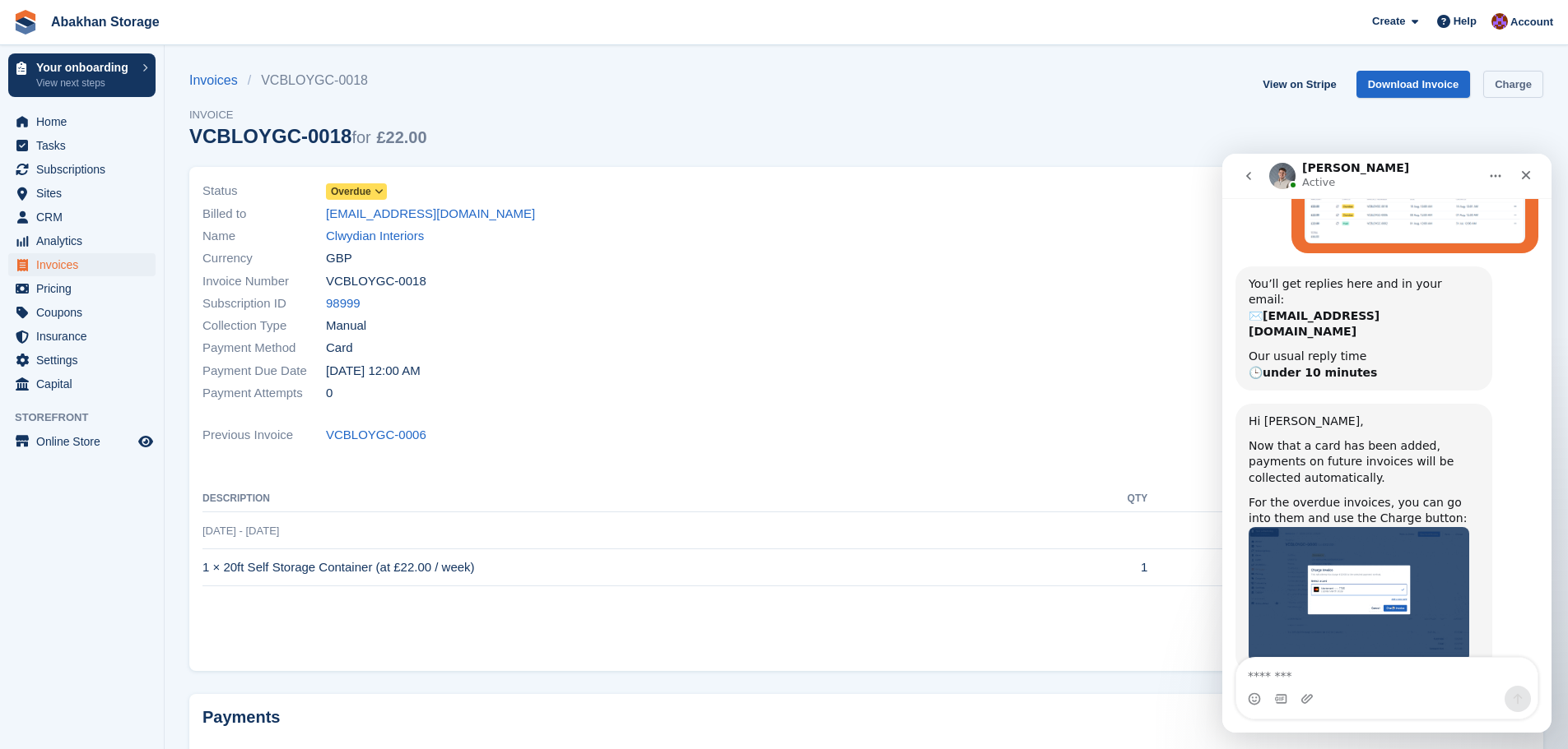
click at [1496, 92] on link "Charge" at bounding box center [1514, 85] width 60 height 27
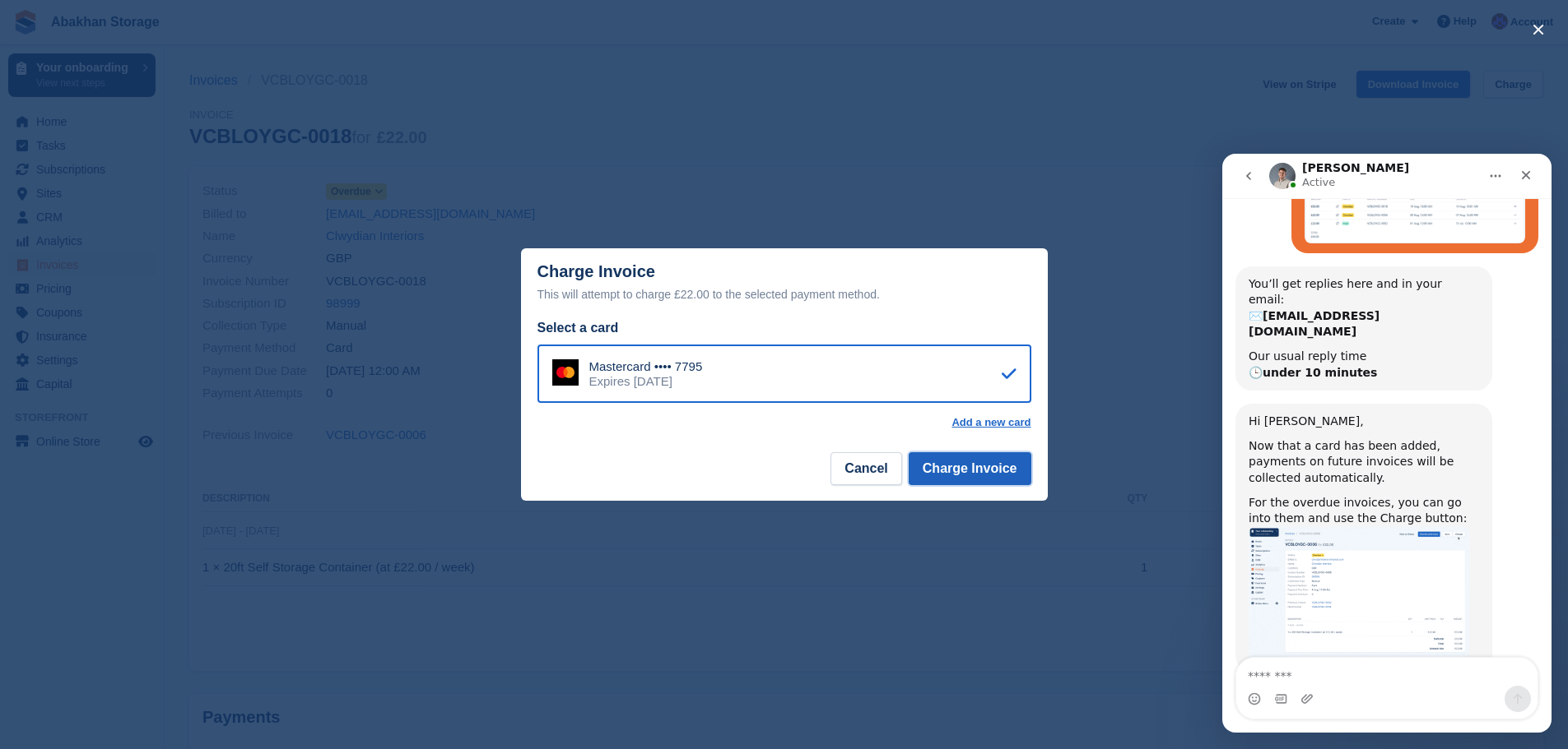
click at [956, 484] on button "Charge Invoice" at bounding box center [970, 469] width 122 height 33
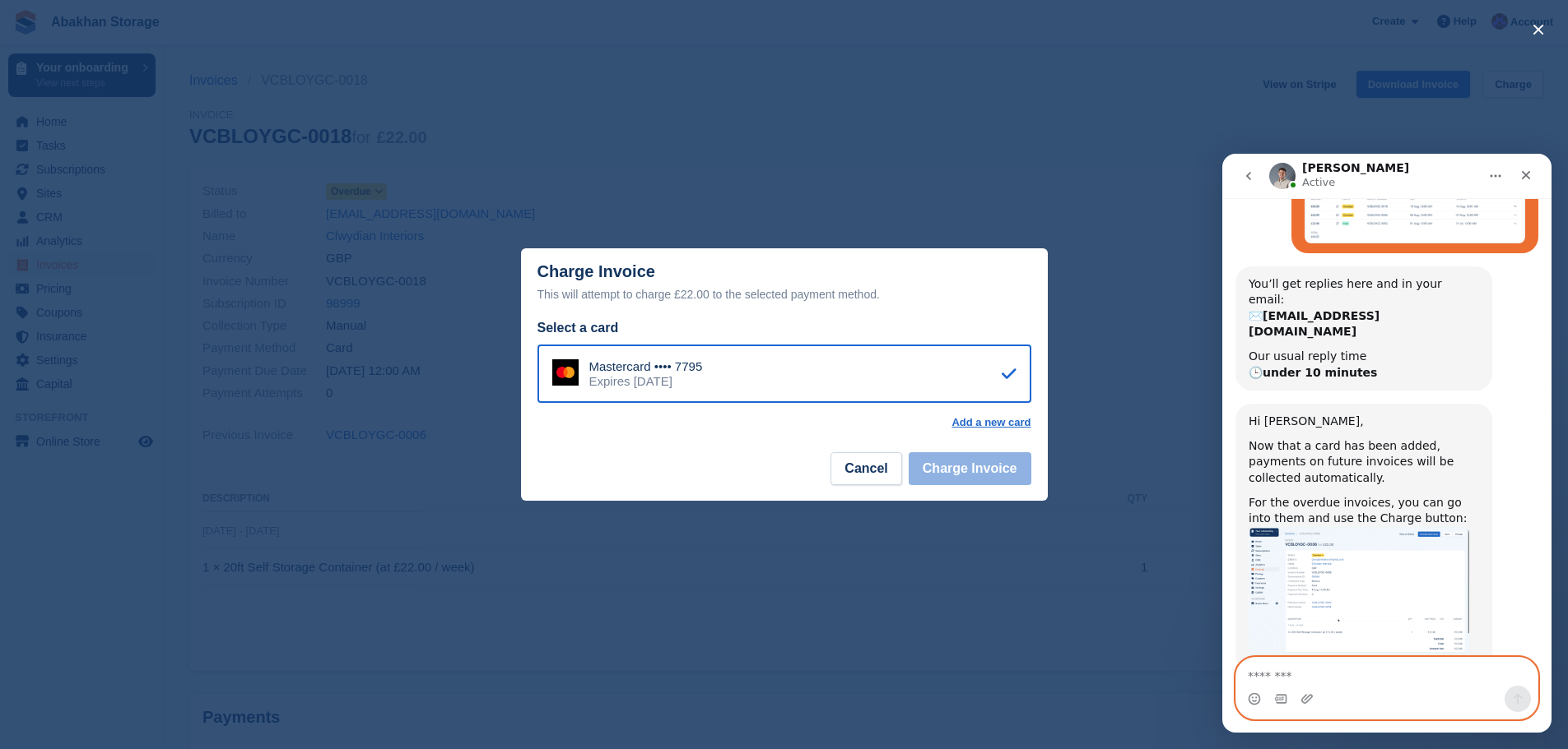
click at [1291, 658] on textarea "Message…" at bounding box center [1387, 671] width 301 height 28
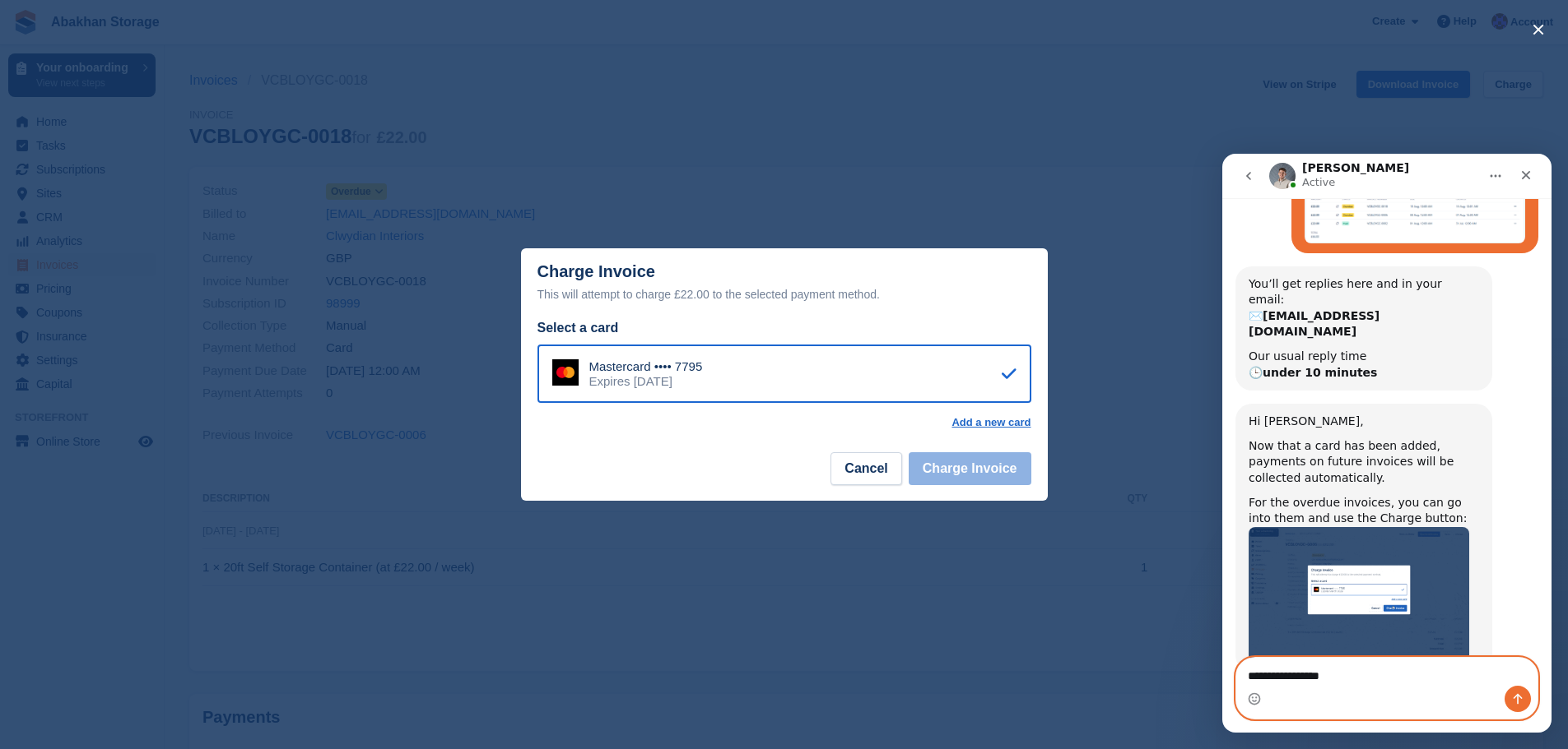
type textarea "**********"
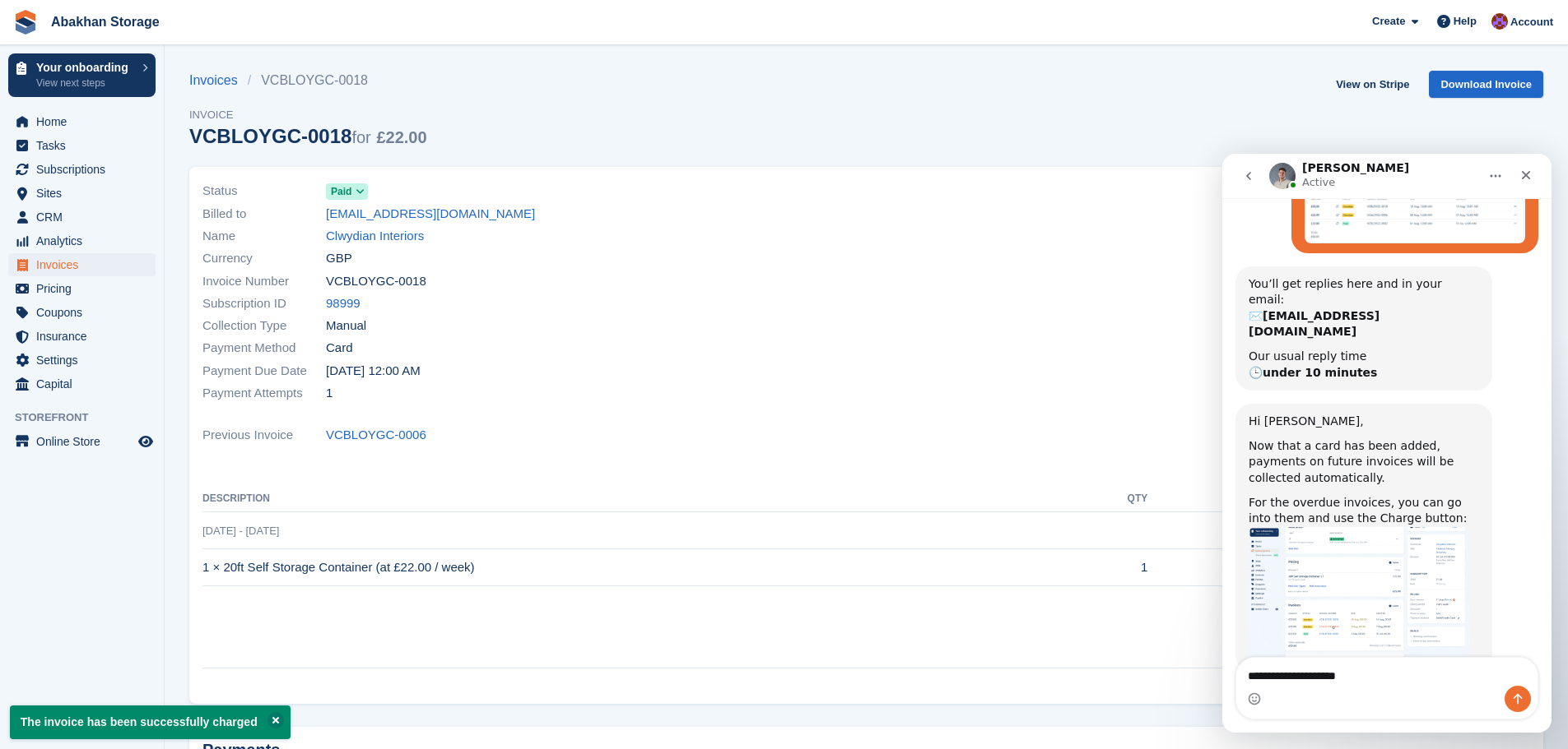
type textarea "**********"
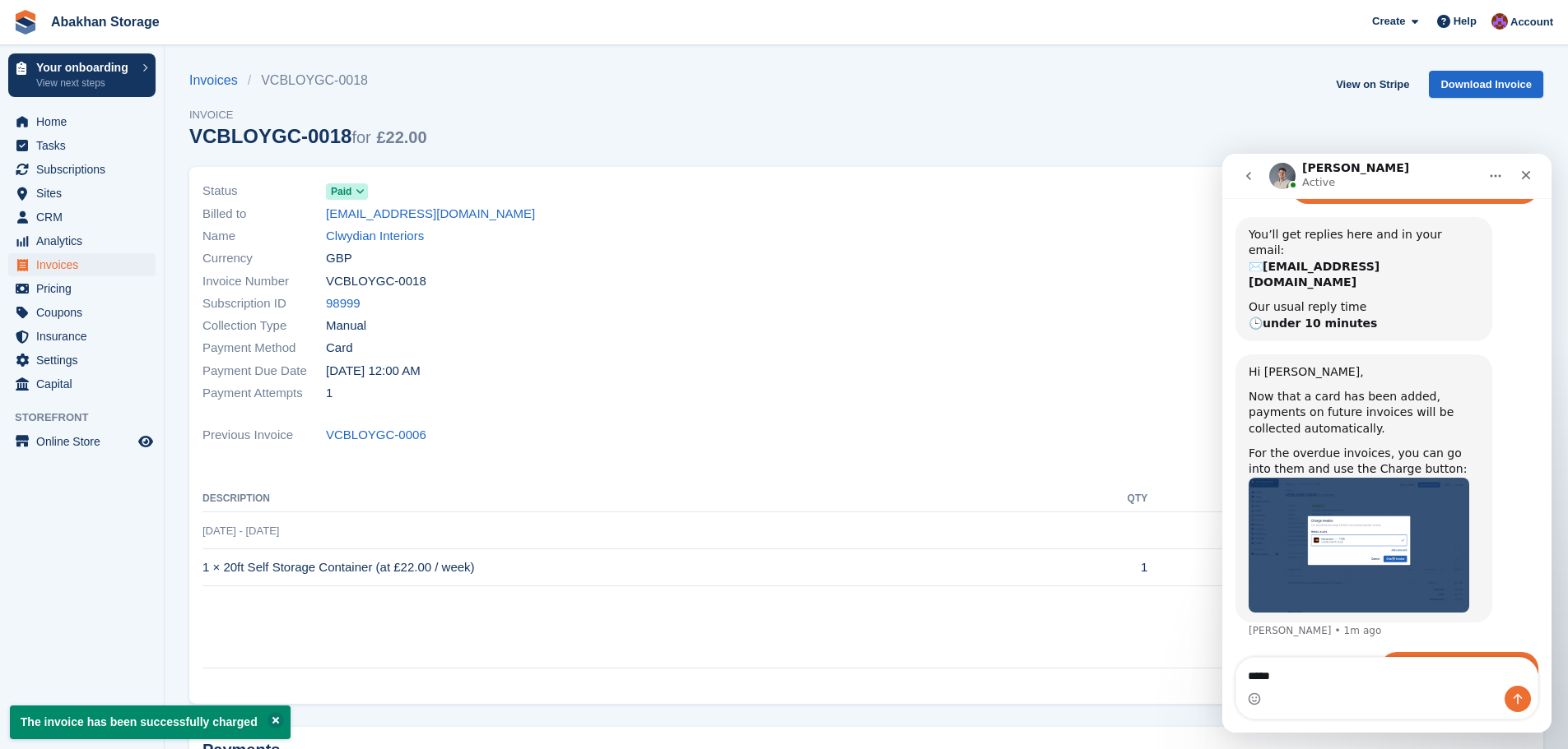
type textarea "******"
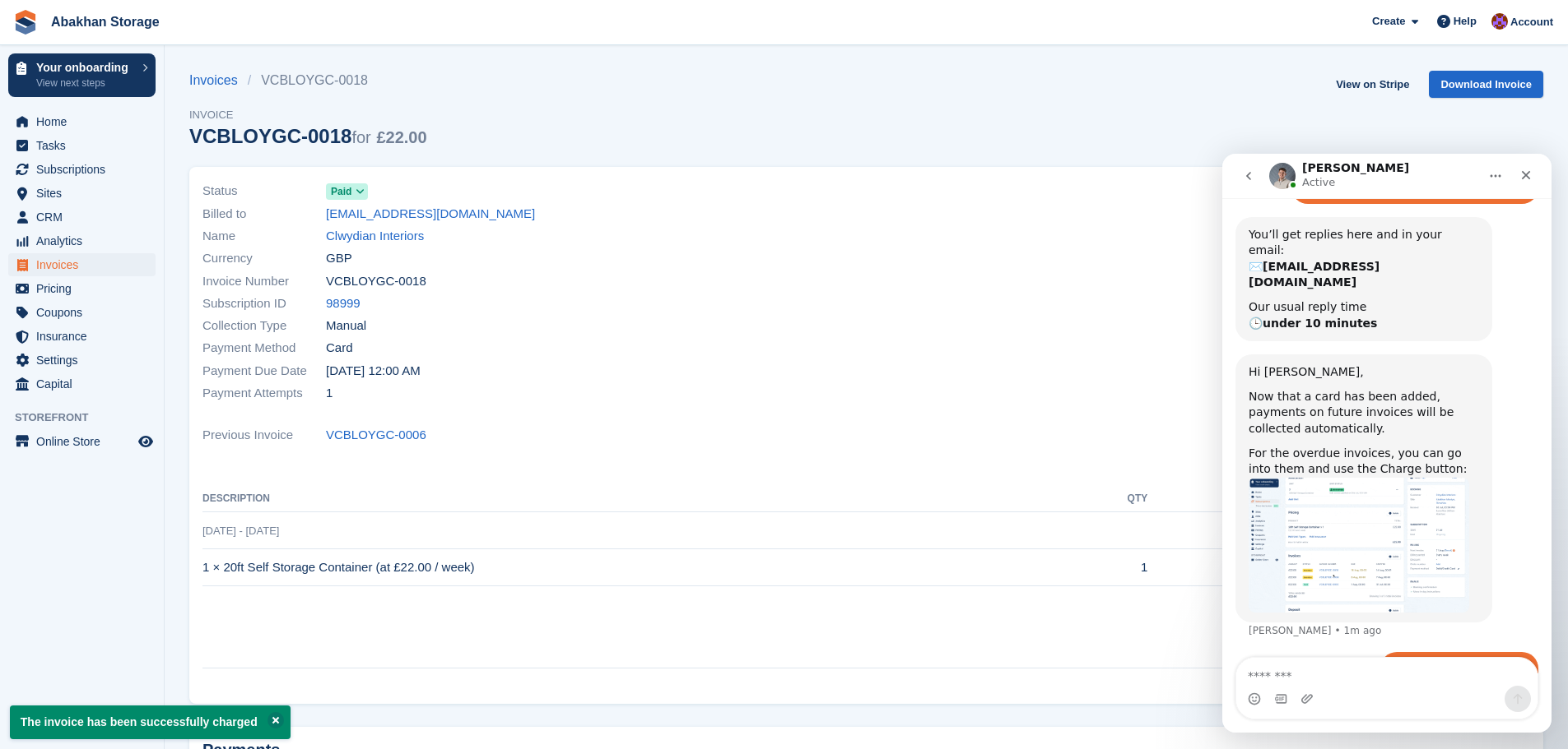
scroll to position [755, 0]
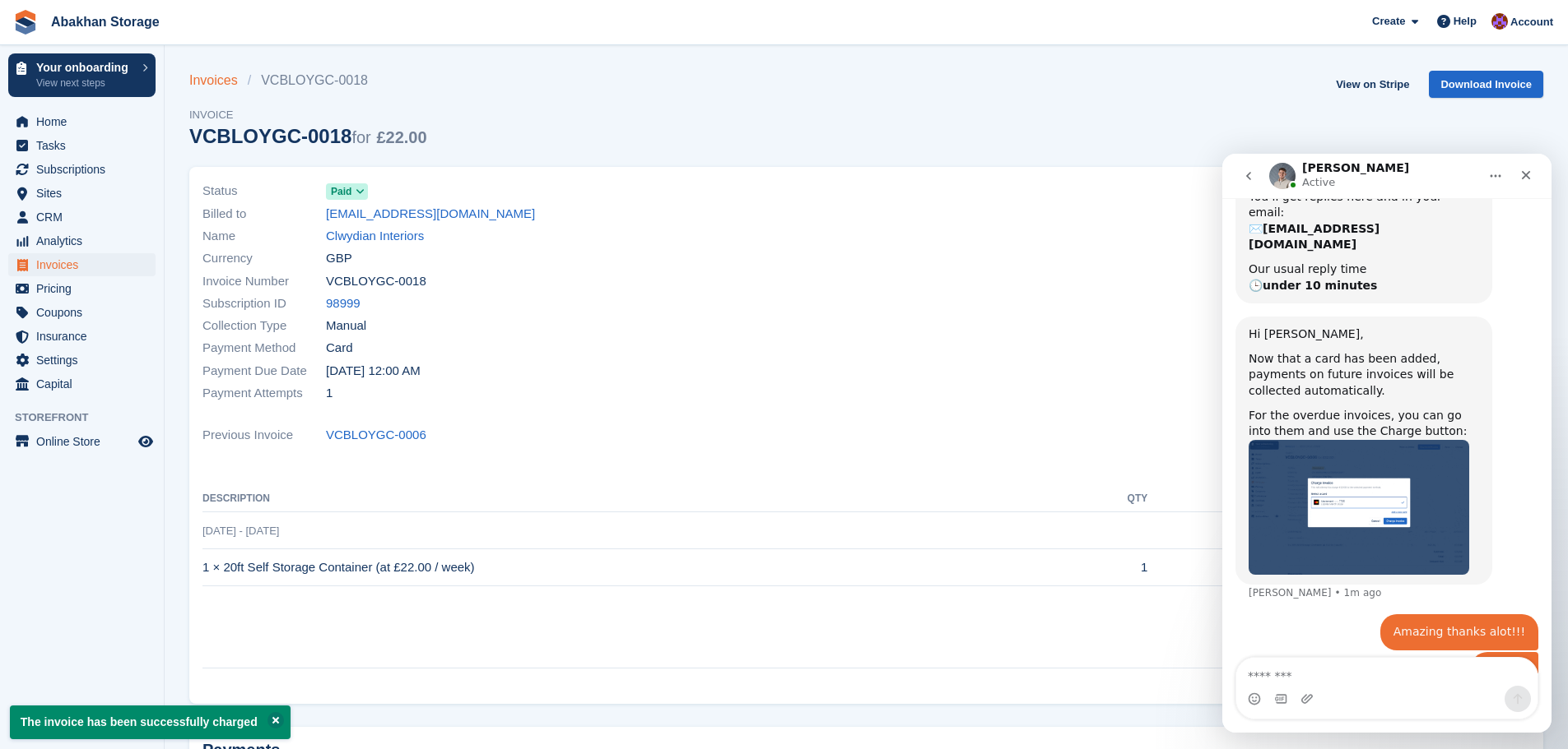
click at [239, 77] on link "Invoices" at bounding box center [219, 81] width 58 height 19
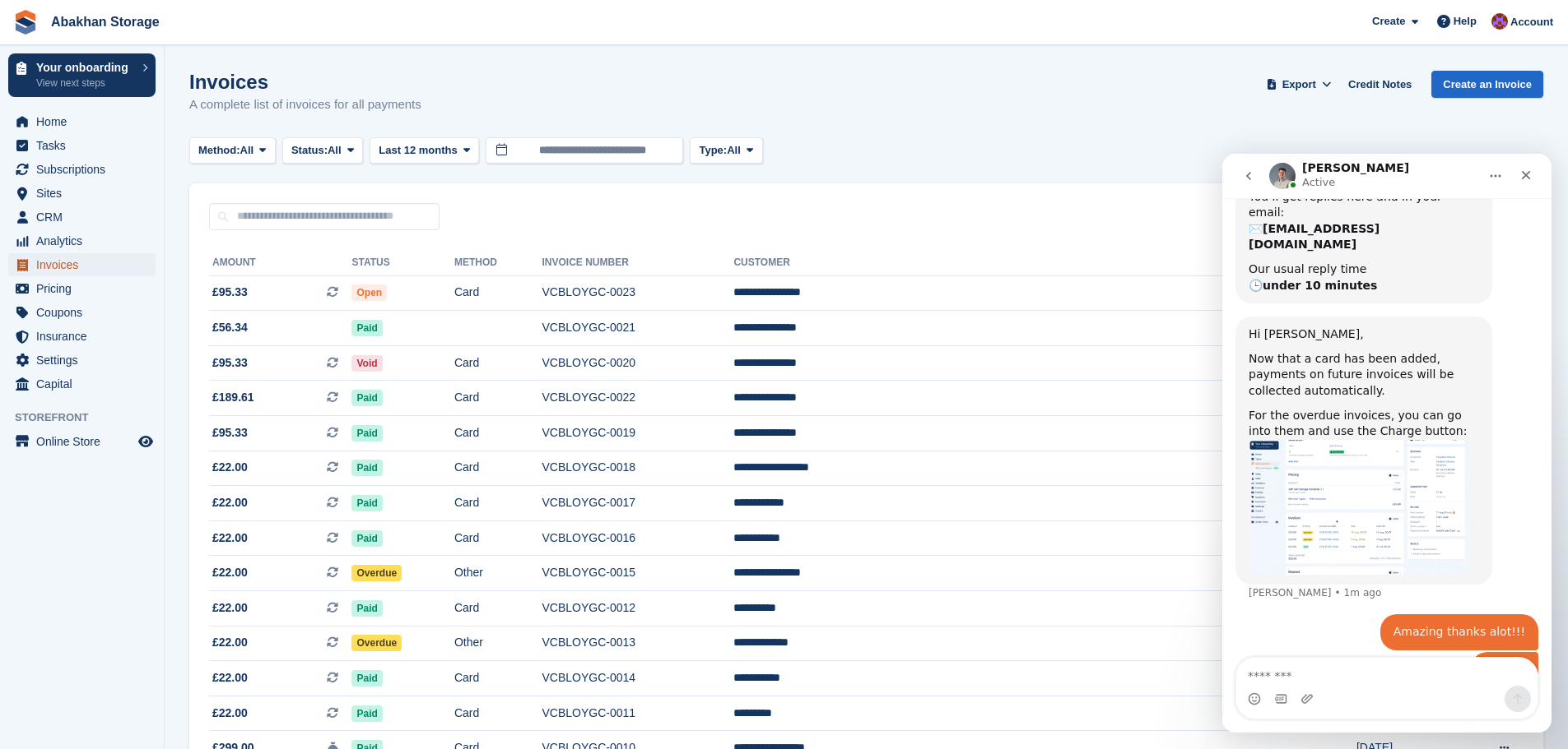
click at [59, 265] on span "Invoices" at bounding box center [86, 265] width 99 height 23
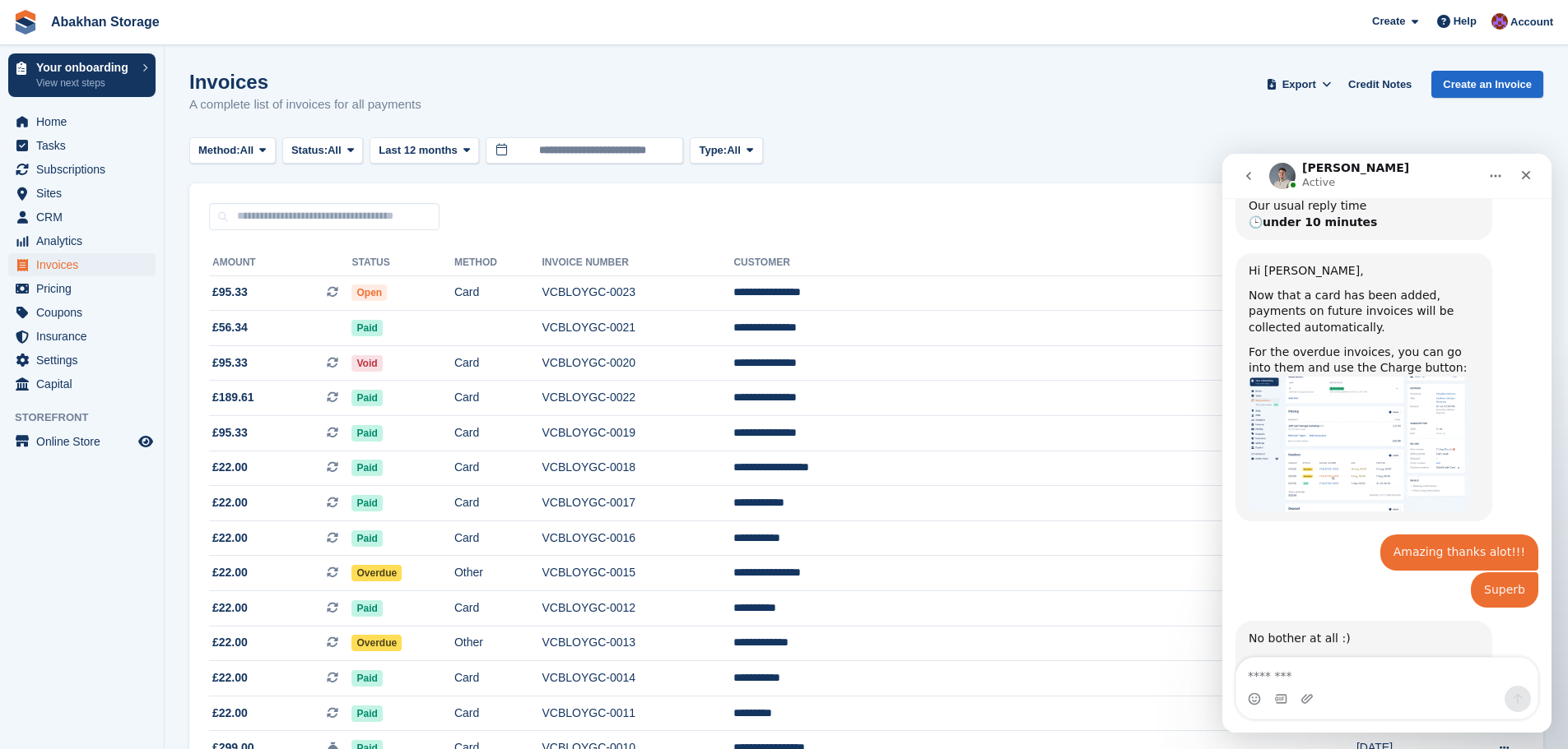
scroll to position [828, 0]
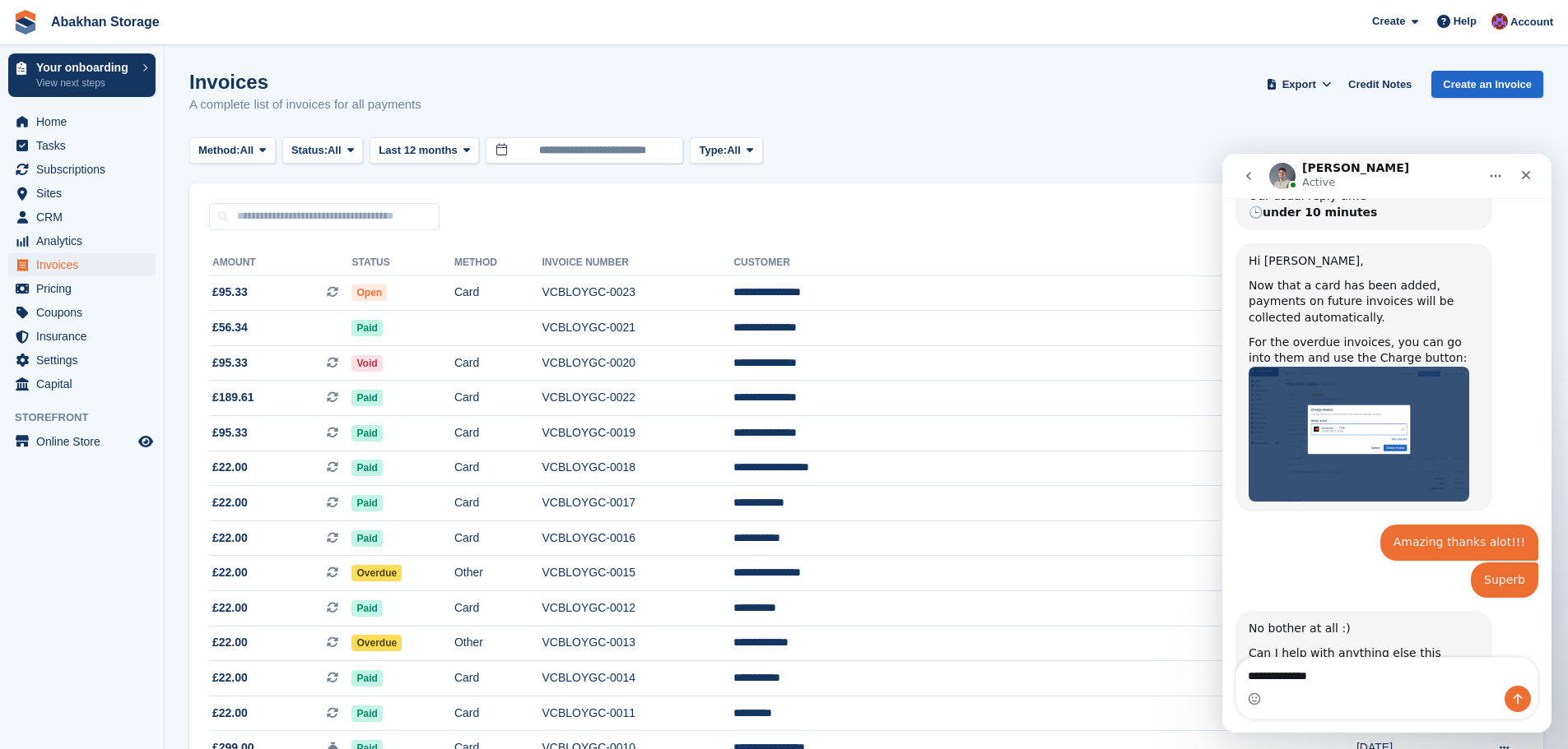
type textarea "**********"
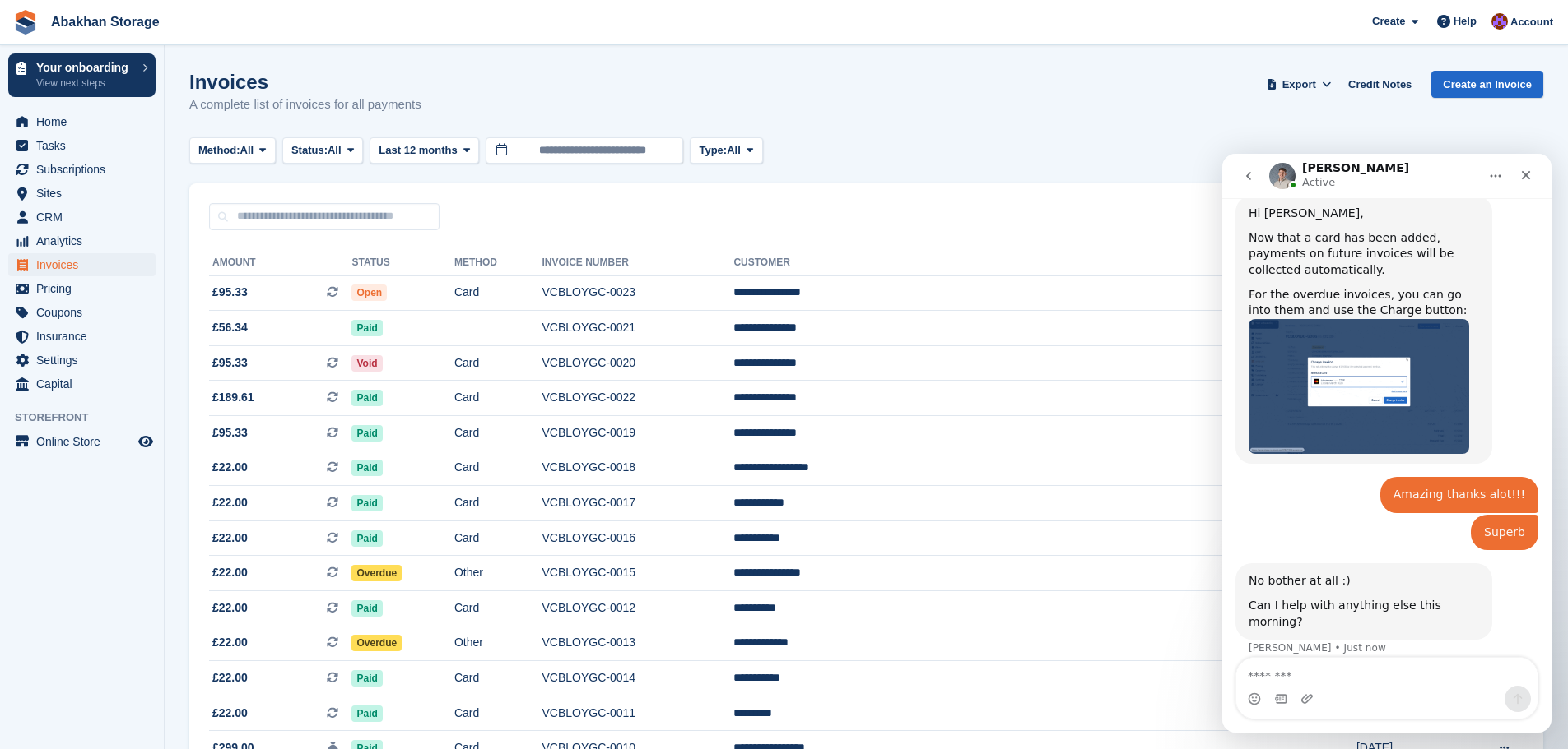
scroll to position [876, 0]
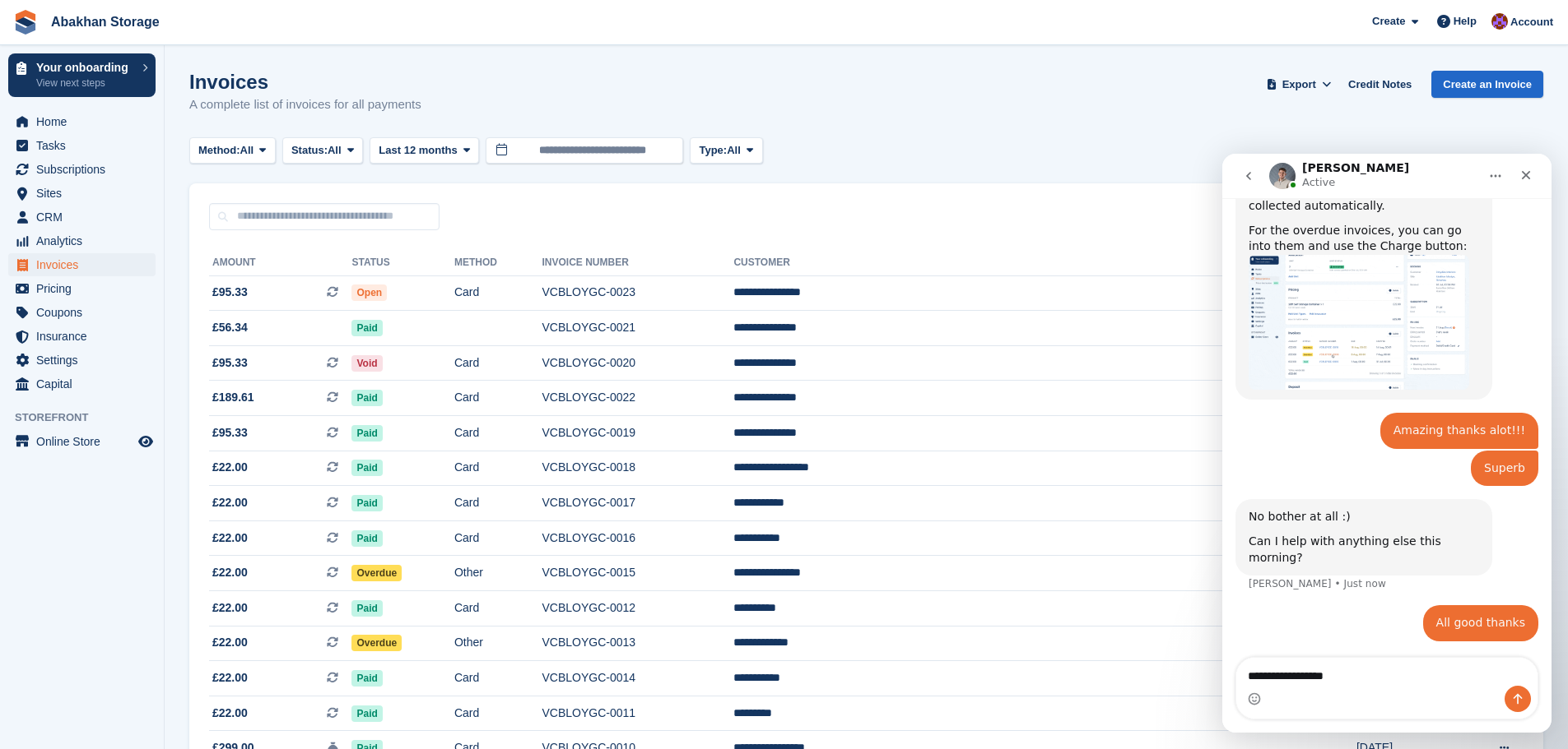
type textarea "**********"
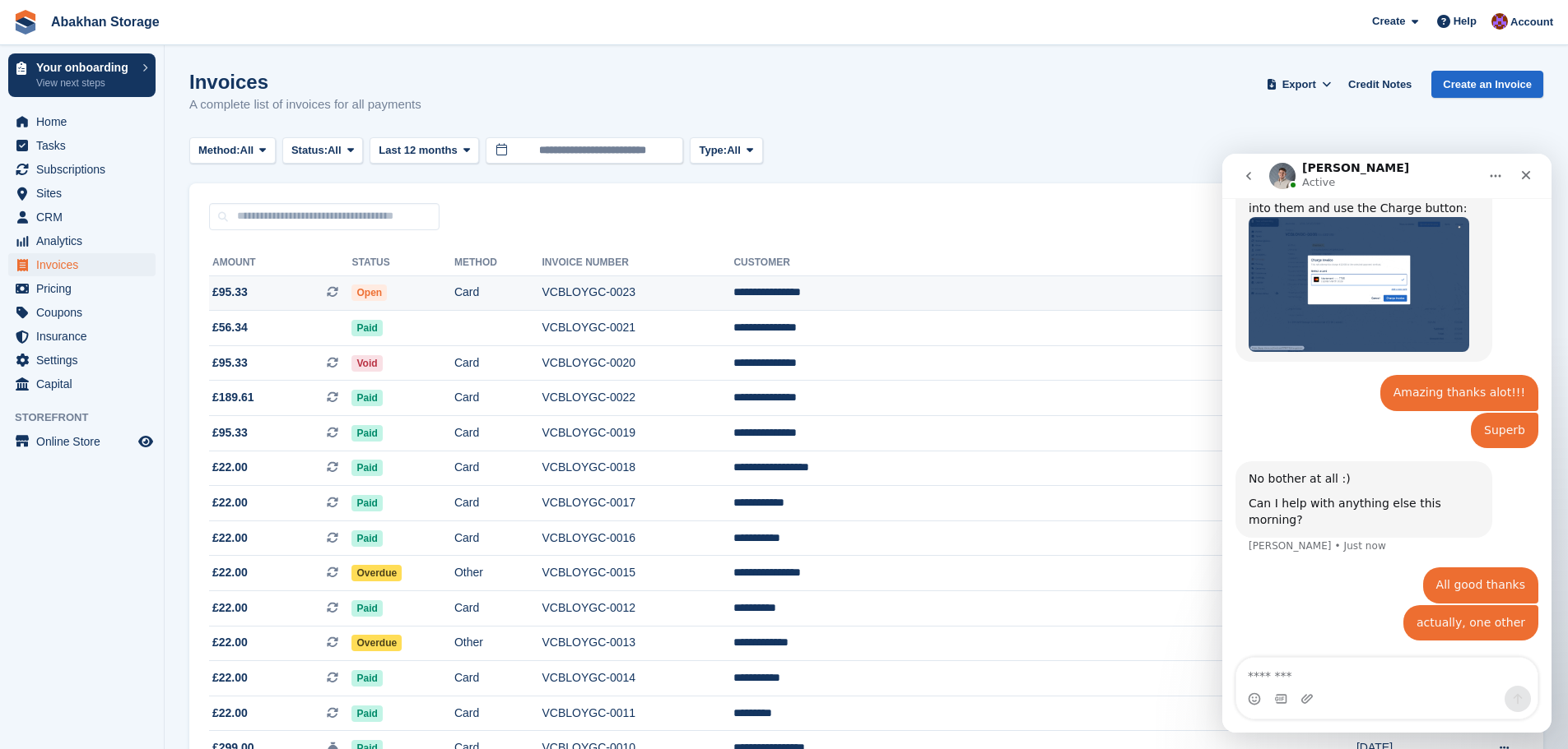
click at [929, 298] on td "**********" at bounding box center [1008, 293] width 548 height 35
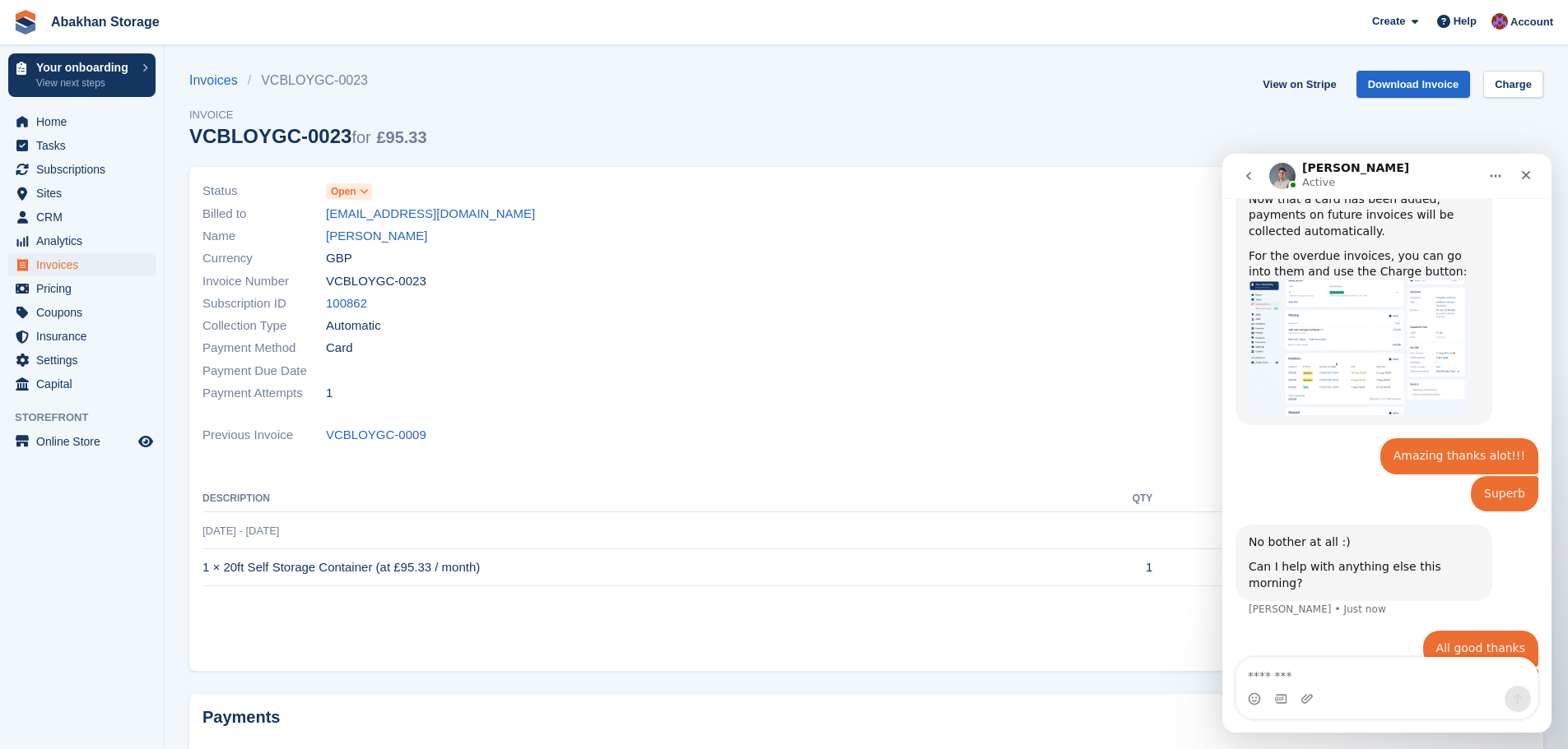
scroll to position [977, 0]
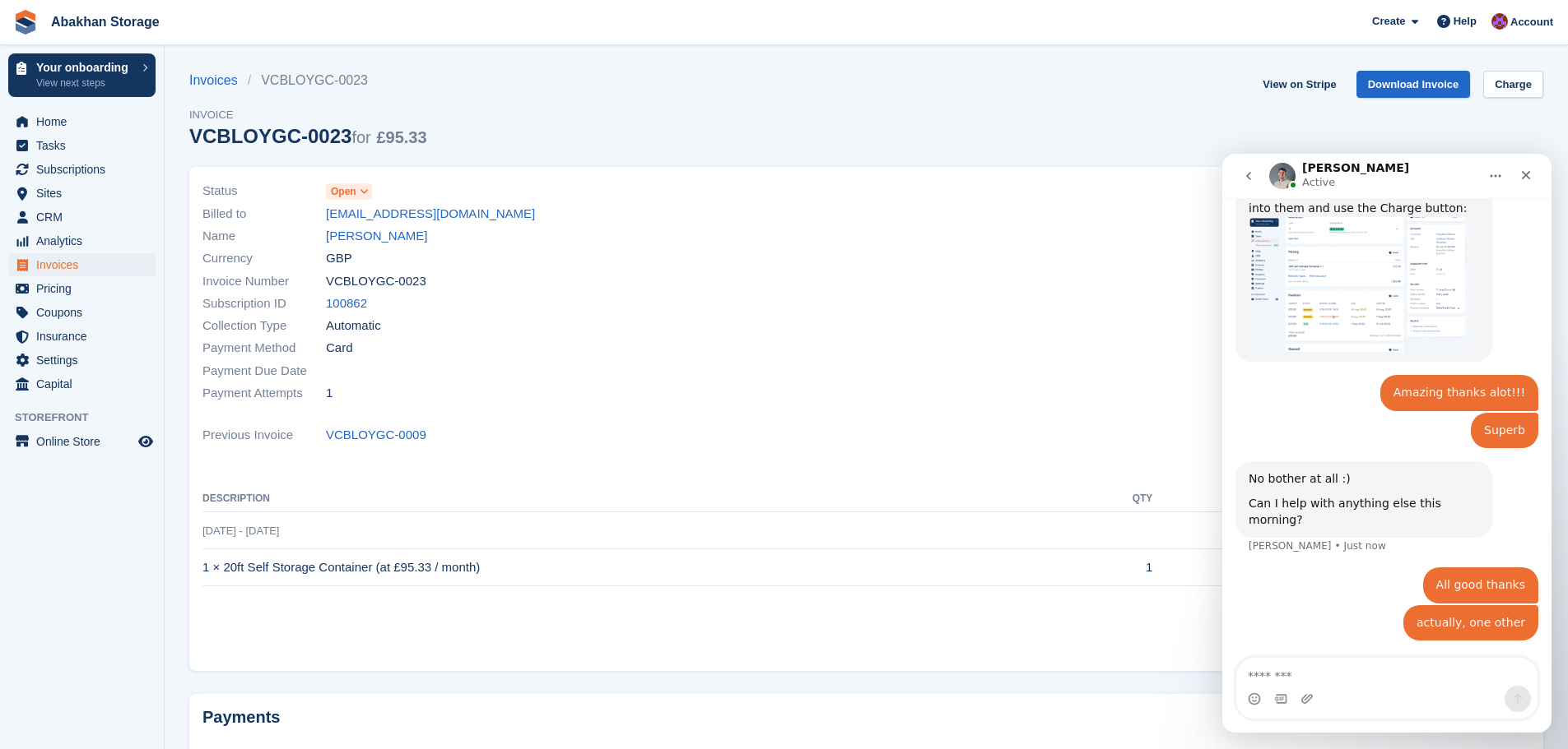
drag, startPoint x: 344, startPoint y: 218, endPoint x: 198, endPoint y: 232, distance: 146.7
click at [198, 232] on div "Status Open Billed to [EMAIL_ADDRESS][DOMAIN_NAME] Name [PERSON_NAME] Currency …" at bounding box center [530, 292] width 675 height 245
copy div "Name [PERSON_NAME]"
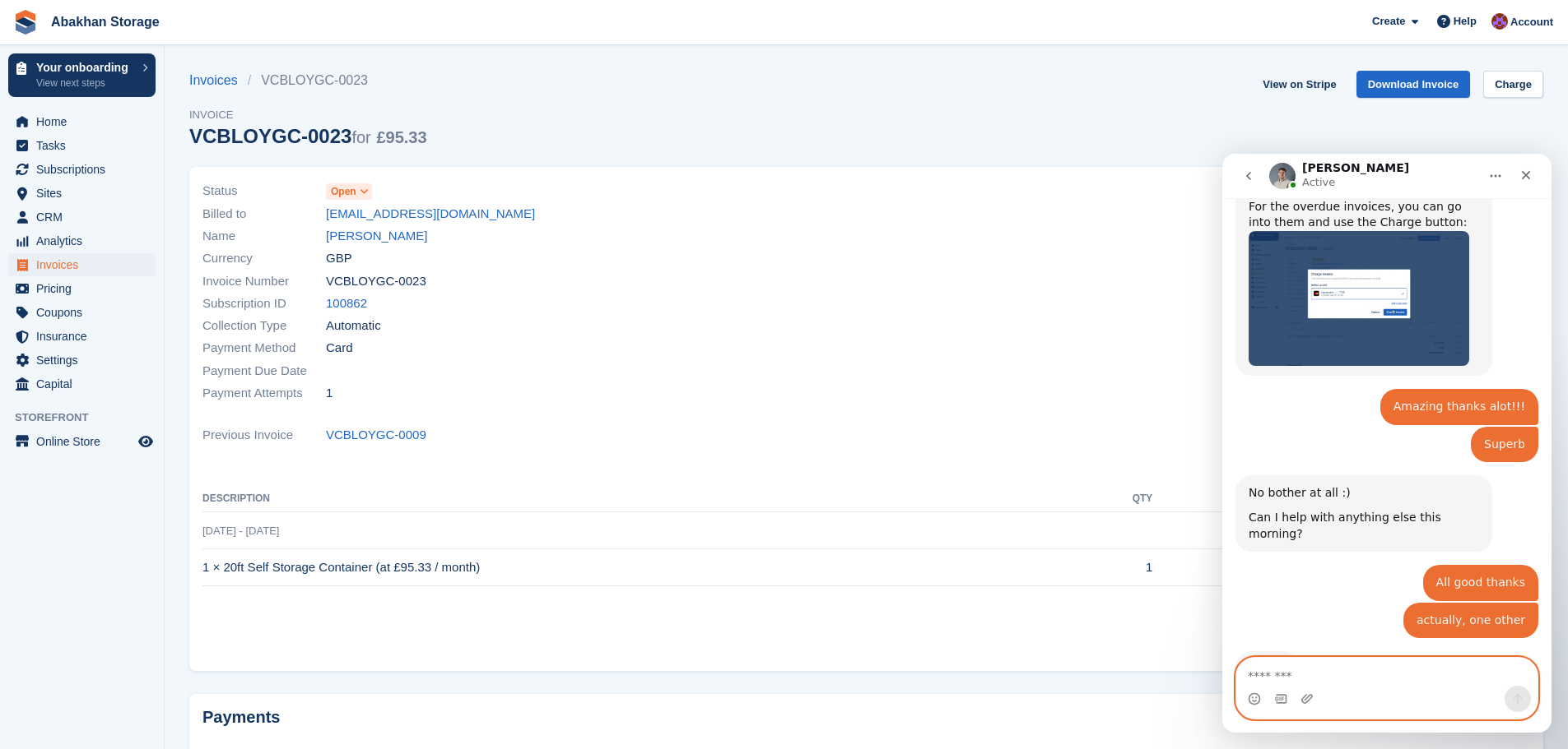
click at [1314, 668] on textarea "Message…" at bounding box center [1387, 671] width 301 height 28
paste textarea "**********"
type textarea "**********"
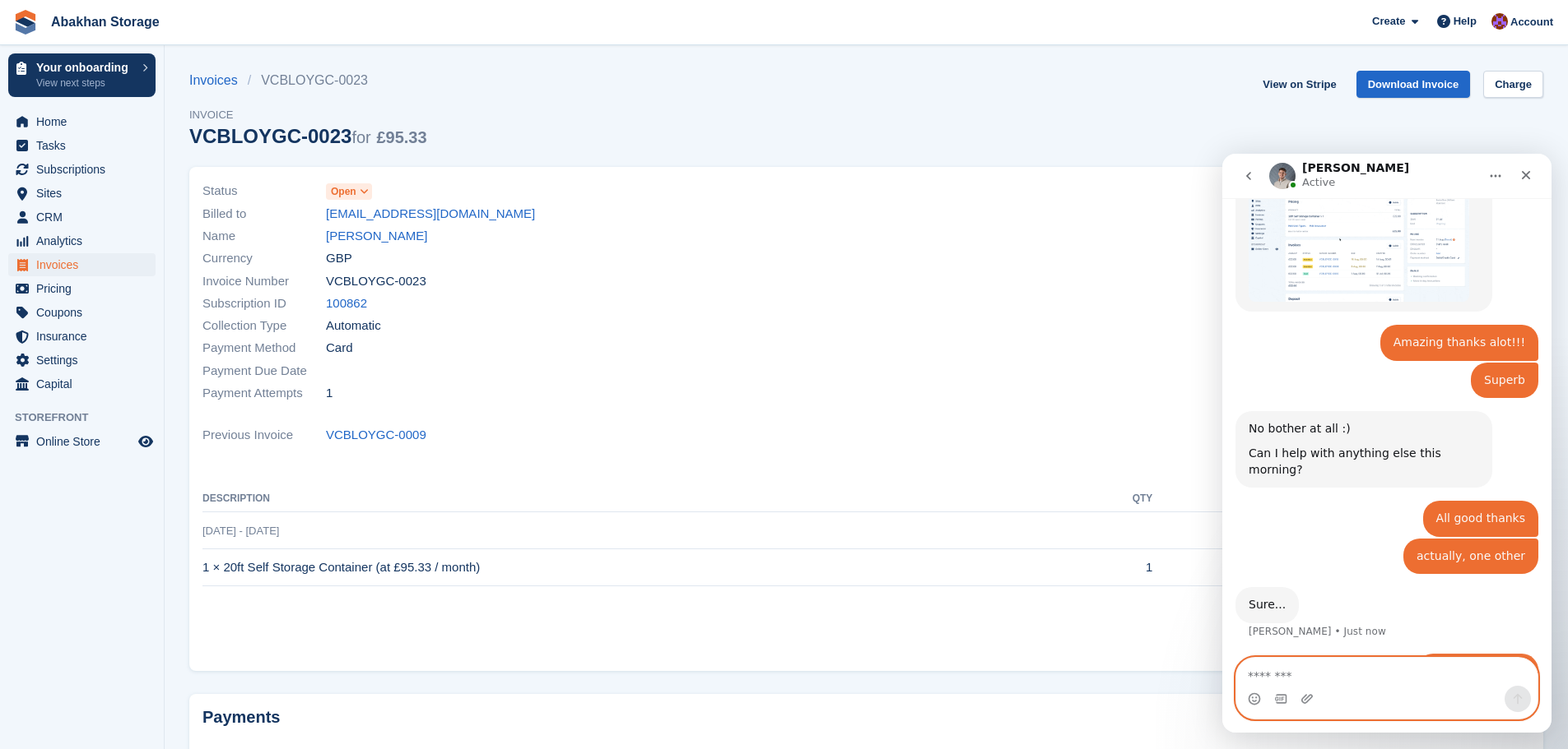
scroll to position [1029, 0]
type textarea "**********"
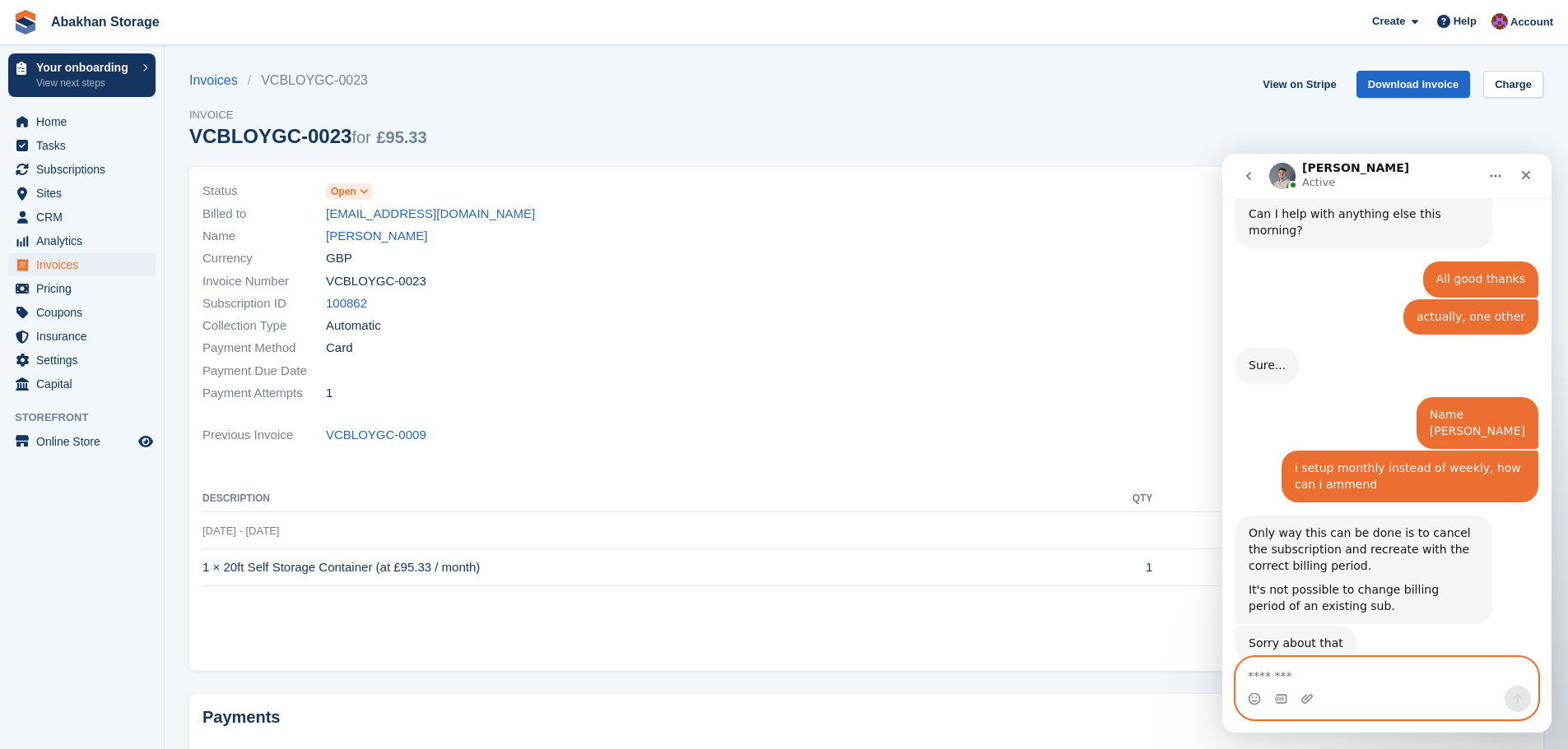
scroll to position [1305, 0]
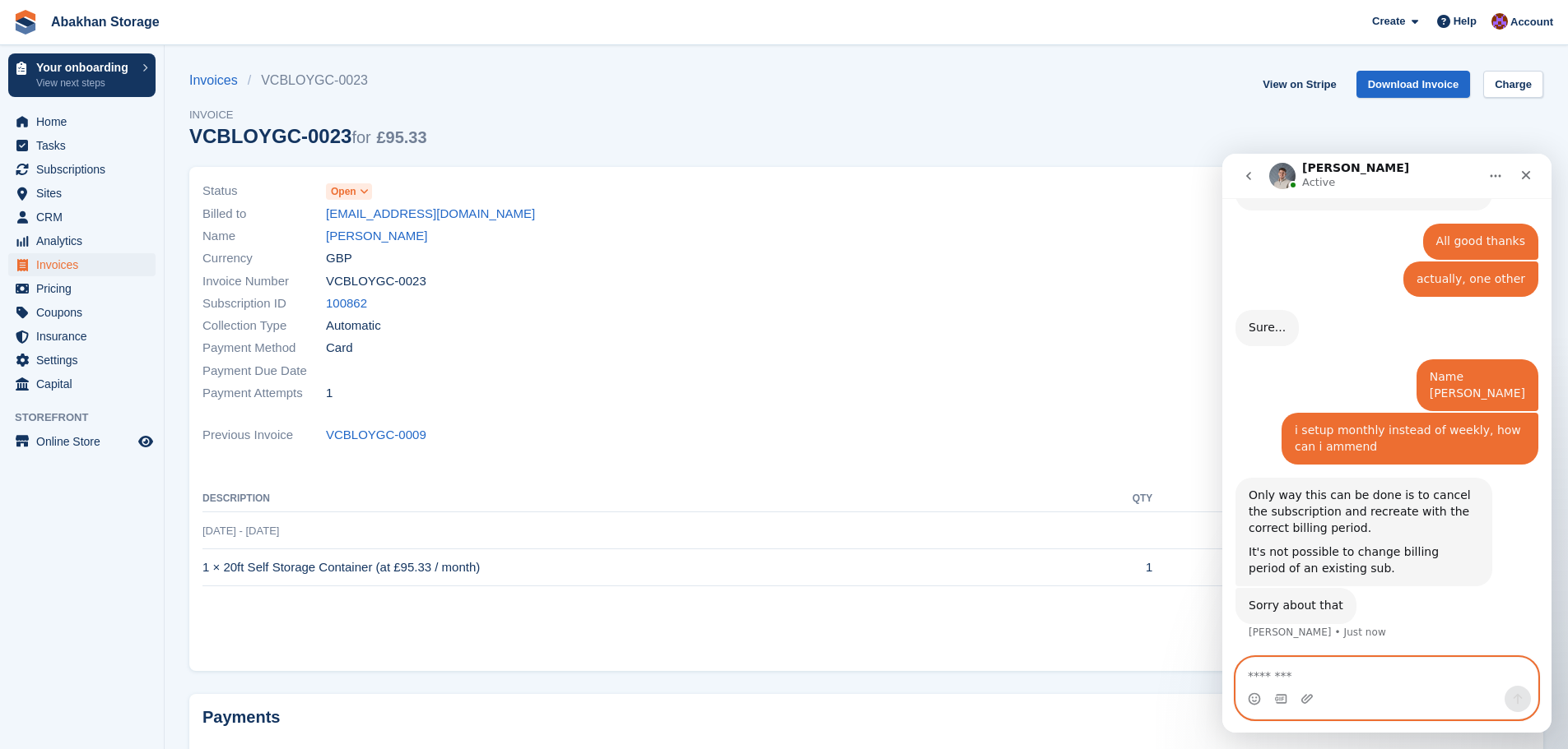
click at [1305, 674] on textarea "Message…" at bounding box center [1387, 671] width 301 height 28
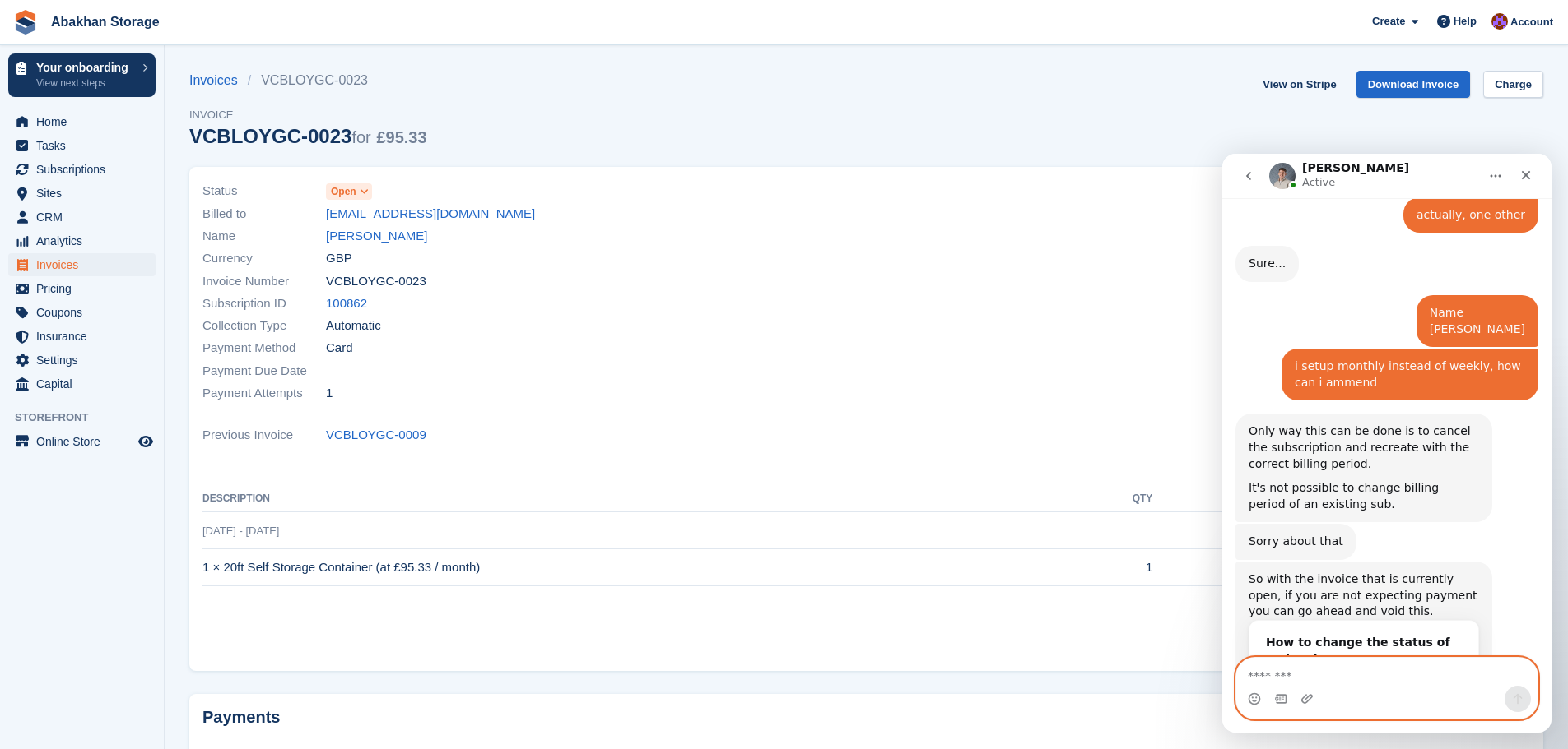
scroll to position [1406, 0]
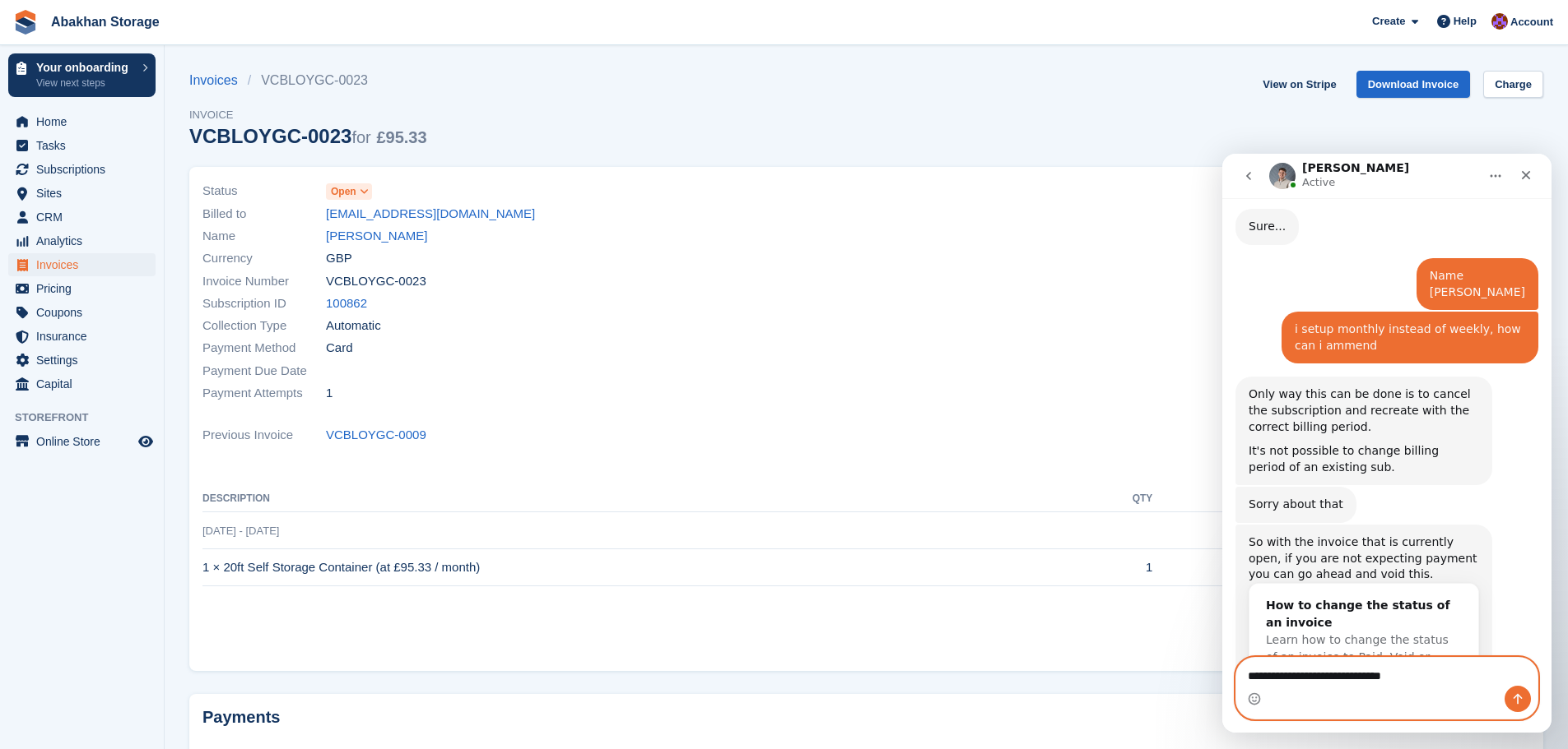
type textarea "**********"
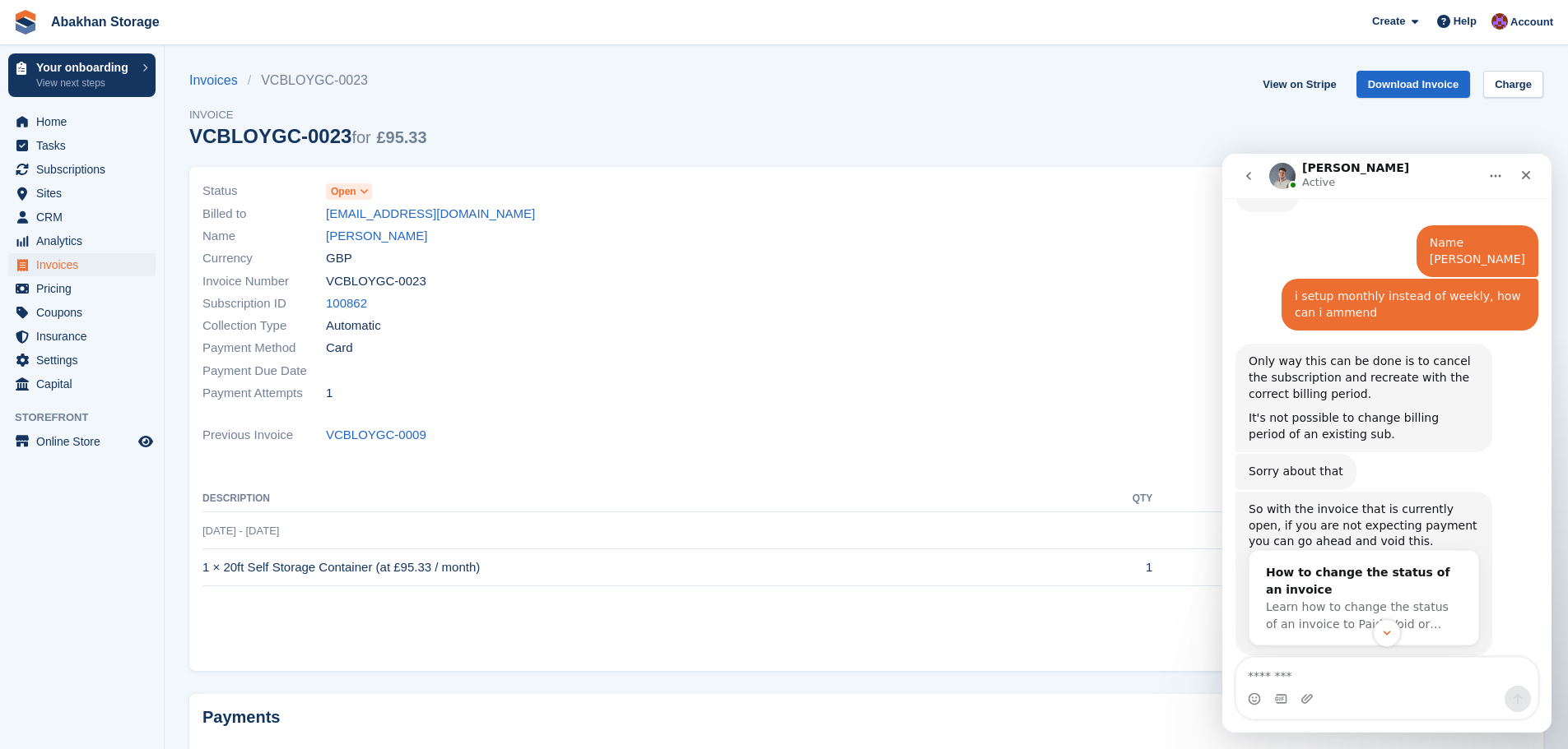
scroll to position [1517, 0]
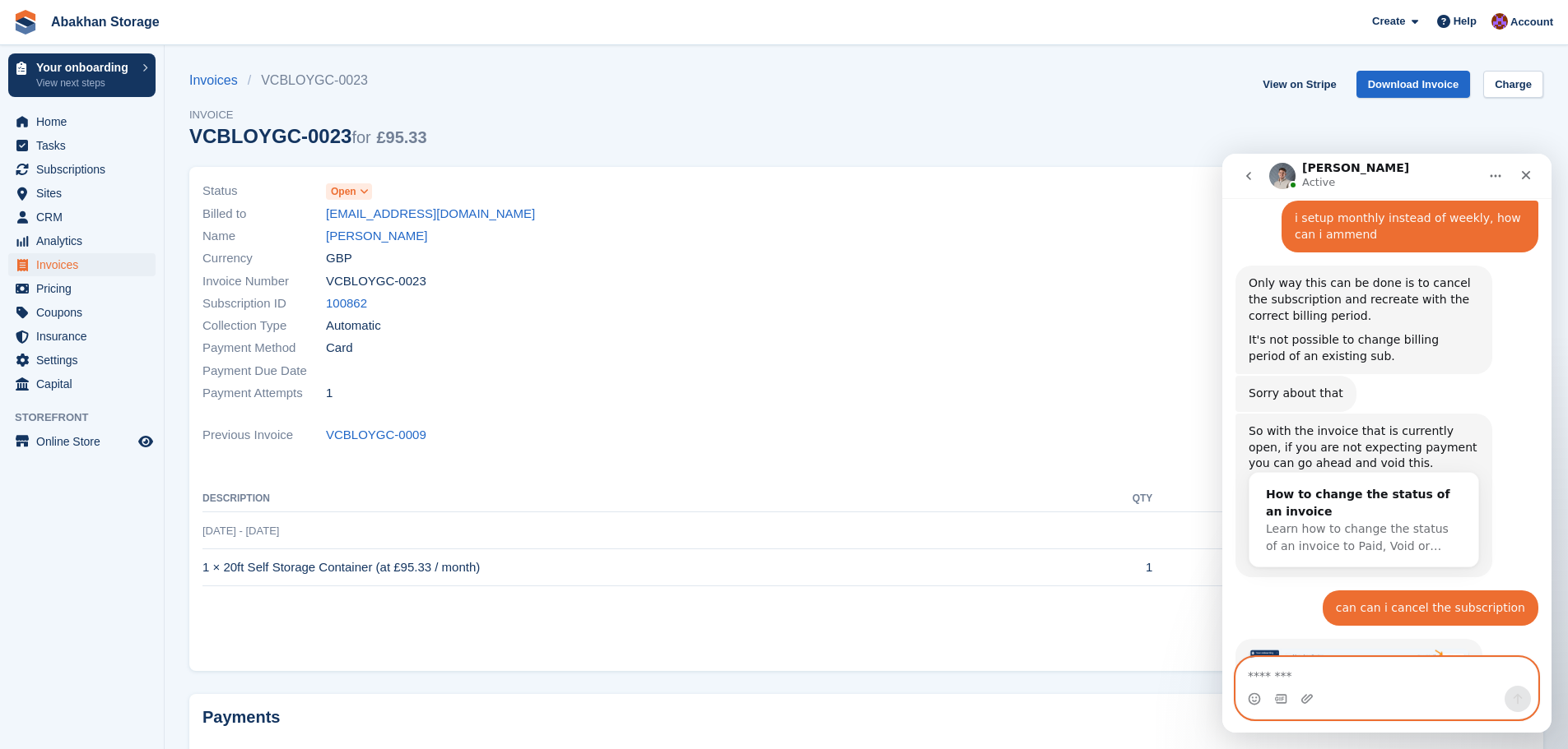
drag, startPoint x: 1316, startPoint y: 670, endPoint x: 1336, endPoint y: 656, distance: 24.4
click at [1316, 670] on textarea "Message…" at bounding box center [1387, 671] width 301 height 28
type textarea "**********"
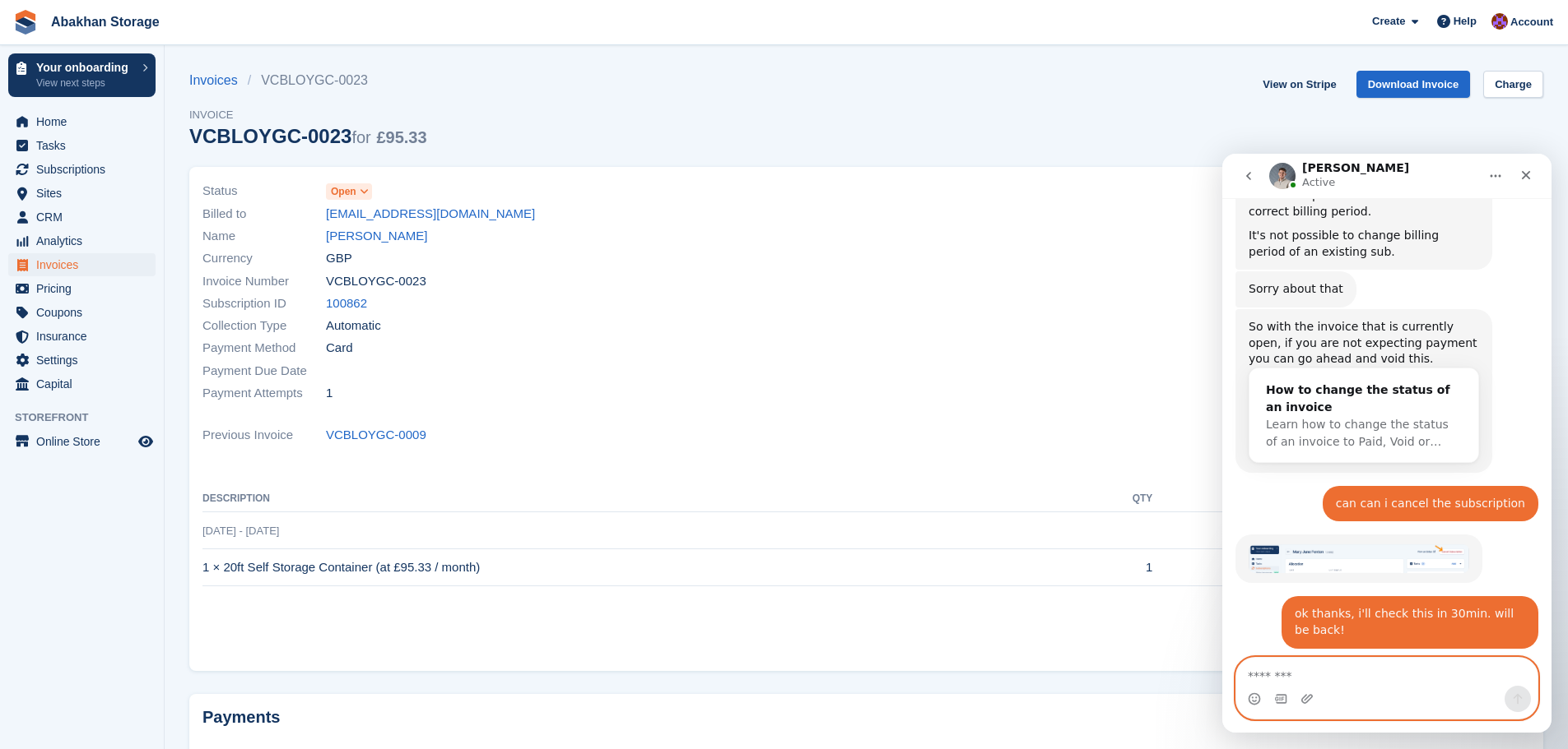
scroll to position [1631, 0]
